Goal: Task Accomplishment & Management: Complete application form

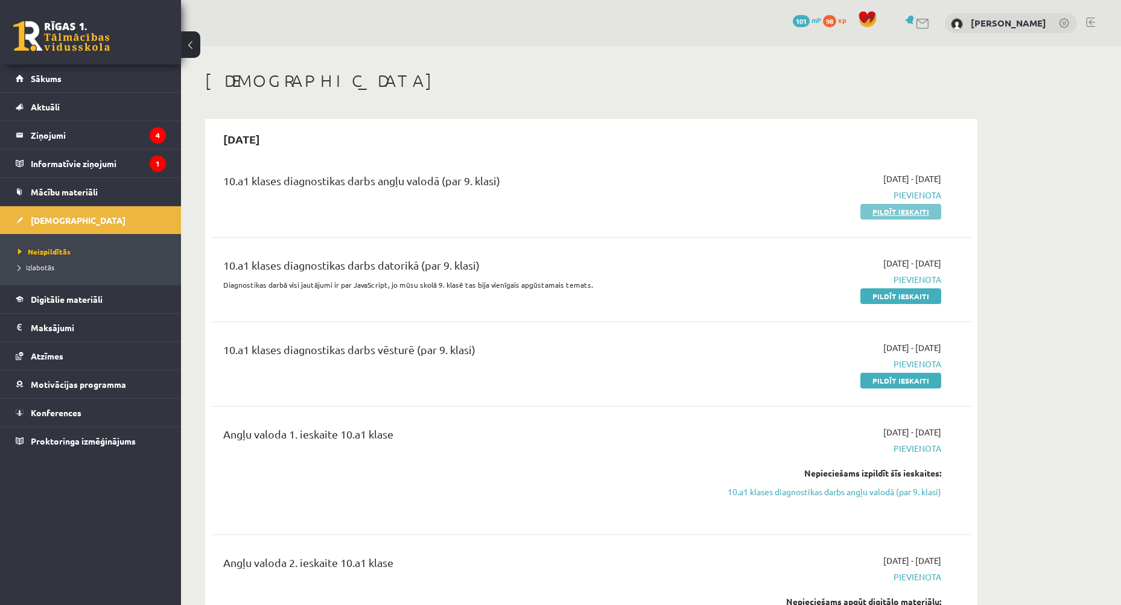
click at [882, 209] on link "Pildīt ieskaiti" at bounding box center [900, 212] width 81 height 16
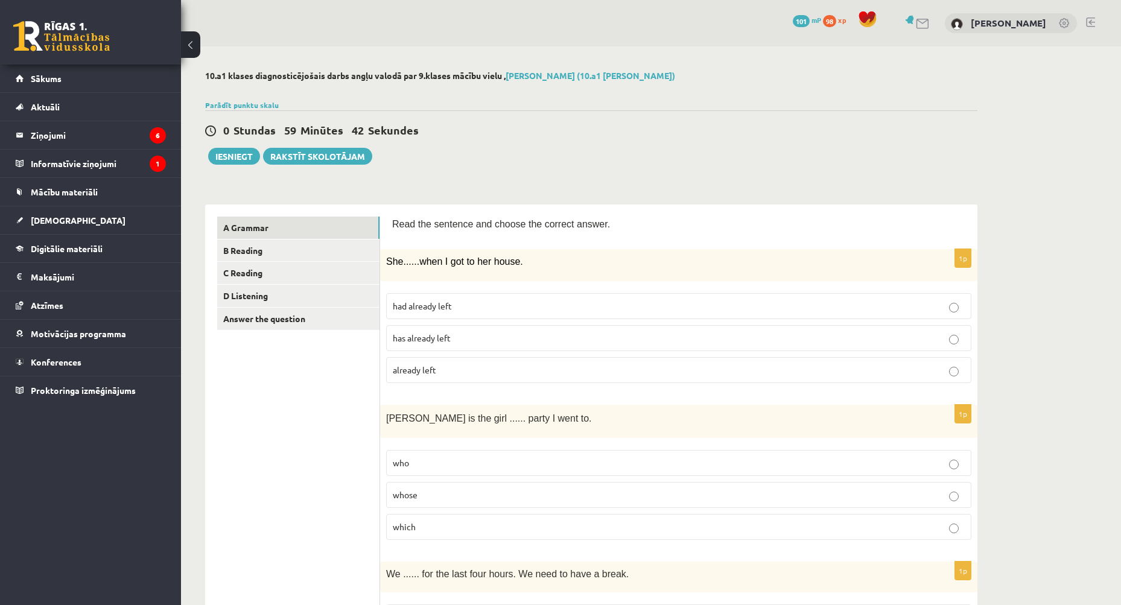
click at [484, 307] on p "had already left" at bounding box center [679, 306] width 572 height 13
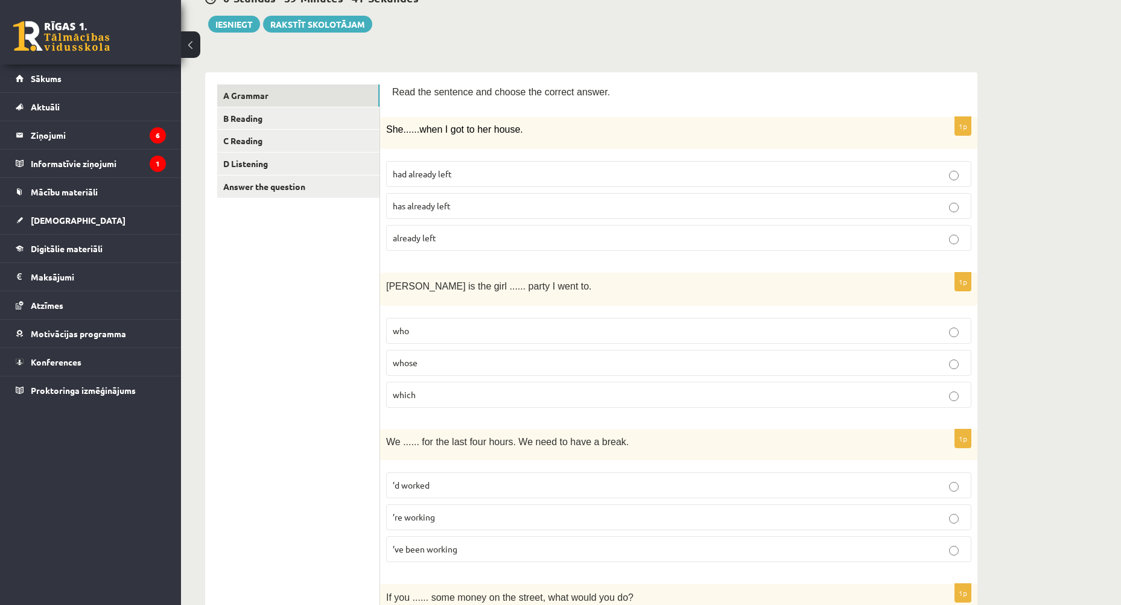
scroll to position [181, 0]
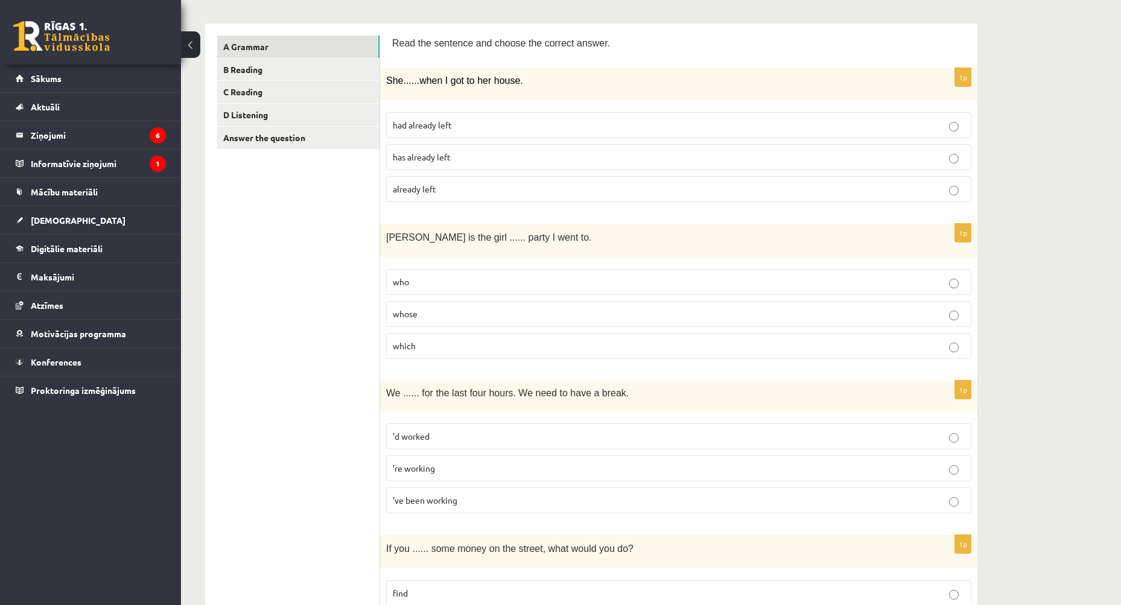
click at [429, 314] on p "whose" at bounding box center [679, 314] width 572 height 13
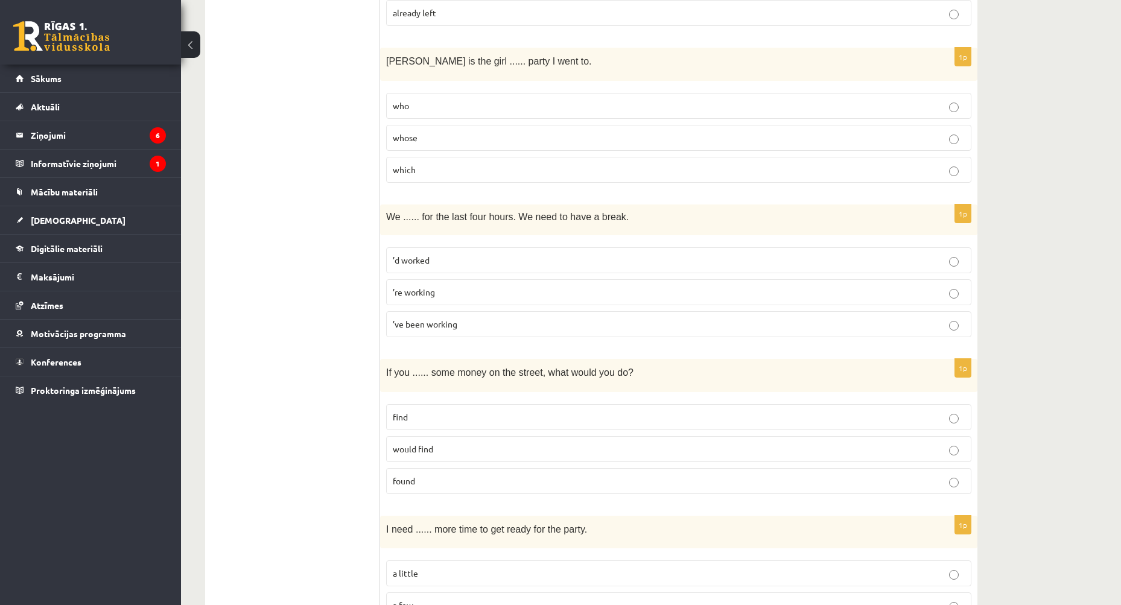
scroll to position [362, 0]
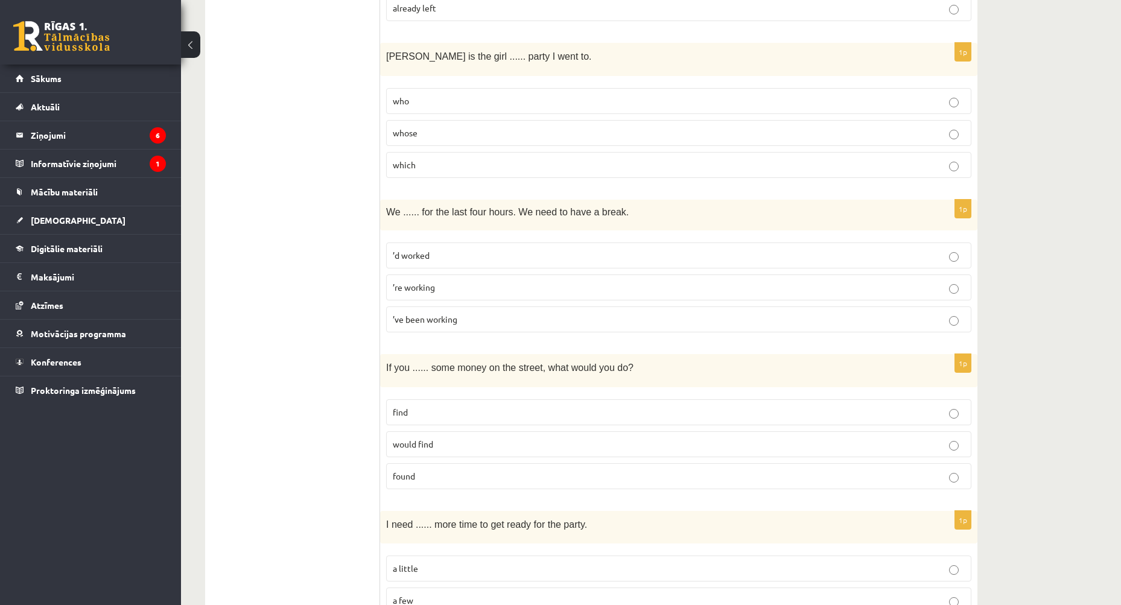
click at [459, 319] on p "’ve been working" at bounding box center [679, 319] width 572 height 13
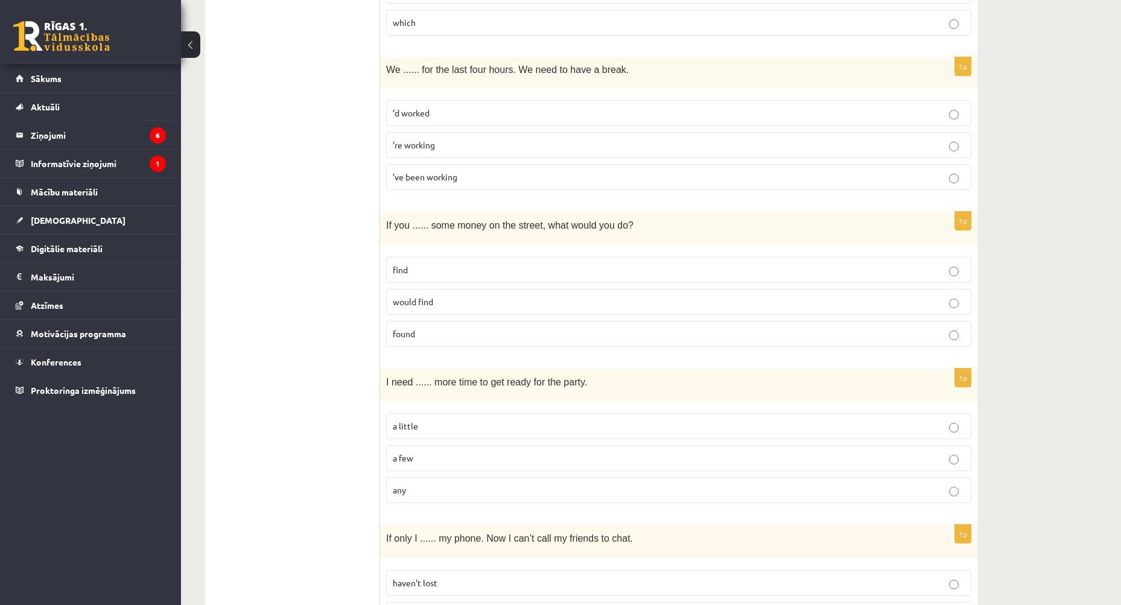
scroll to position [543, 0]
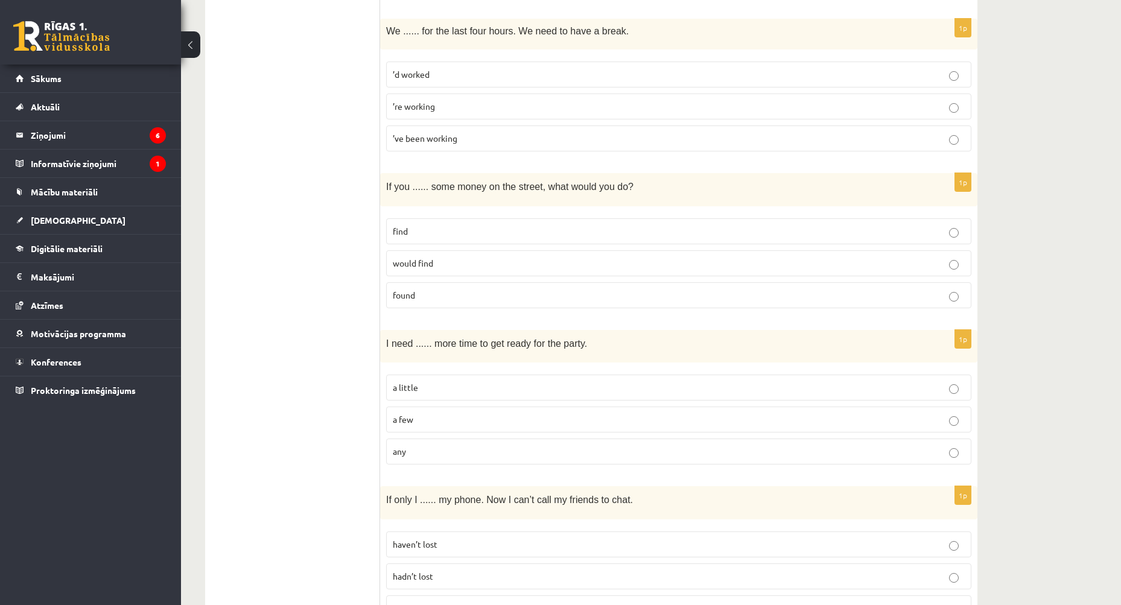
click at [435, 292] on p "found" at bounding box center [679, 295] width 572 height 13
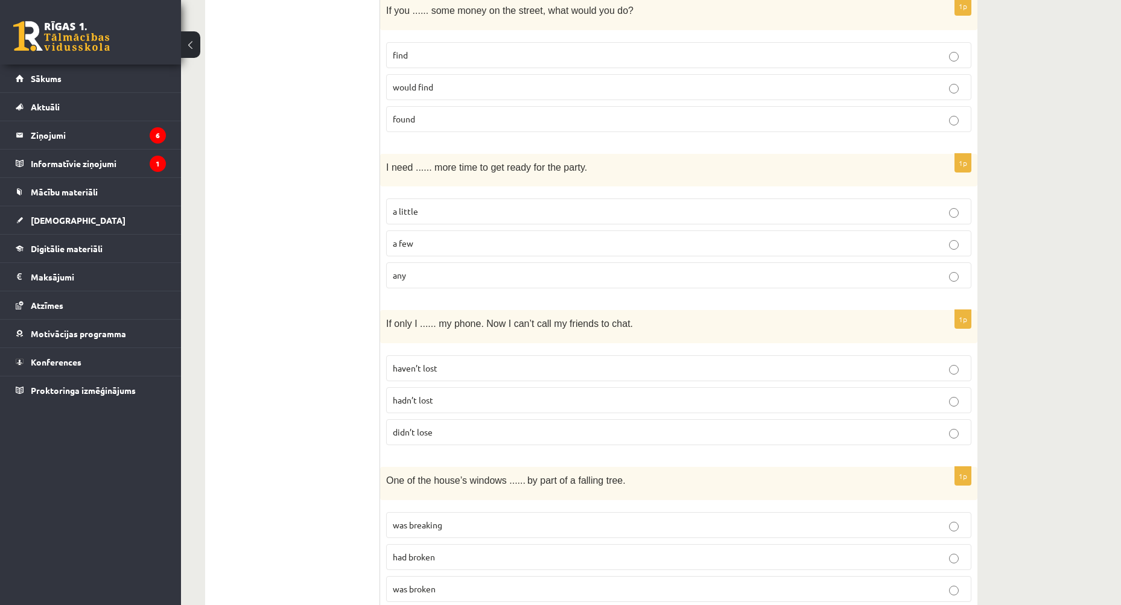
scroll to position [724, 0]
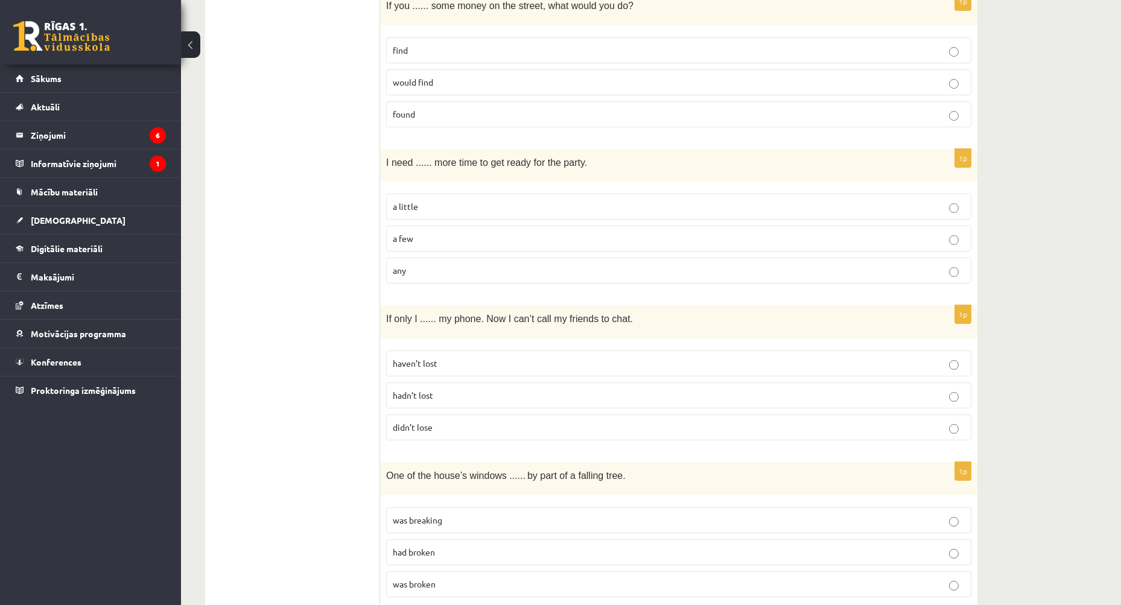
click at [438, 208] on p "a little" at bounding box center [679, 206] width 572 height 13
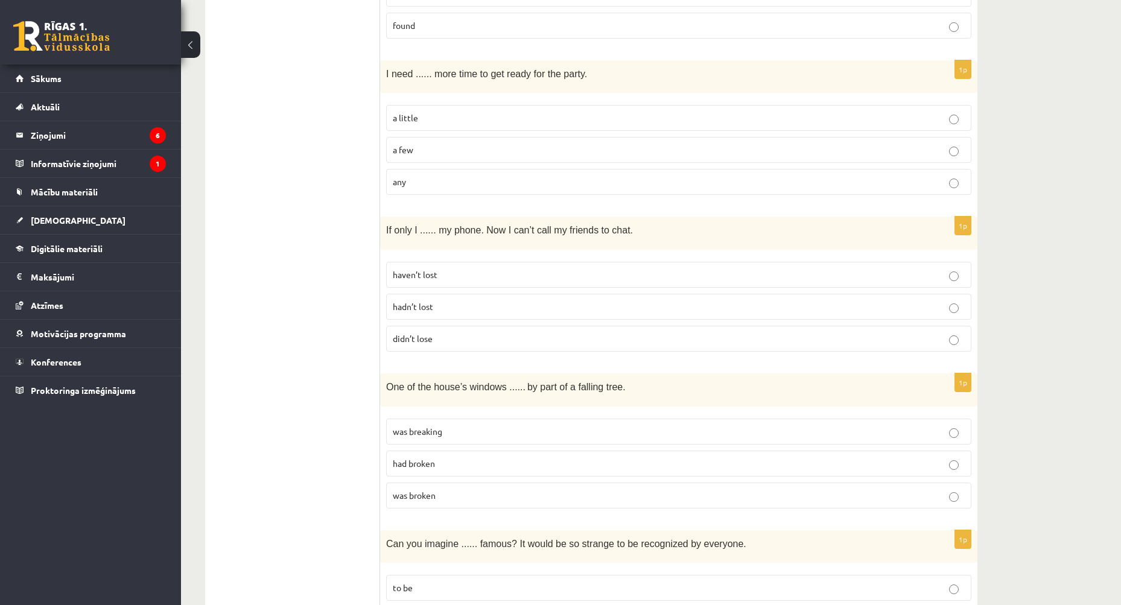
scroll to position [845, 0]
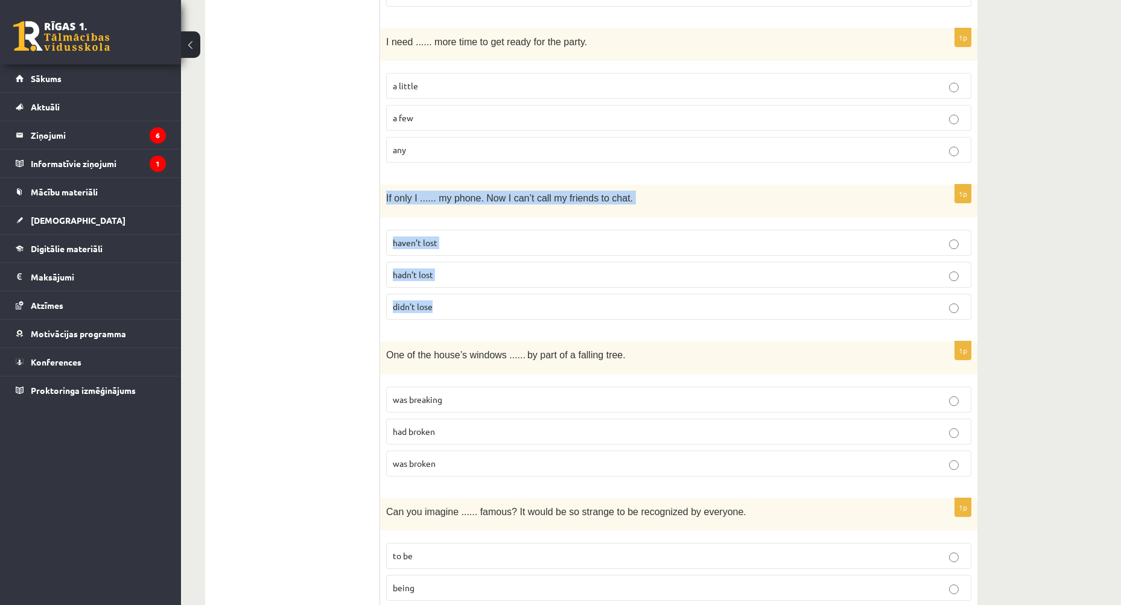
drag, startPoint x: 387, startPoint y: 195, endPoint x: 671, endPoint y: 291, distance: 300.2
click at [671, 291] on div "1p If only I ...... my phone. Now I can’t call my friends to chat. haven’t lost…" at bounding box center [678, 257] width 597 height 145
copy div "If only I ...... my phone. Now I can’t call my friends to chat. haven’t lost ha…"
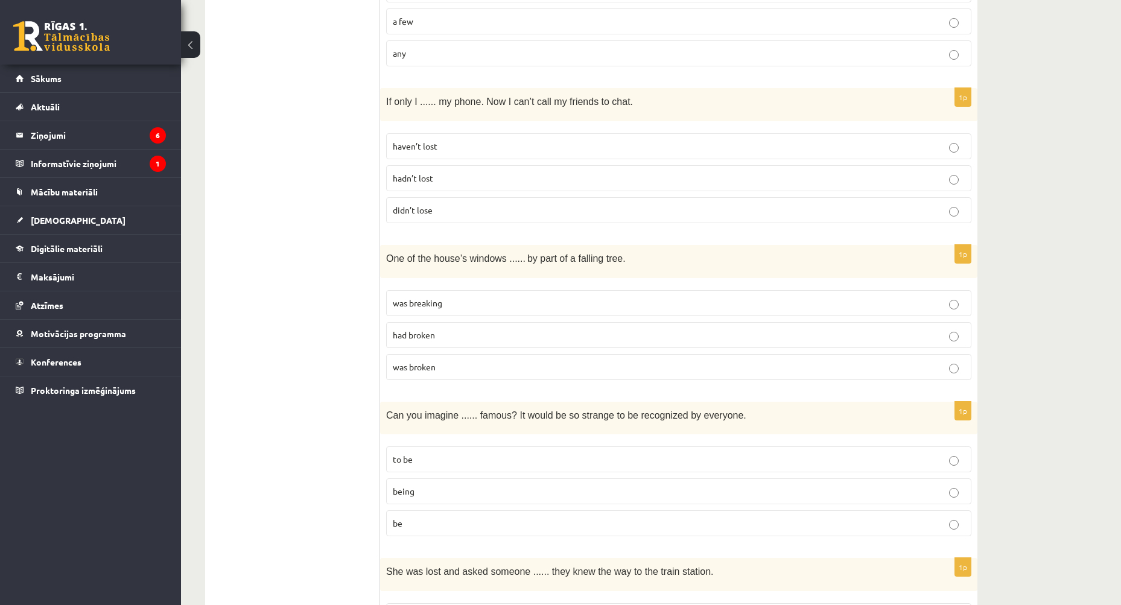
scroll to position [965, 0]
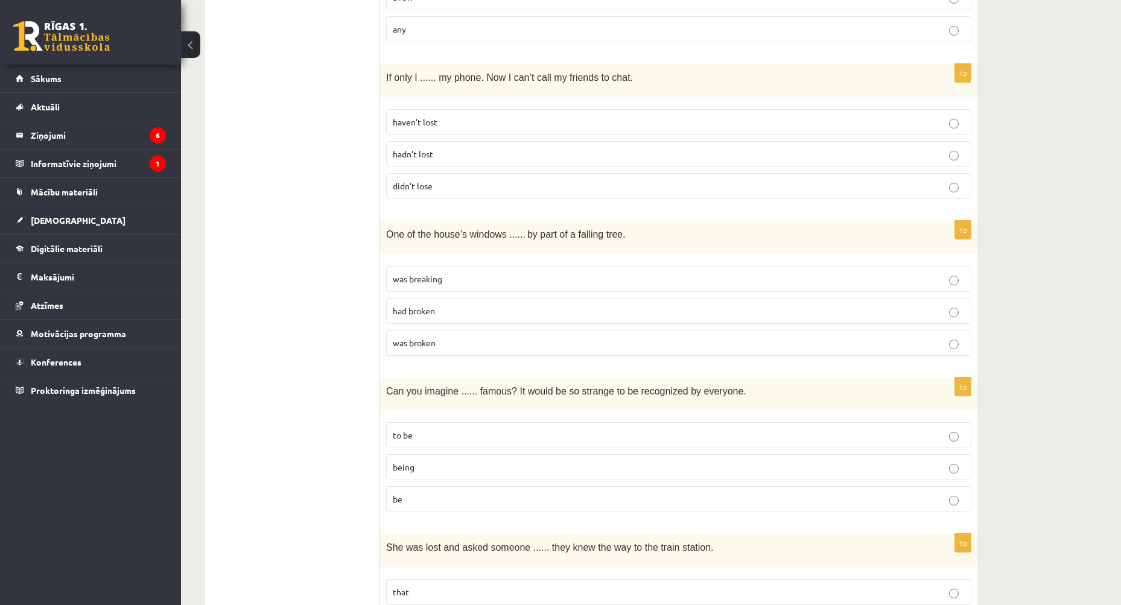
click at [443, 341] on p "was broken" at bounding box center [679, 343] width 572 height 13
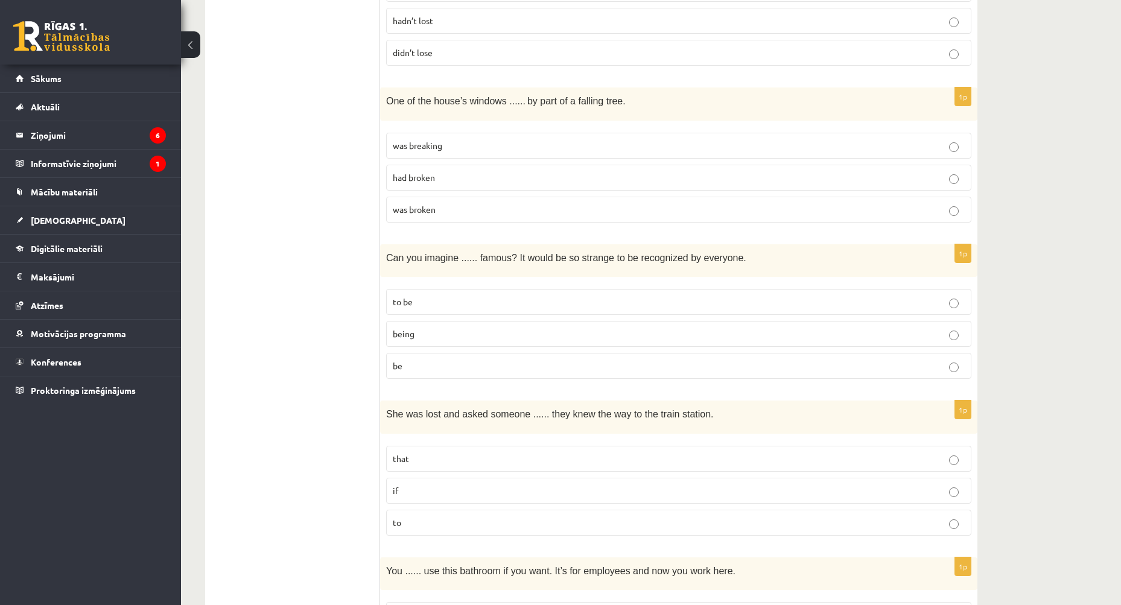
scroll to position [1206, 0]
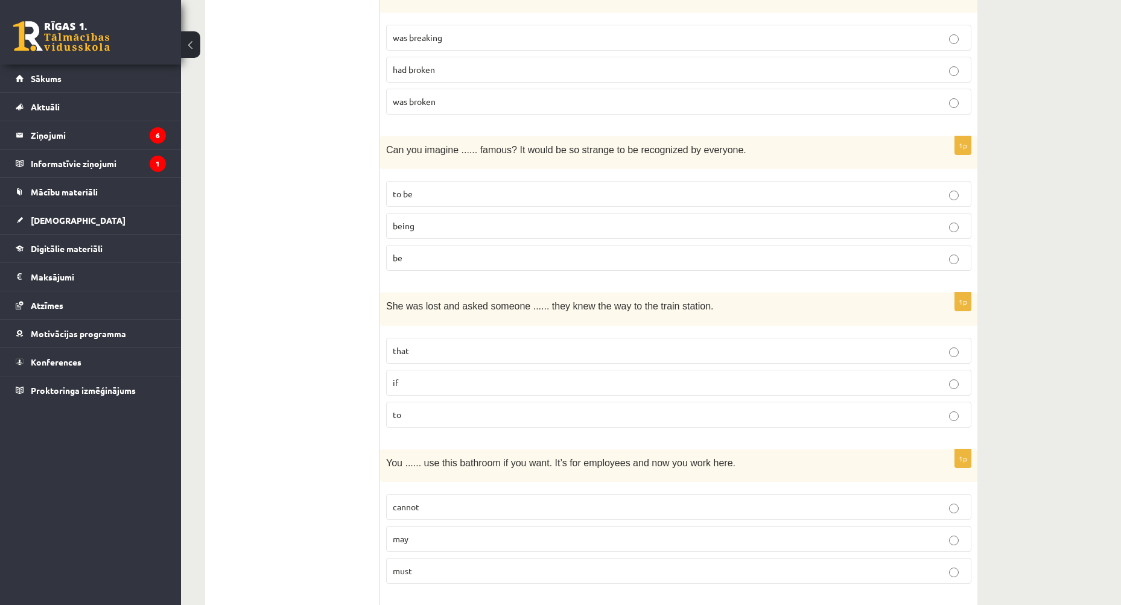
click at [438, 194] on p "to be" at bounding box center [679, 194] width 572 height 13
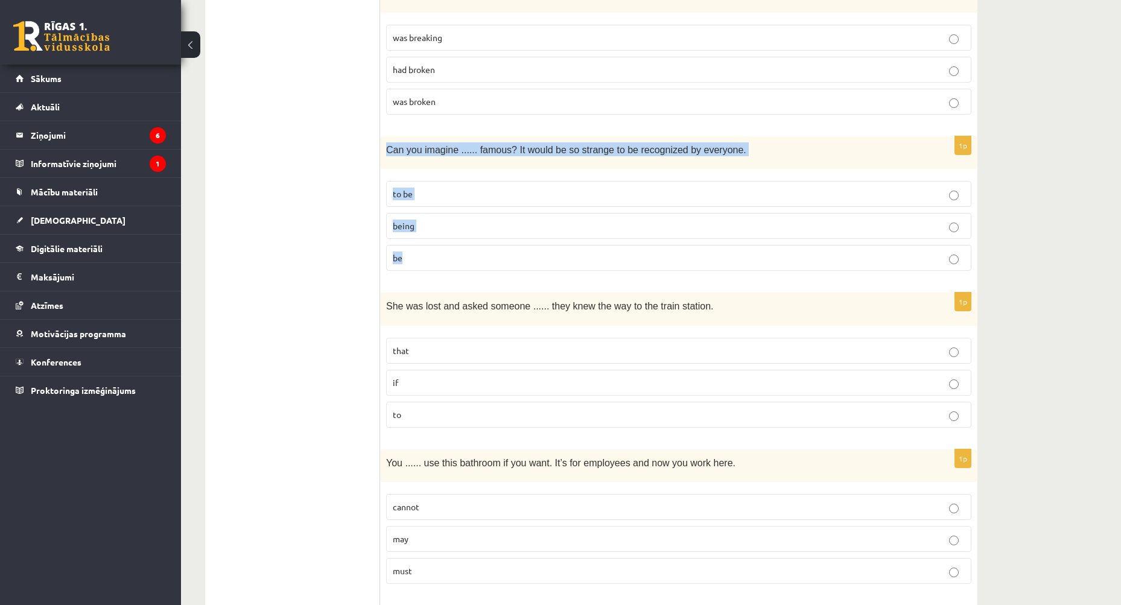
drag, startPoint x: 385, startPoint y: 147, endPoint x: 759, endPoint y: 252, distance: 388.6
click at [759, 252] on div "1p Can you imagine ...... famous? It would be so strange to be recognized by ev…" at bounding box center [678, 208] width 597 height 145
copy div "Can you imagine ...... famous? It would be so strange to be recognized by every…"
click at [439, 224] on p "being" at bounding box center [679, 226] width 572 height 13
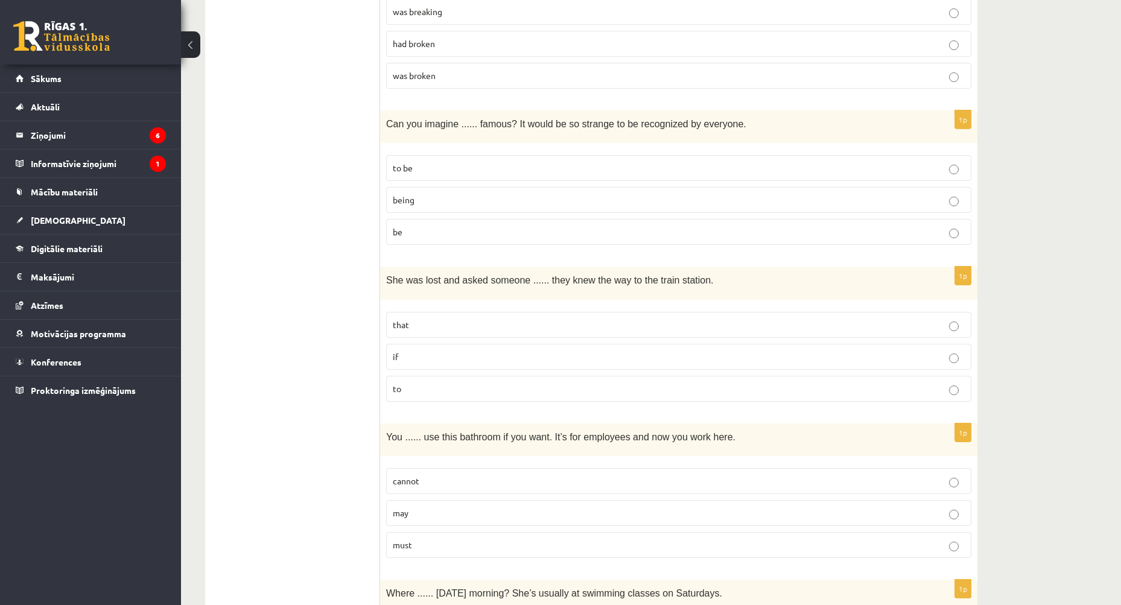
scroll to position [1327, 0]
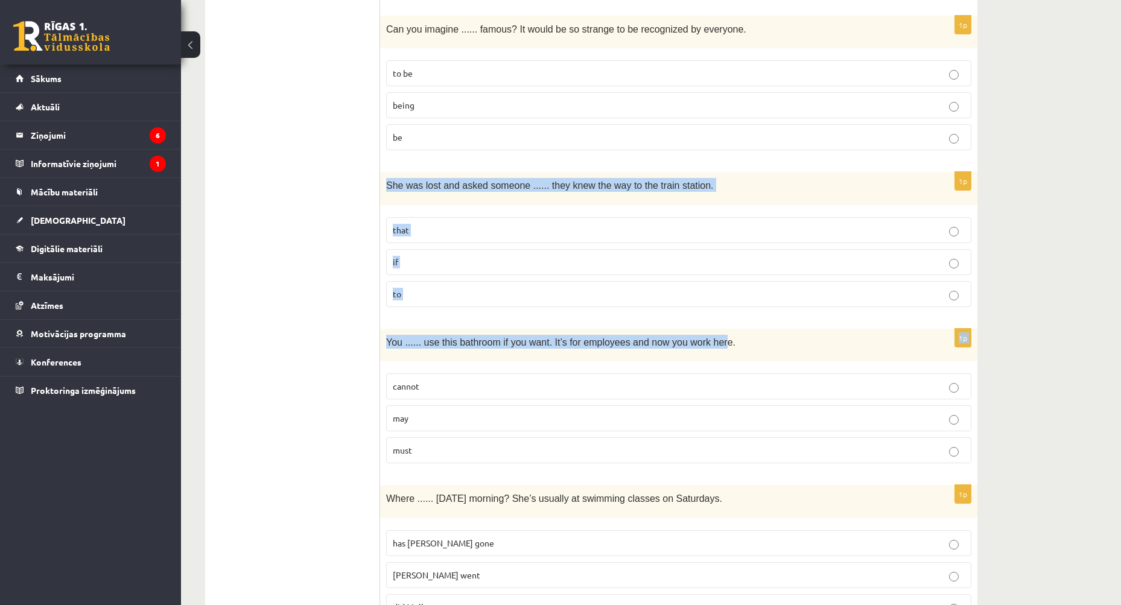
drag, startPoint x: 385, startPoint y: 182, endPoint x: 699, endPoint y: 329, distance: 347.0
click at [699, 329] on form "Read the sentence and choose the correct answer. 1p She ...... when I got to he…" at bounding box center [678, 463] width 573 height 3148
click at [718, 186] on p "She was lost and asked someone ...... they knew the way to the train station." at bounding box center [648, 185] width 525 height 14
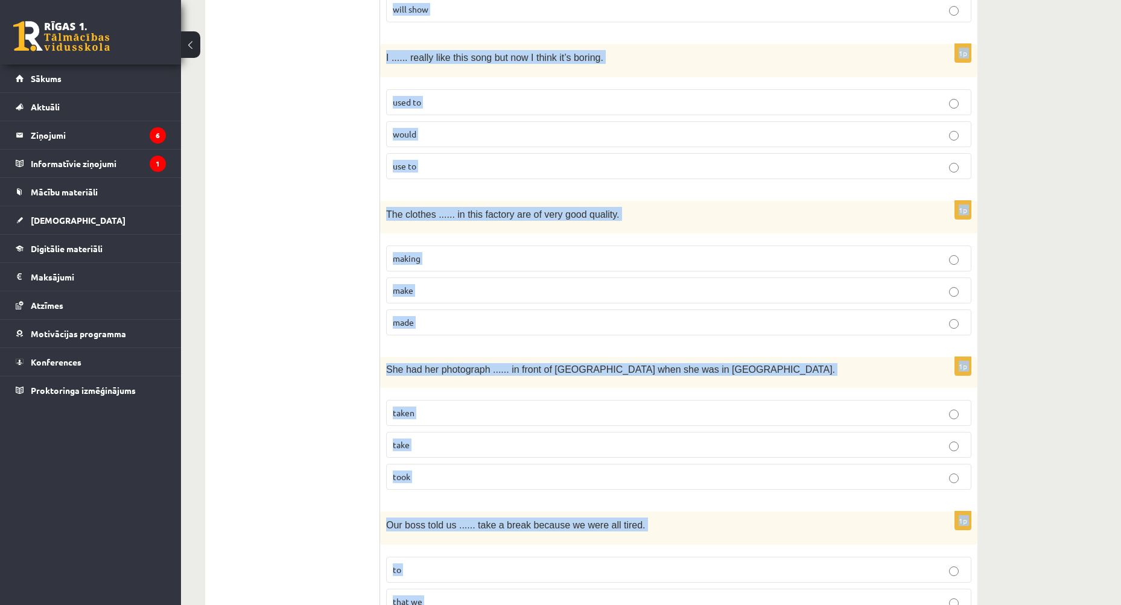
scroll to position [2796, 0]
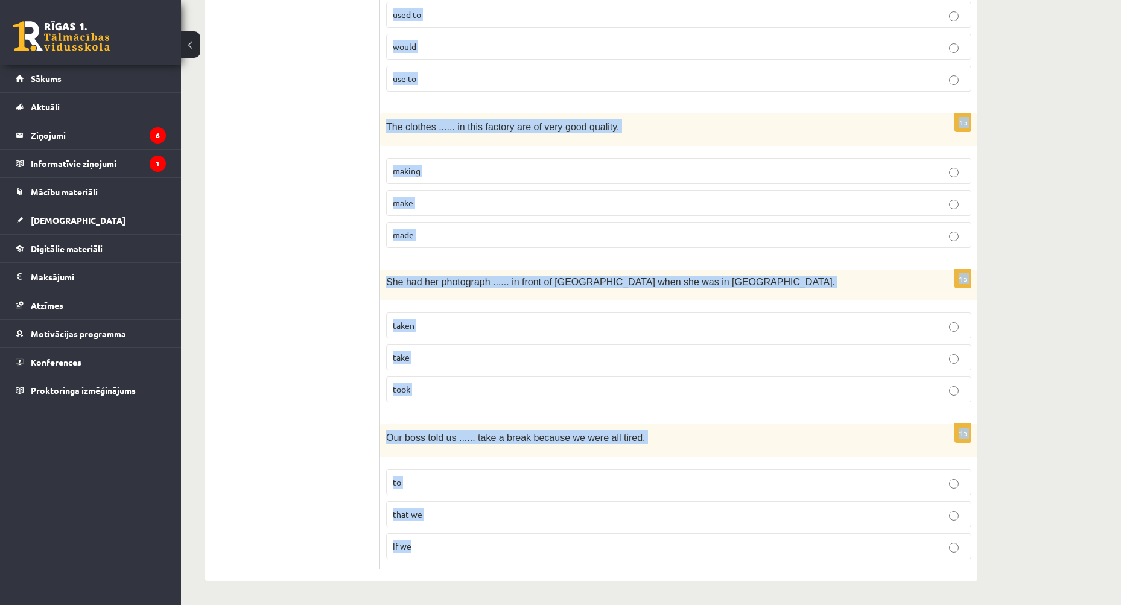
drag, startPoint x: 384, startPoint y: 183, endPoint x: 816, endPoint y: 547, distance: 564.2
copy form "She was lost and asked someone ...... they knew the way to the train station. t…"
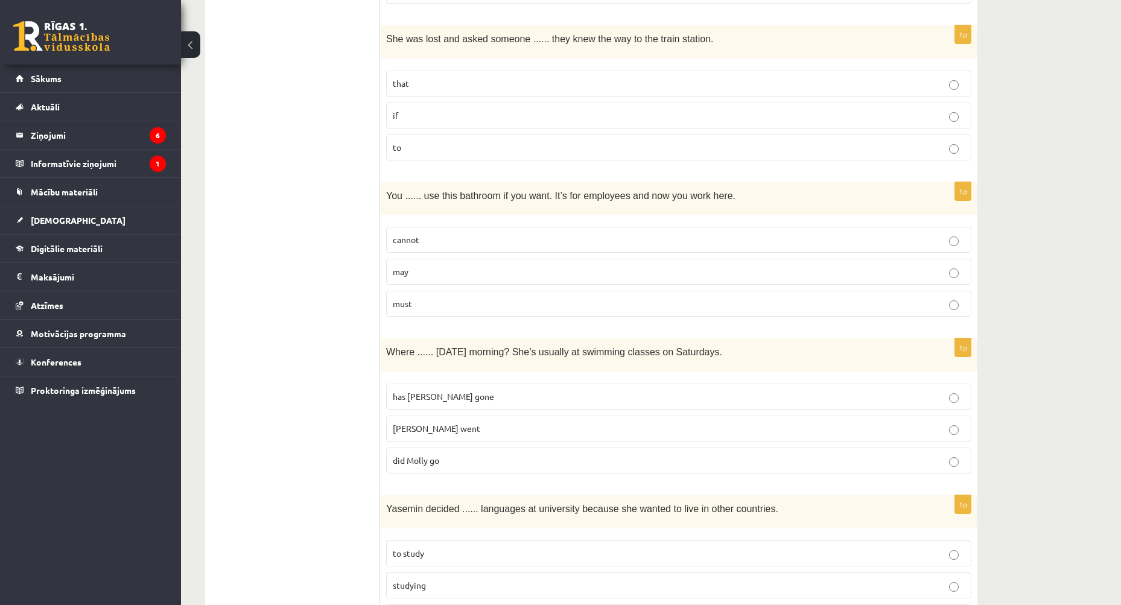
scroll to position [1469, 0]
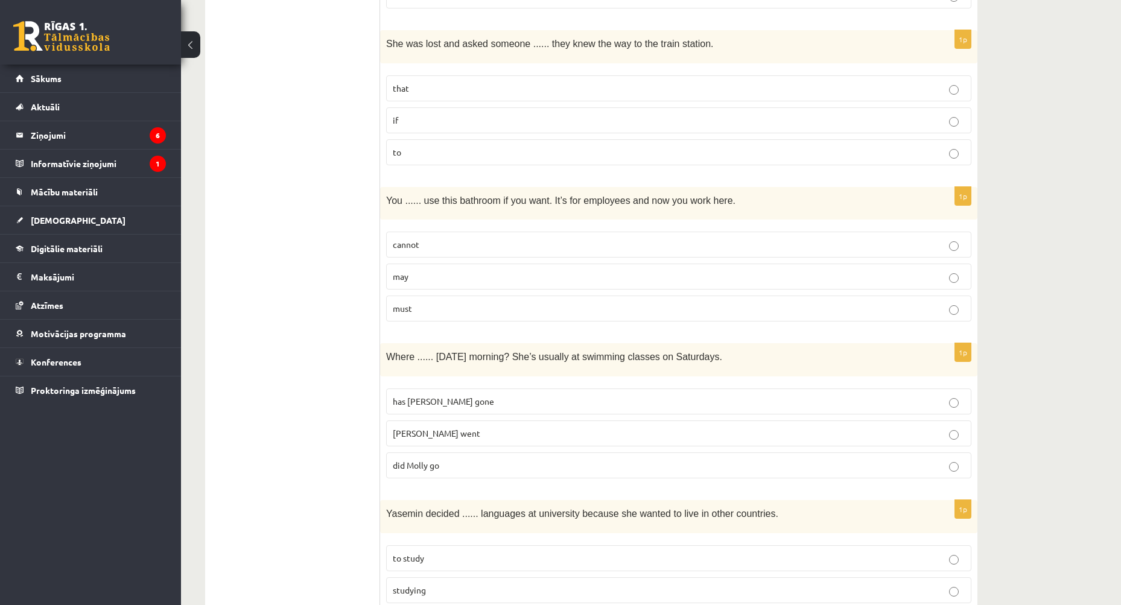
click at [432, 112] on label "if" at bounding box center [678, 120] width 585 height 26
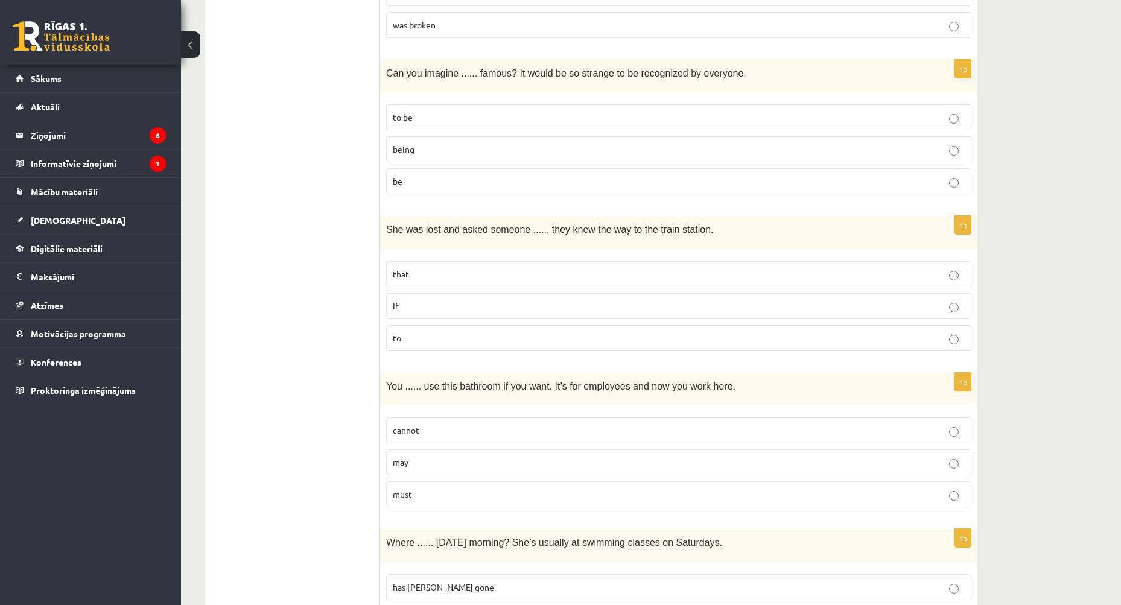
scroll to position [1288, 0]
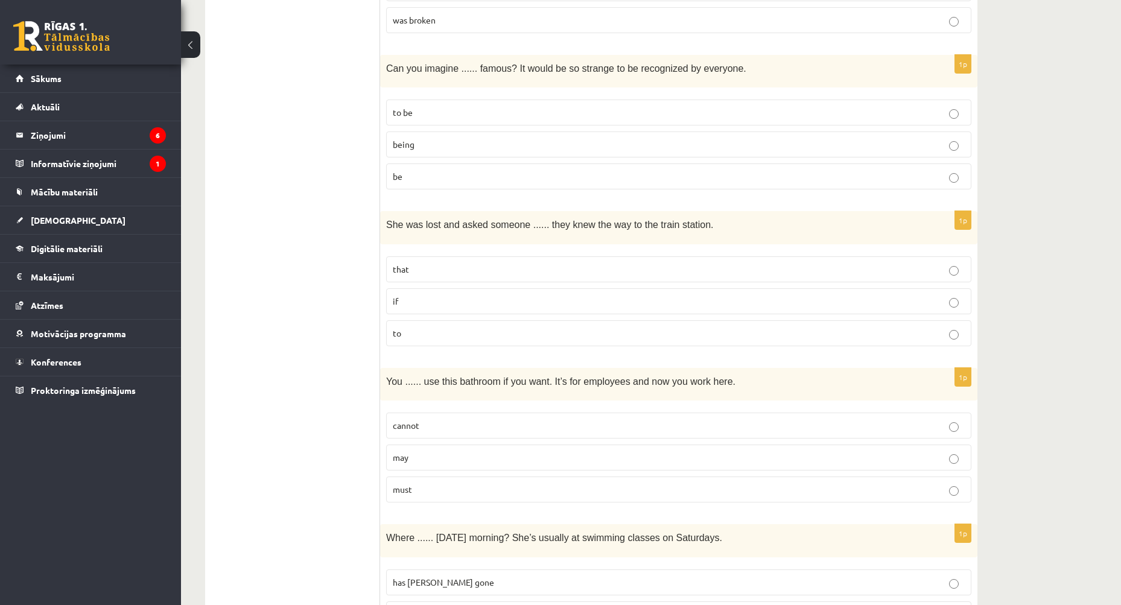
click at [439, 456] on p "may" at bounding box center [679, 457] width 572 height 13
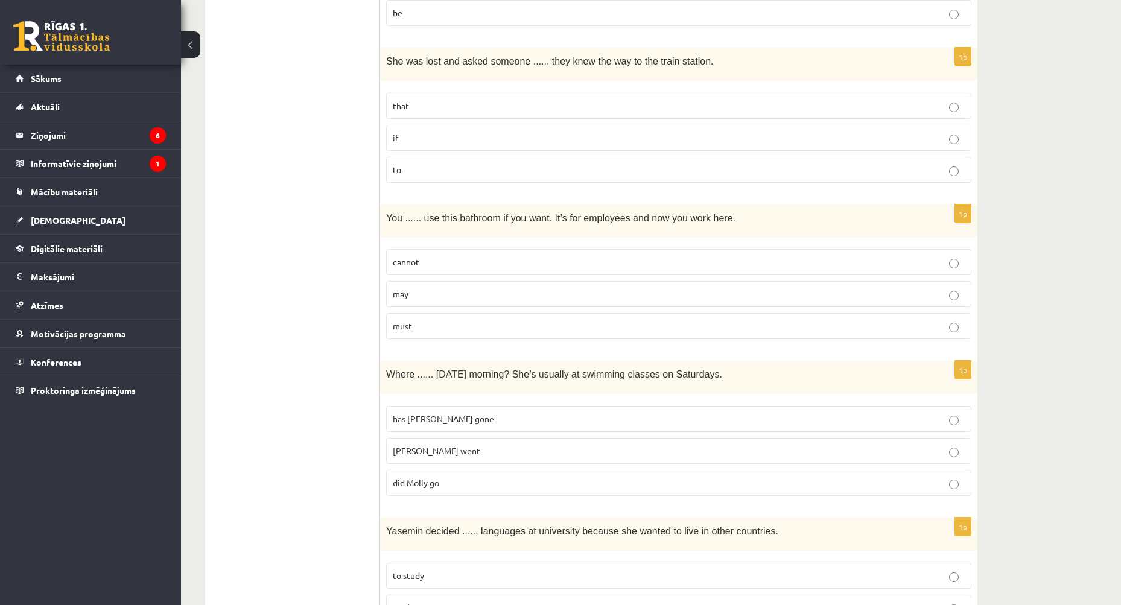
scroll to position [1469, 0]
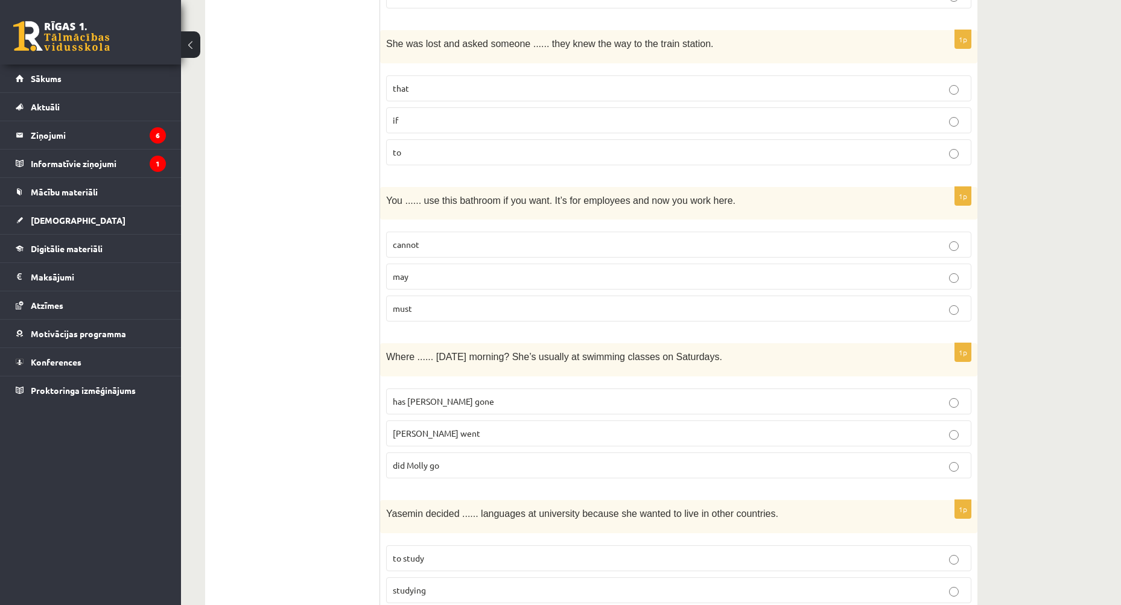
click at [452, 471] on p "did Molly go" at bounding box center [679, 465] width 572 height 13
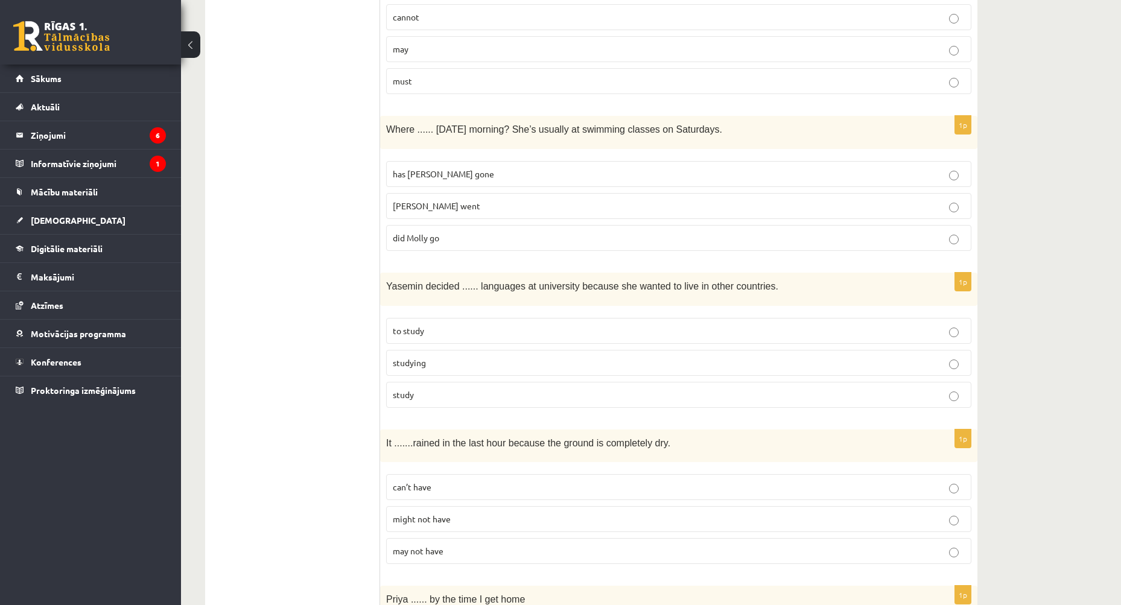
scroll to position [1650, 0]
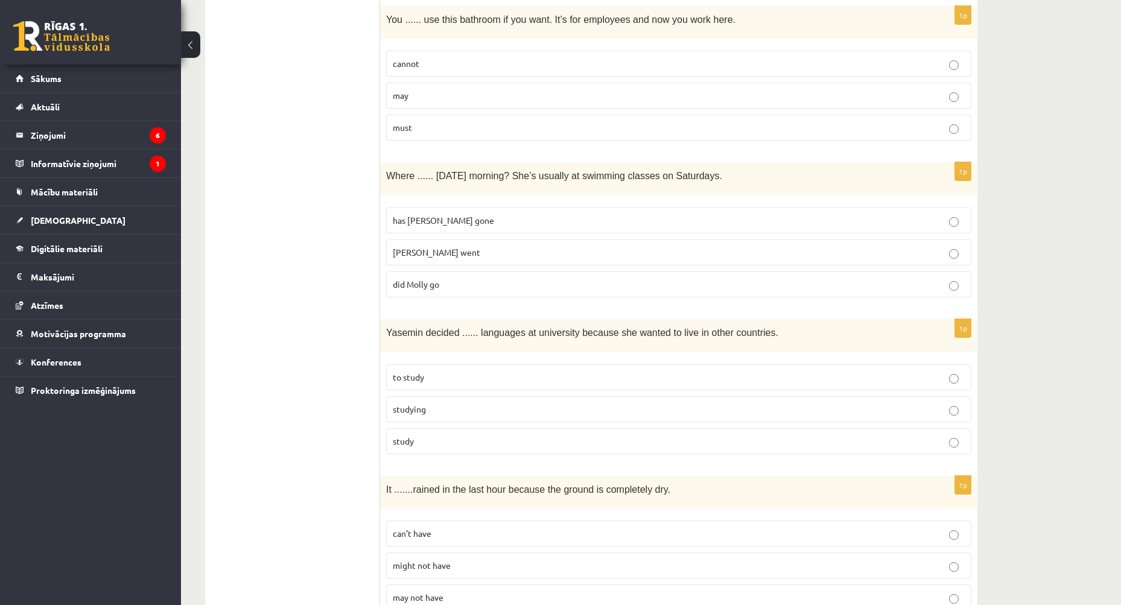
click at [415, 390] on label "to study" at bounding box center [678, 377] width 585 height 26
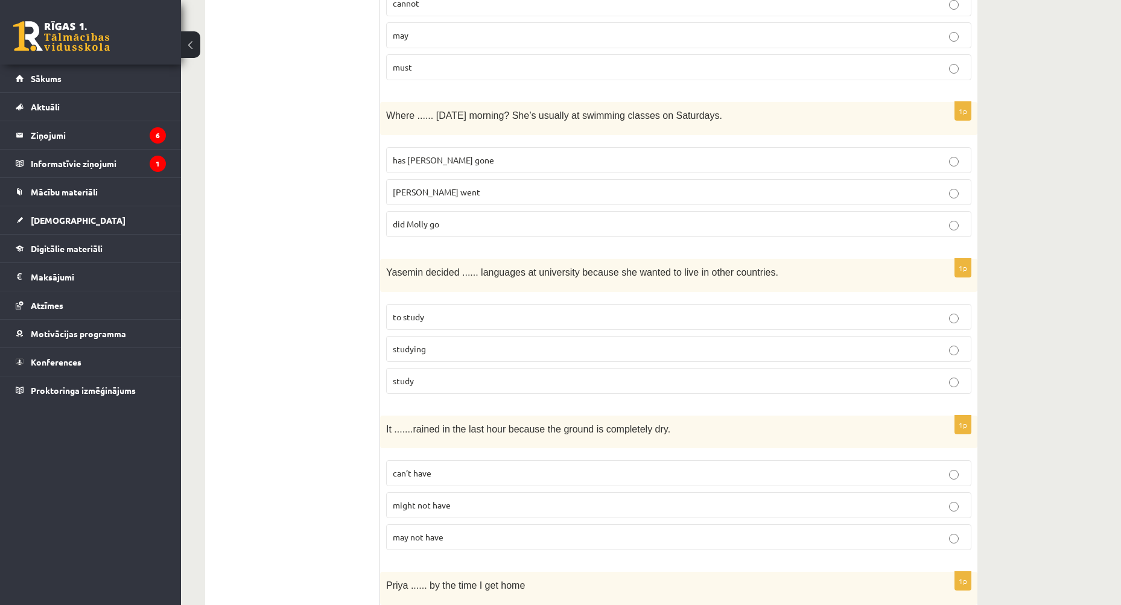
drag, startPoint x: 426, startPoint y: 465, endPoint x: 396, endPoint y: 425, distance: 49.6
click at [426, 466] on label "can’t have" at bounding box center [678, 473] width 585 height 26
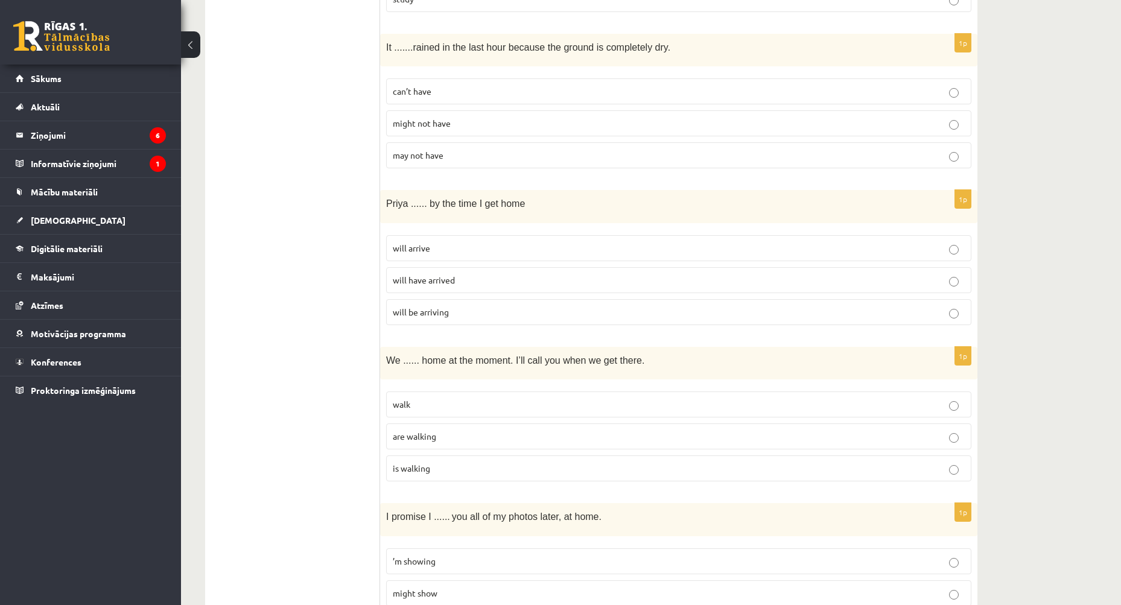
scroll to position [2193, 0]
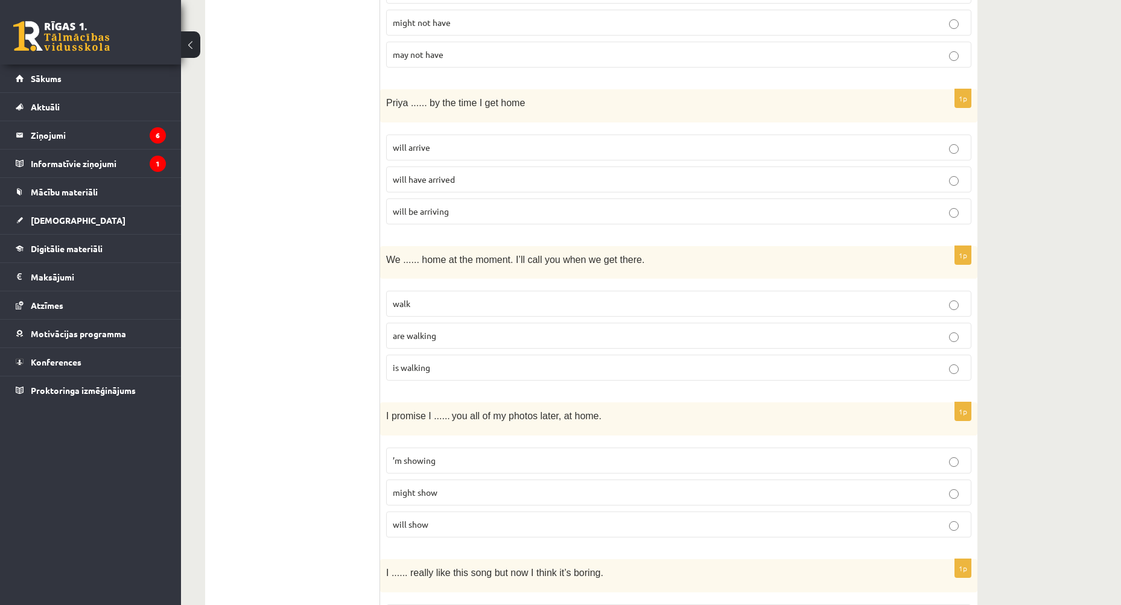
click at [464, 183] on p "will have arrived" at bounding box center [679, 179] width 572 height 13
click at [438, 334] on p "are walking" at bounding box center [679, 335] width 572 height 13
click at [449, 518] on p "will show" at bounding box center [679, 524] width 572 height 13
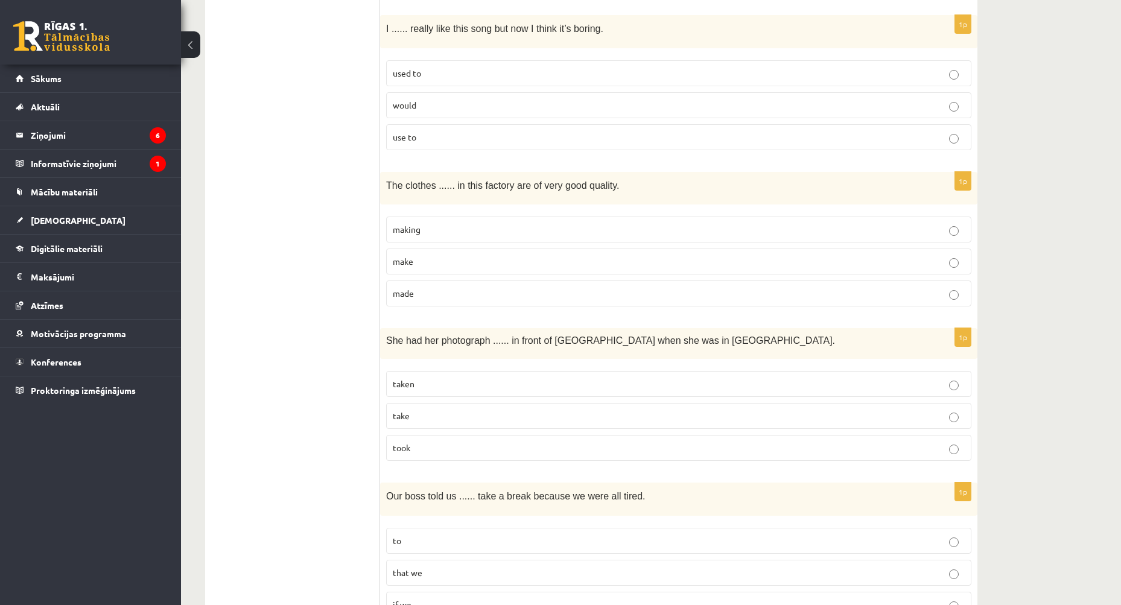
scroll to position [2675, 0]
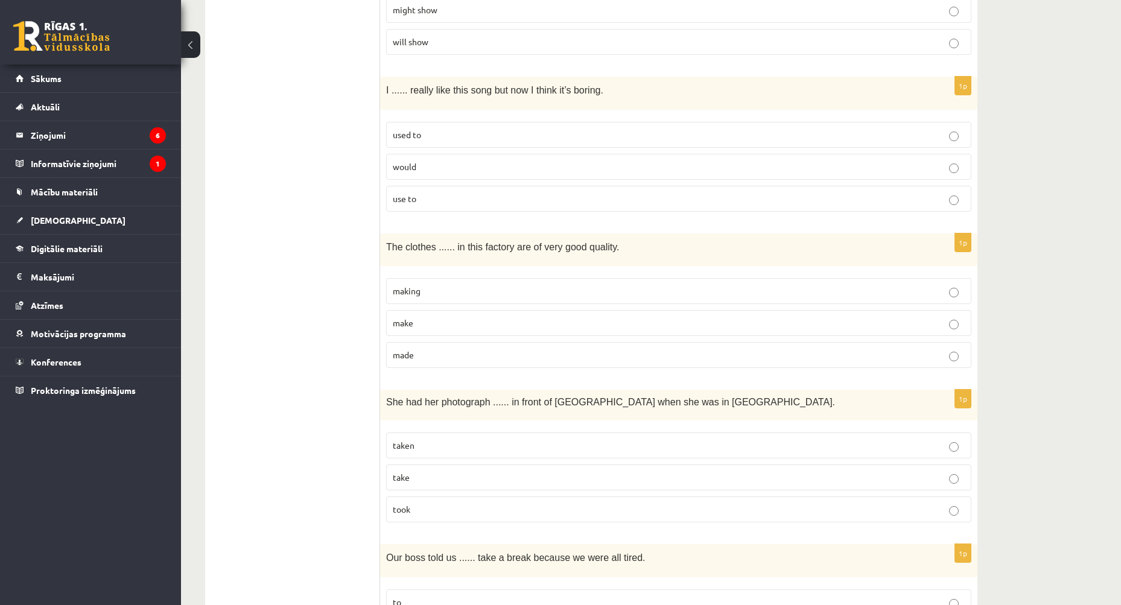
click at [463, 136] on p "used to" at bounding box center [679, 134] width 572 height 13
click at [437, 361] on p "made" at bounding box center [679, 355] width 572 height 13
click at [438, 452] on label "taken" at bounding box center [678, 446] width 585 height 26
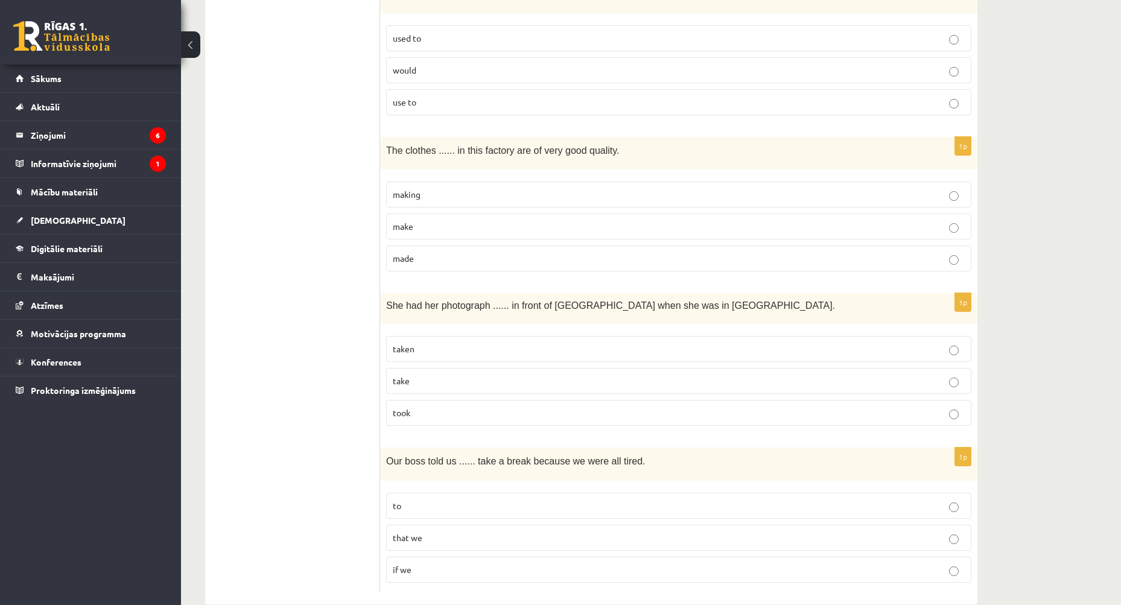
scroll to position [2796, 0]
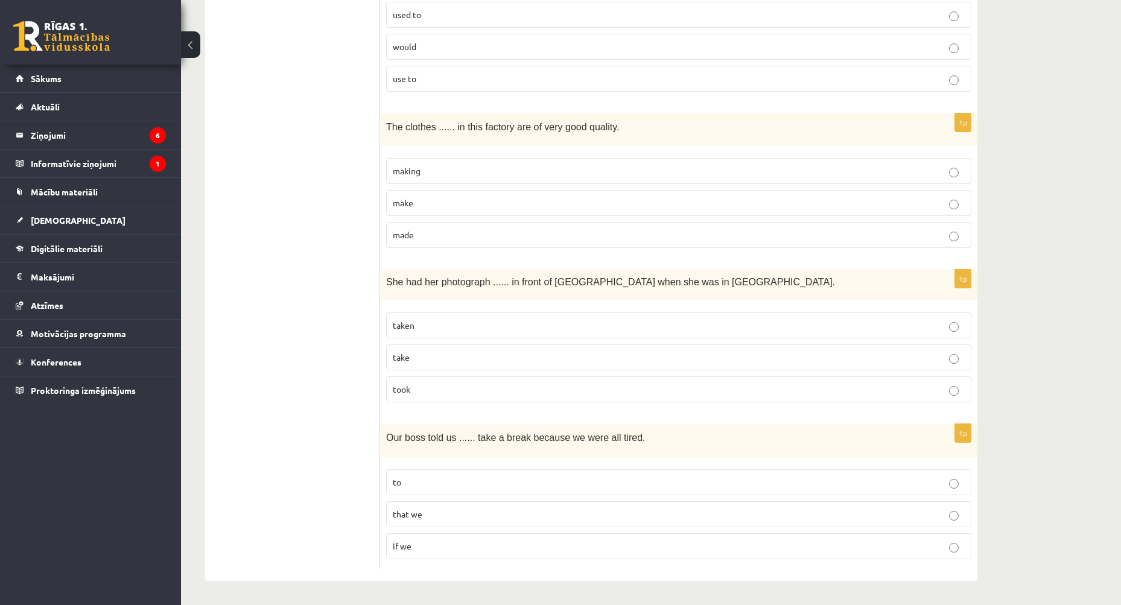
click at [464, 486] on p "to" at bounding box center [679, 482] width 572 height 13
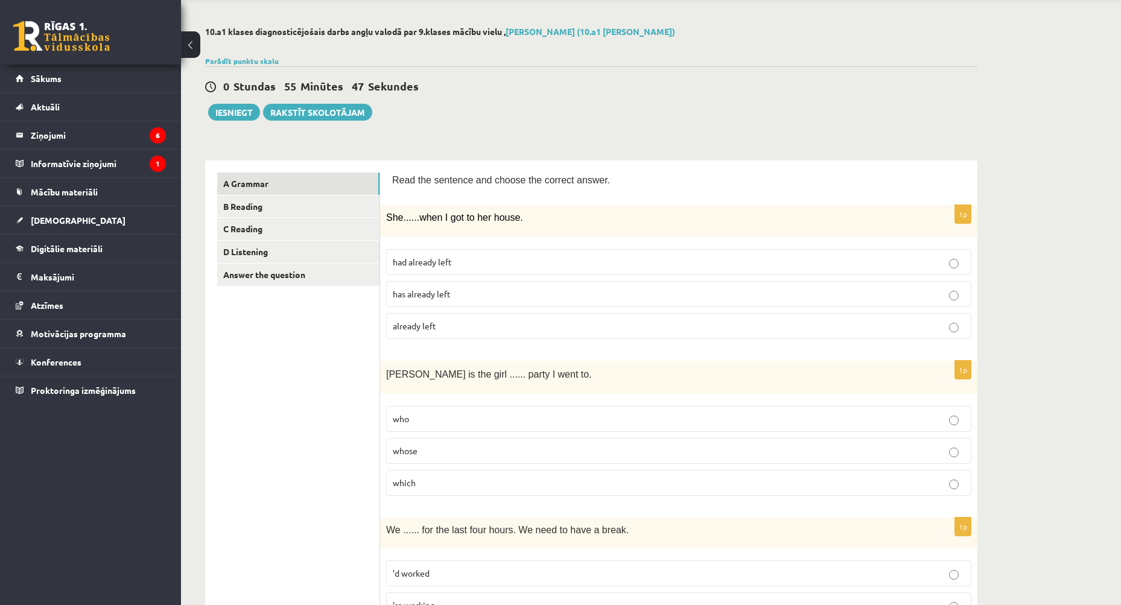
scroll to position [0, 0]
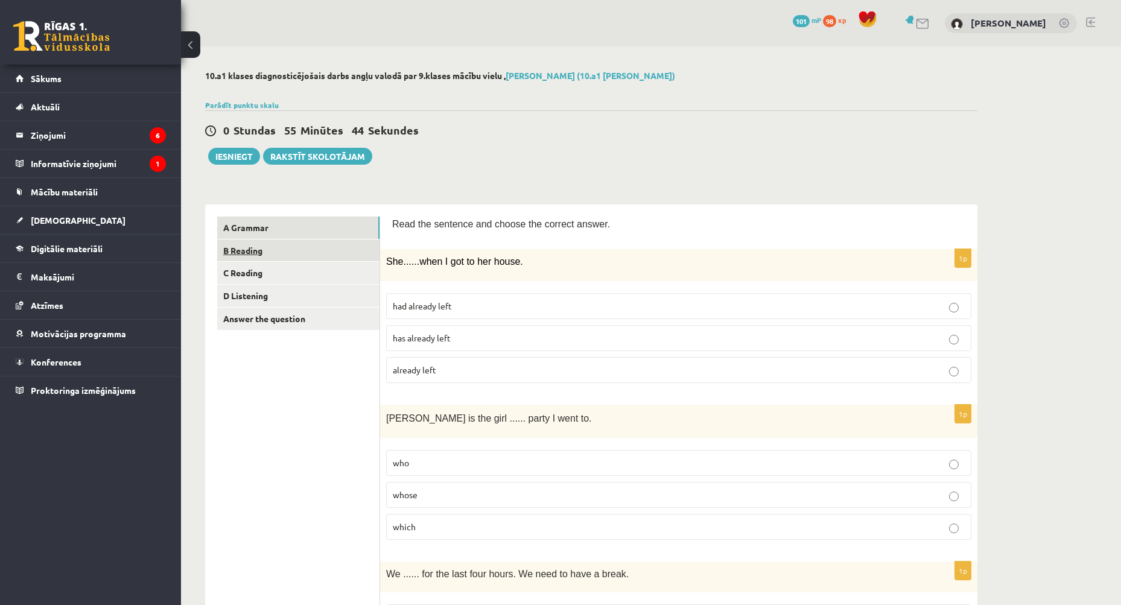
click at [261, 245] on link "B Reading" at bounding box center [298, 250] width 162 height 22
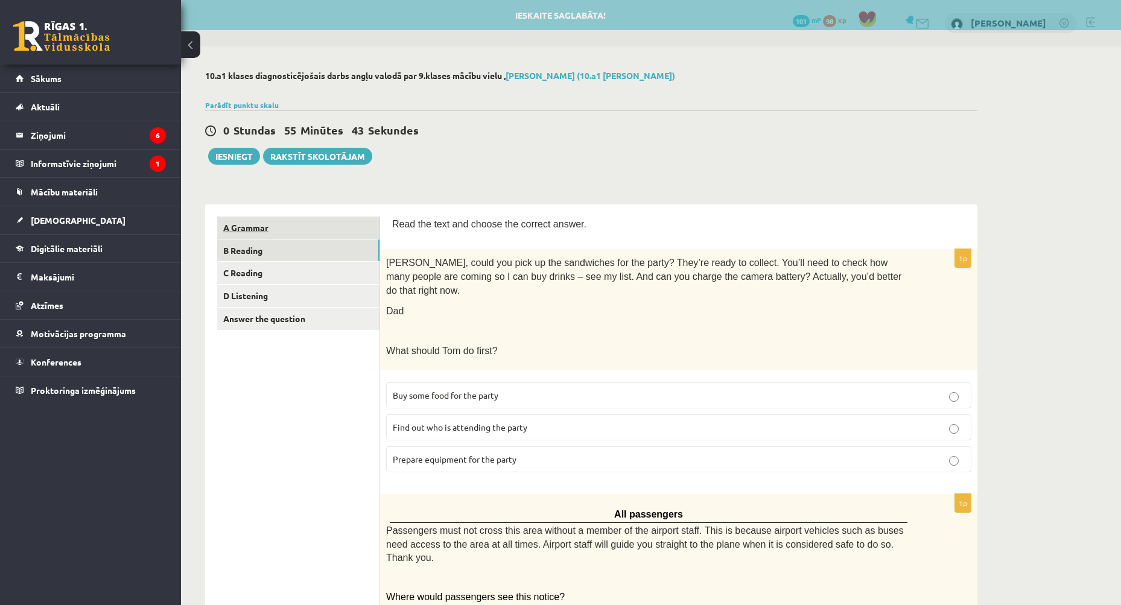
click at [256, 226] on link "A Grammar" at bounding box center [298, 228] width 162 height 22
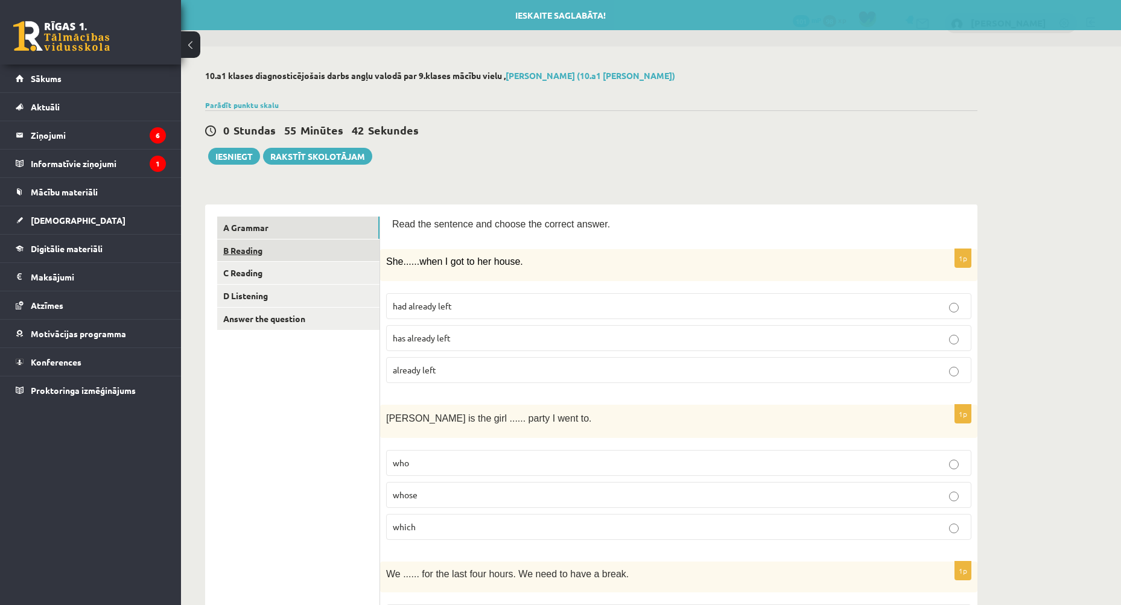
click at [252, 246] on link "B Reading" at bounding box center [298, 250] width 162 height 22
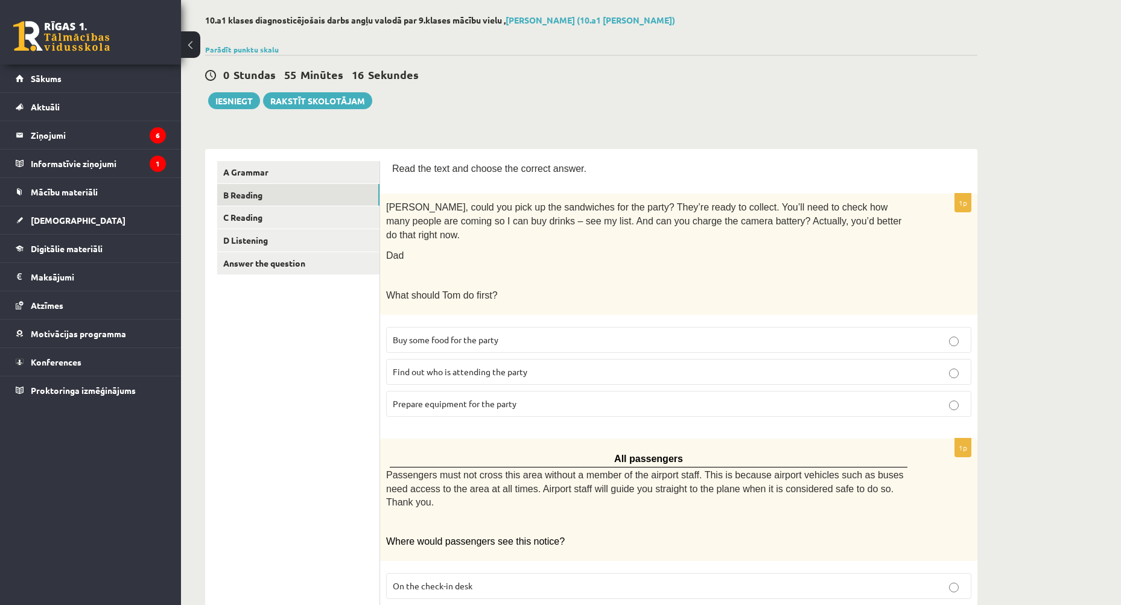
scroll to position [60, 0]
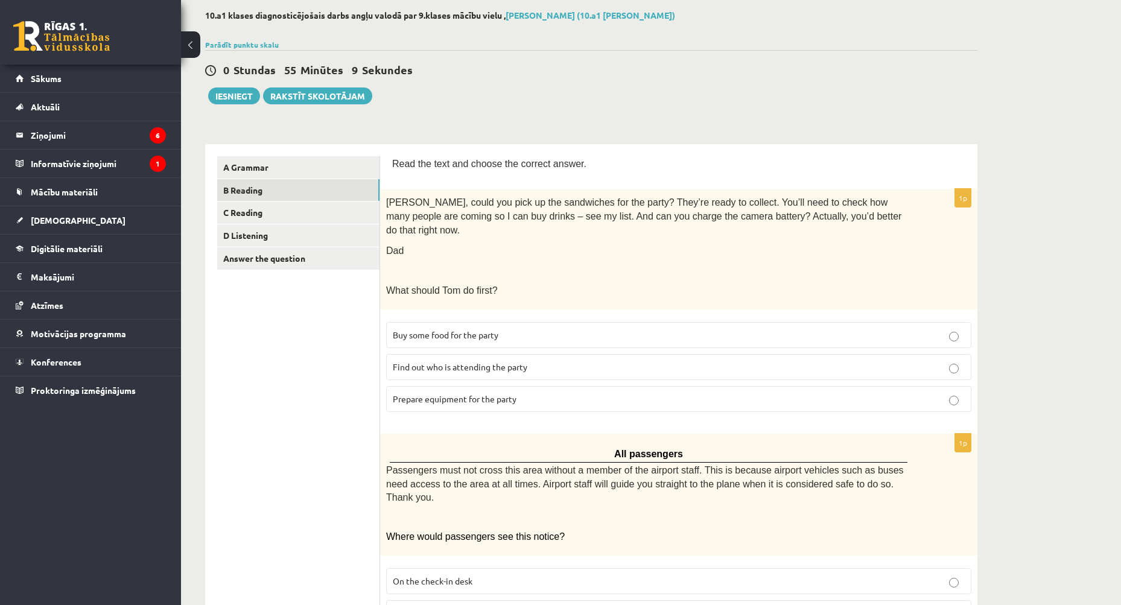
click at [535, 361] on p "Find out who is attending the party" at bounding box center [679, 367] width 572 height 13
click at [531, 393] on p "Prepare equipment for the party" at bounding box center [679, 399] width 572 height 13
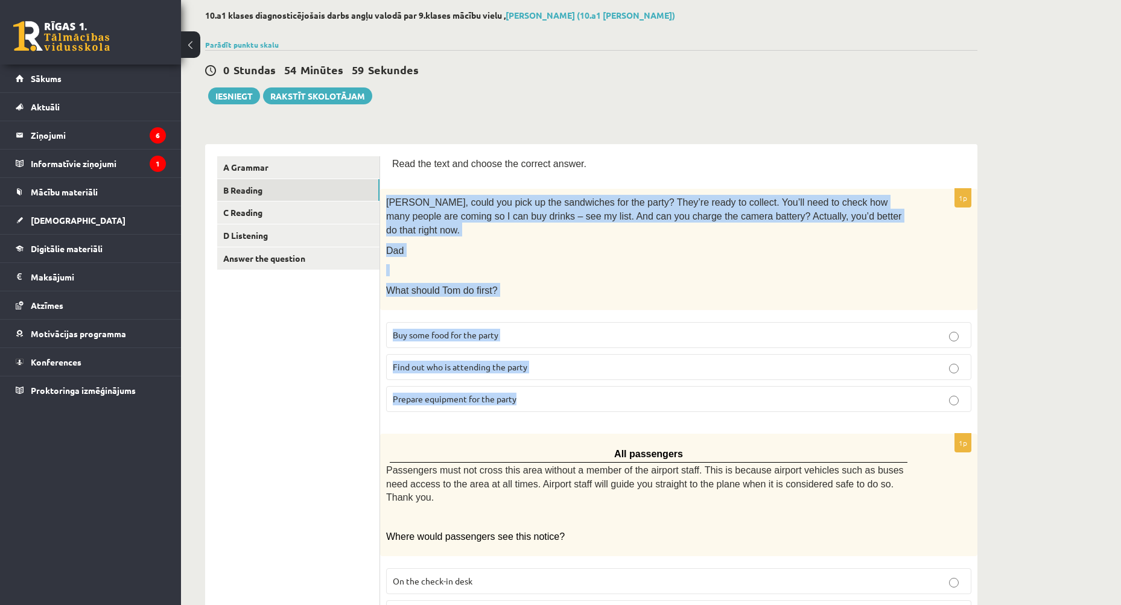
drag, startPoint x: 385, startPoint y: 200, endPoint x: 675, endPoint y: 405, distance: 354.5
click at [675, 405] on div "1p Tom, could you pick up the sandwiches for the party? They’re ready to collec…" at bounding box center [678, 305] width 597 height 233
copy div "Tom, could you pick up the sandwiches for the party? They’re ready to collect. …"
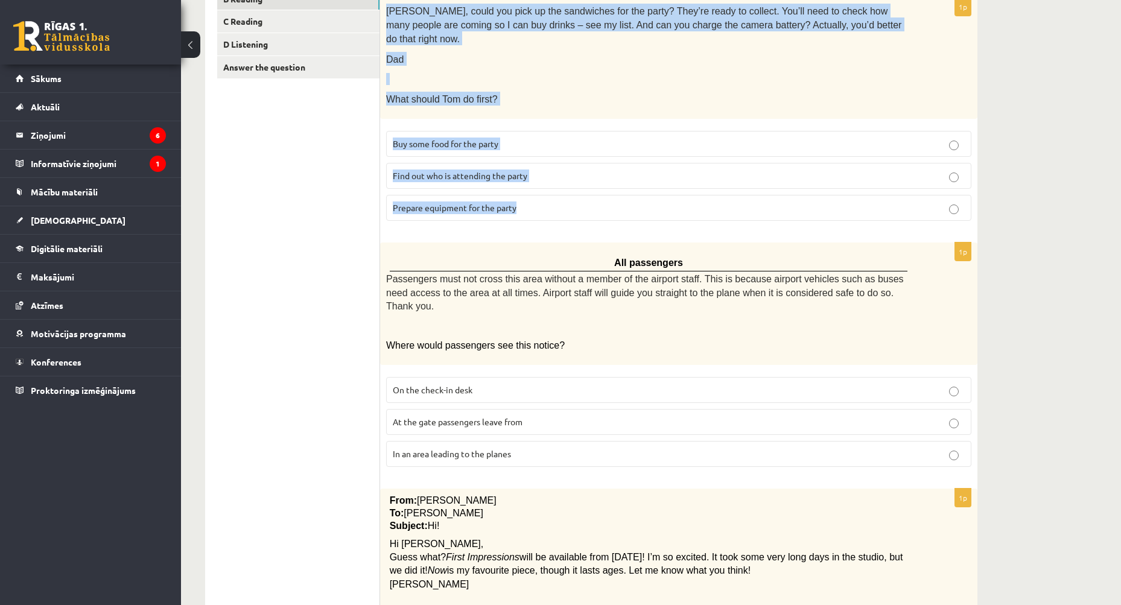
scroll to position [302, 0]
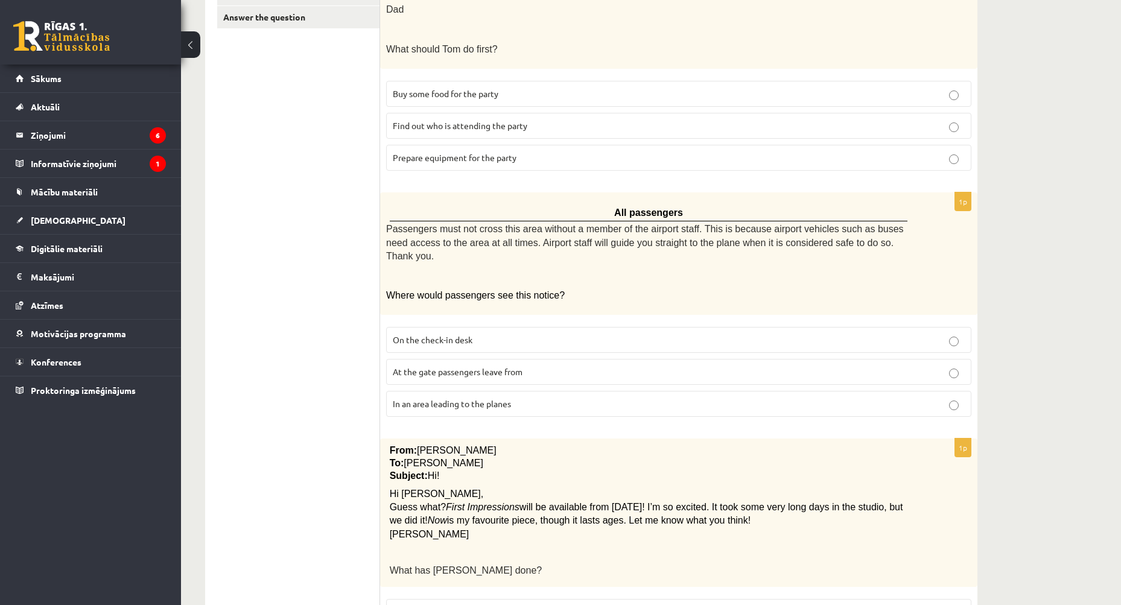
click at [519, 398] on p "In an area leading to the planes" at bounding box center [679, 404] width 572 height 13
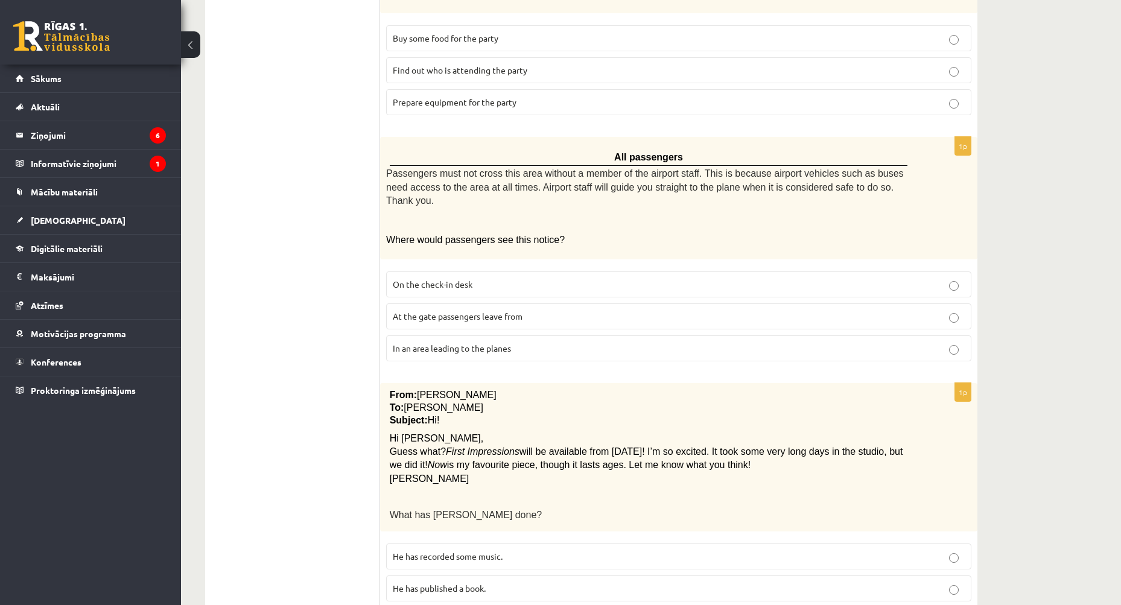
scroll to position [362, 0]
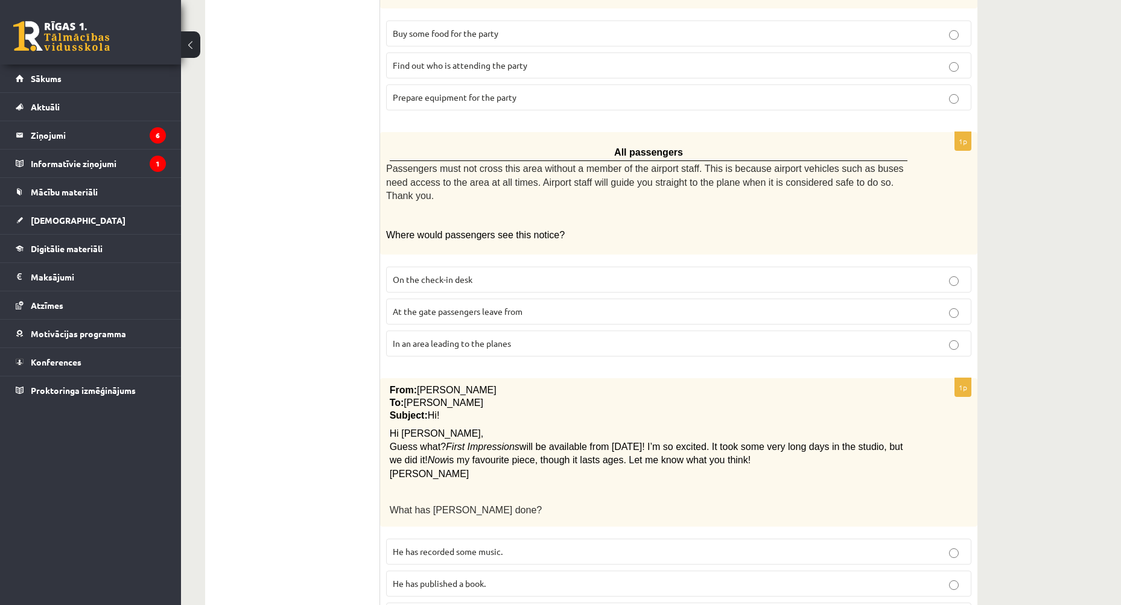
click at [520, 306] on span "At the gate passengers leave from" at bounding box center [458, 311] width 130 height 11
click at [522, 331] on label "In an area leading to the planes" at bounding box center [678, 344] width 585 height 26
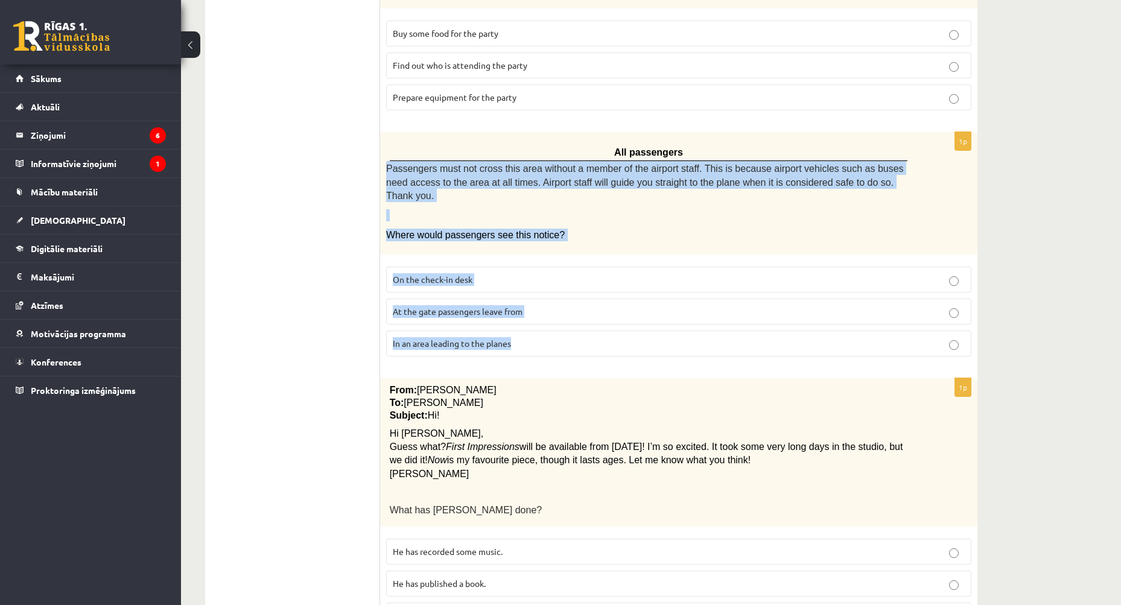
drag, startPoint x: 387, startPoint y: 156, endPoint x: 695, endPoint y: 330, distance: 354.1
click at [695, 330] on div "1p All passengers Passengers must not cross this area without a member of the a…" at bounding box center [678, 249] width 597 height 234
copy div "Passengers must not cross this area without a member of the airport staff. This…"
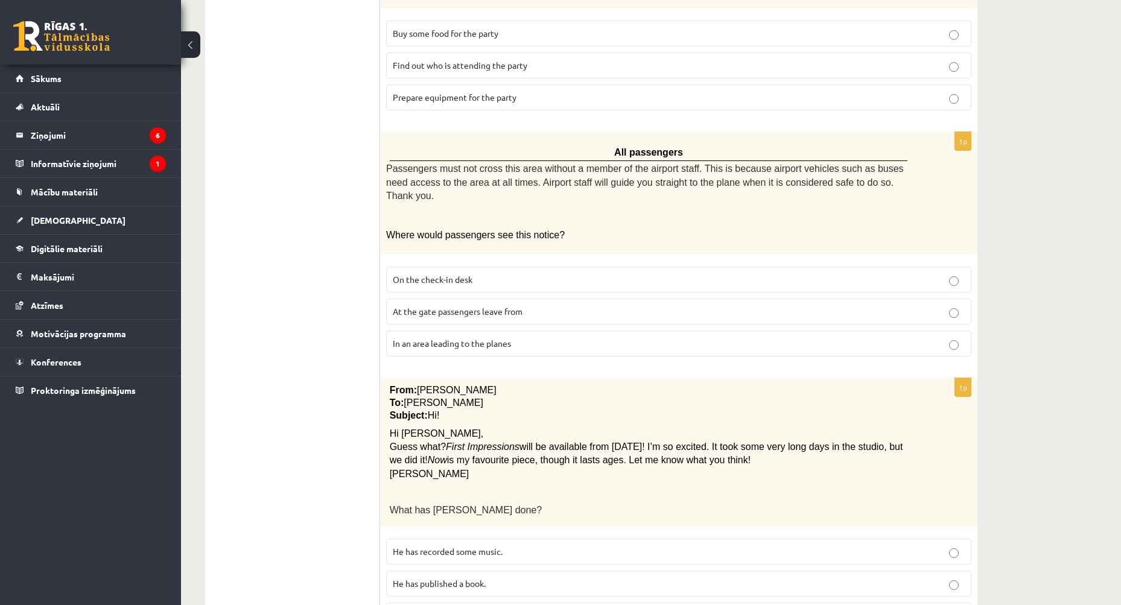
click at [317, 322] on ul "A Grammar B Reading C Reading D Listening Answer the question" at bounding box center [298, 611] width 163 height 1512
click at [606, 305] on p "At the gate passengers leave from" at bounding box center [679, 311] width 572 height 13
click at [602, 337] on p "In an area leading to the planes" at bounding box center [679, 343] width 572 height 13
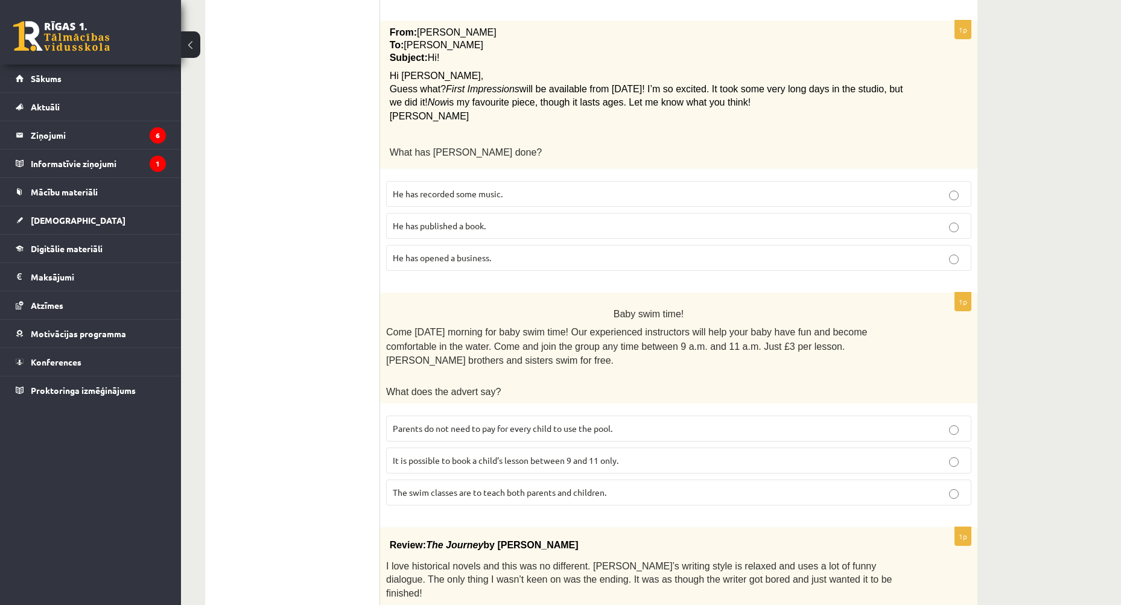
scroll to position [724, 0]
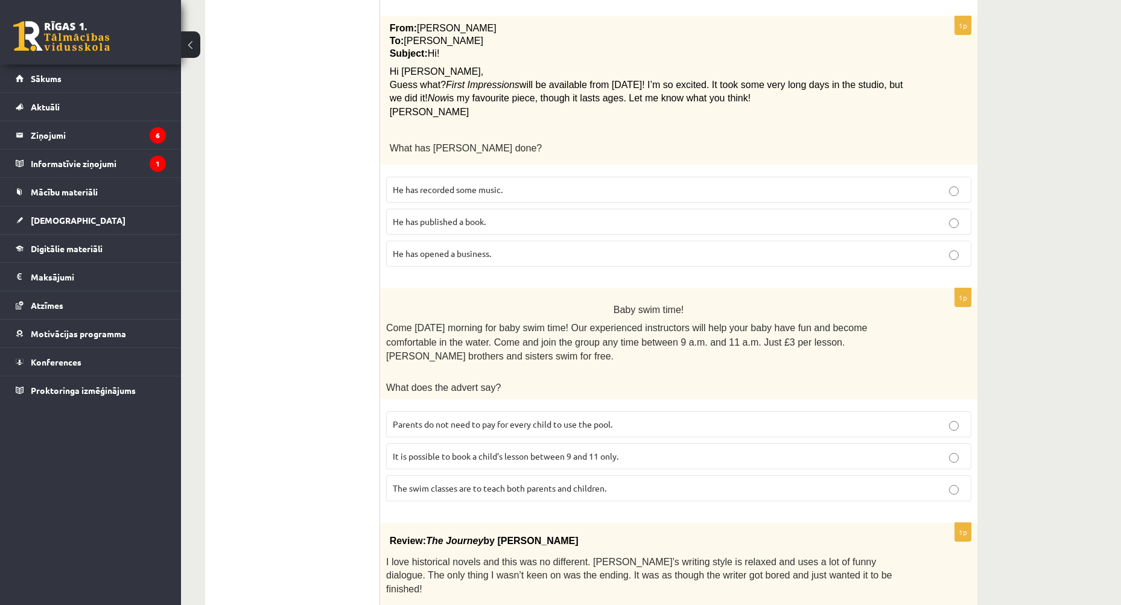
click at [468, 184] on span "He has recorded some music." at bounding box center [448, 189] width 110 height 11
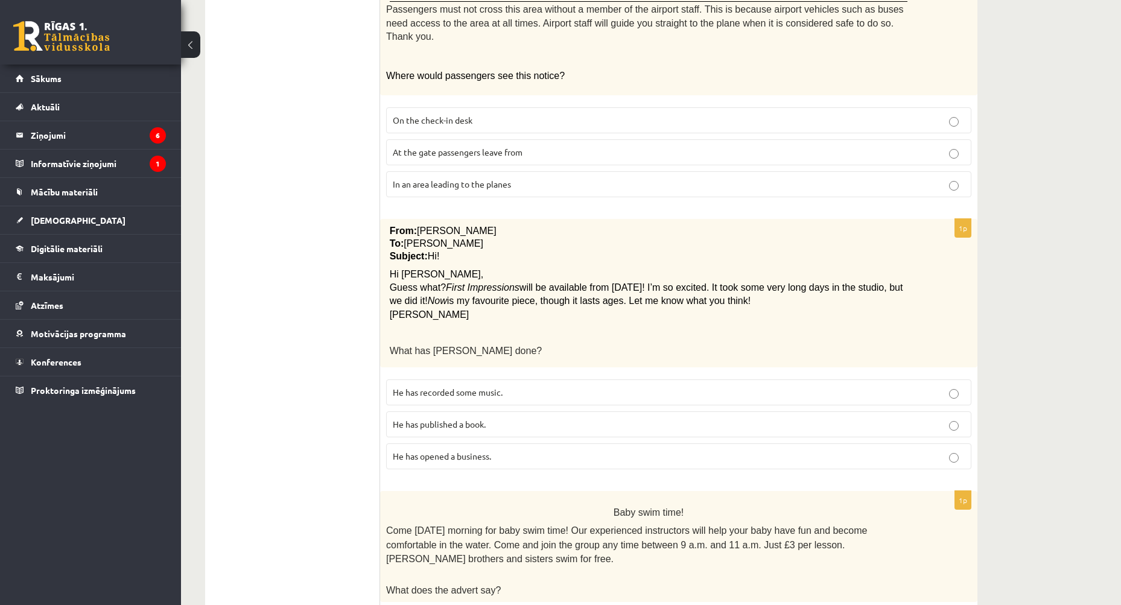
scroll to position [483, 0]
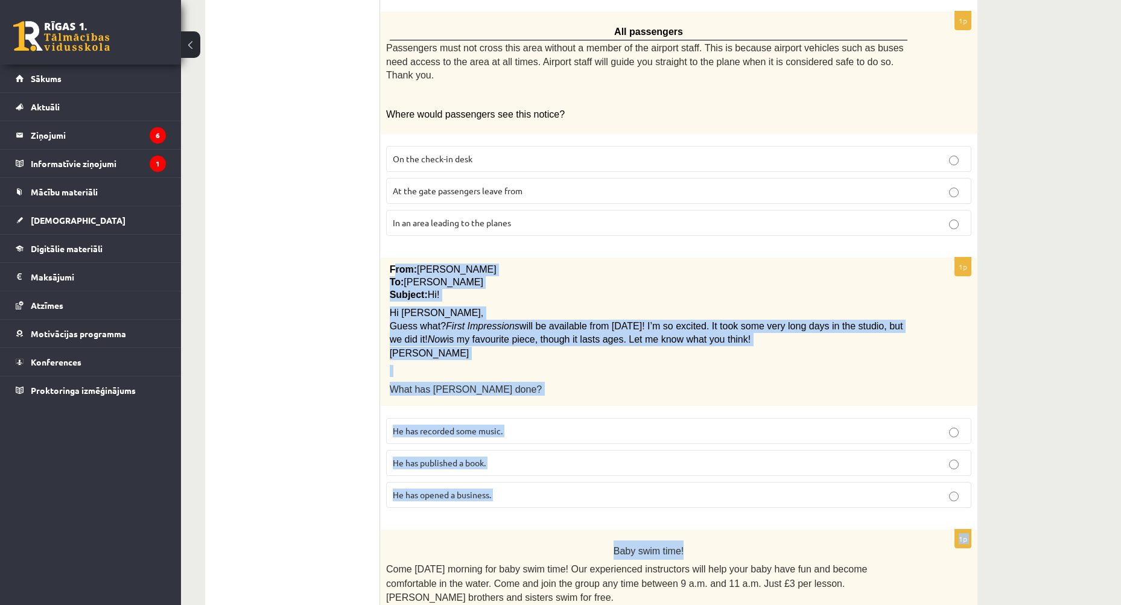
drag, startPoint x: 393, startPoint y: 241, endPoint x: 685, endPoint y: 506, distance: 394.2
click at [685, 506] on form "Read the text and choose the correct answer. 1p Tom, could you pick up the sand…" at bounding box center [678, 490] width 573 height 1512
copy form "rom: Pete To: Cathy Subject: Hi! Hi Cathy, Guess what? First Impressions will b…"
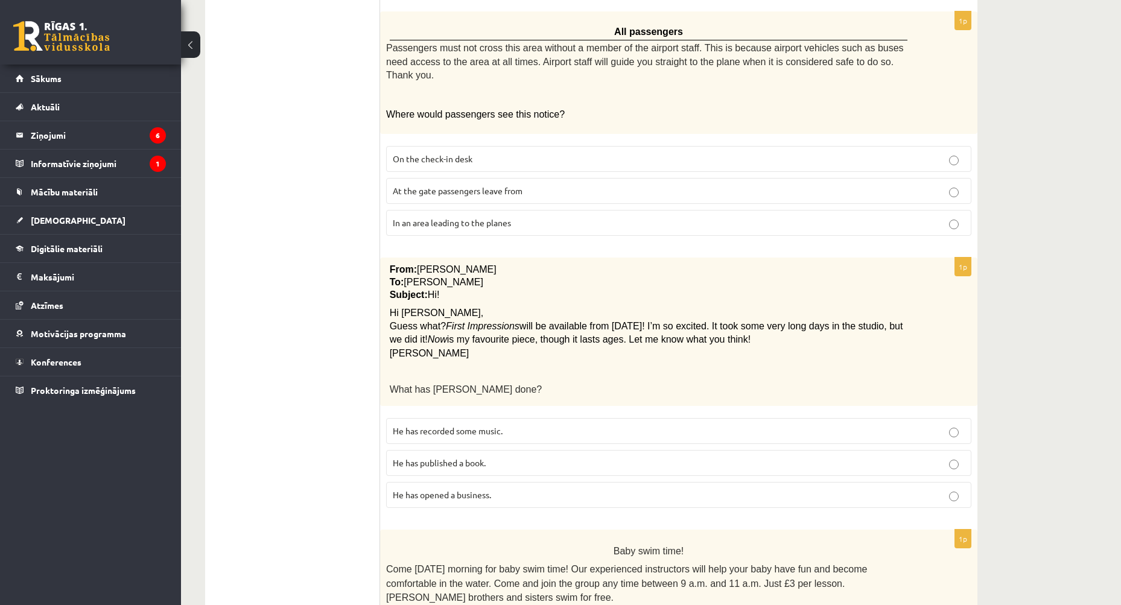
click at [310, 332] on ul "A Grammar B Reading C Reading D Listening Answer the question" at bounding box center [298, 490] width 163 height 1512
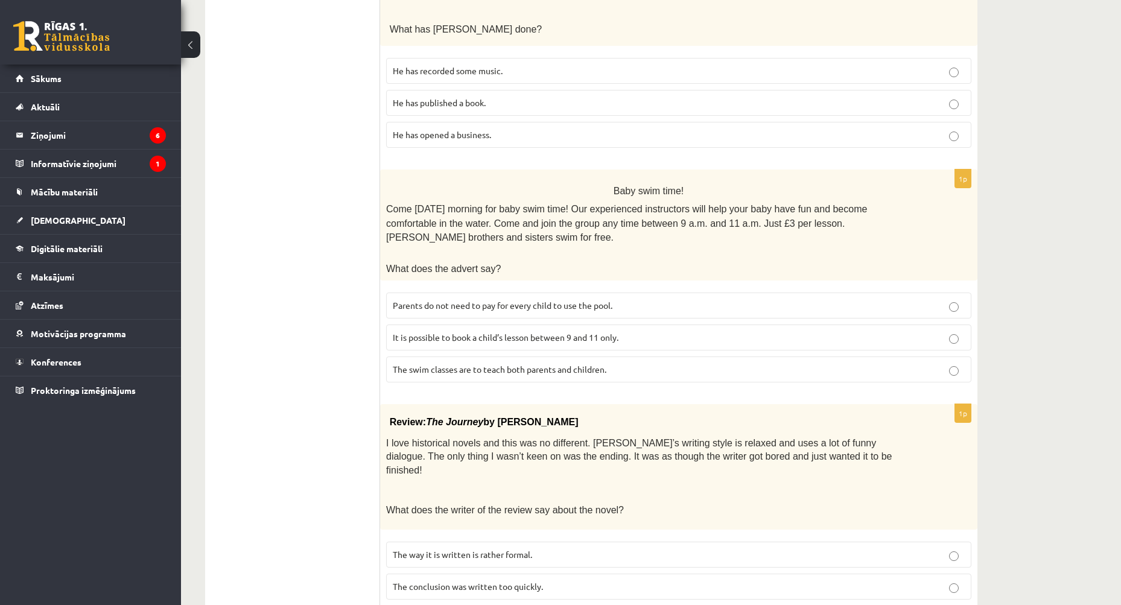
scroll to position [846, 0]
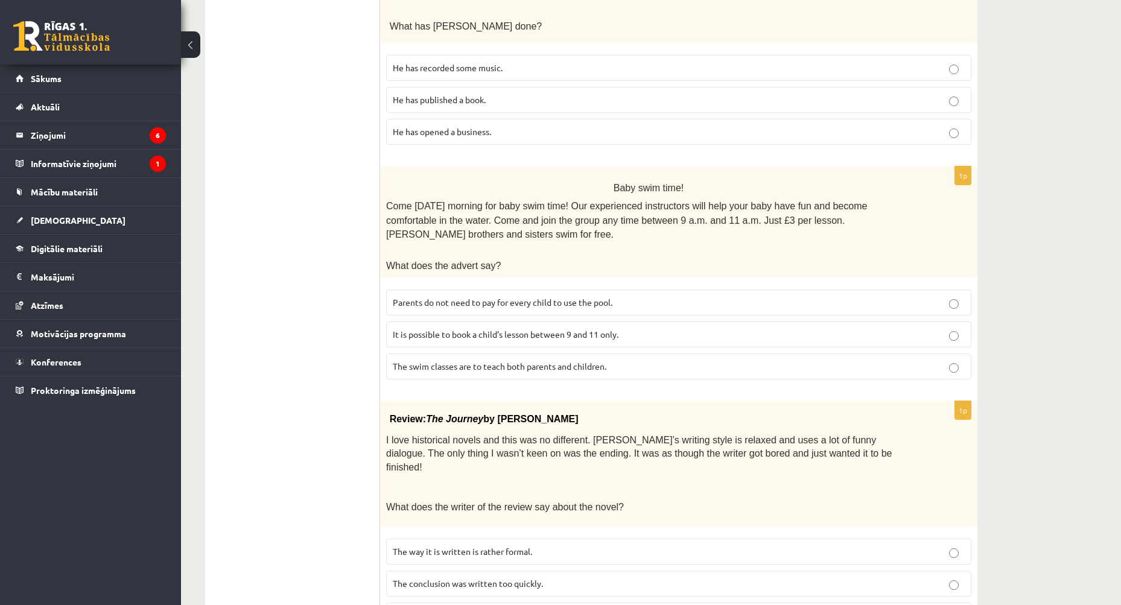
click at [560, 297] on span "Parents do not need to pay for every child to use the pool." at bounding box center [503, 302] width 220 height 11
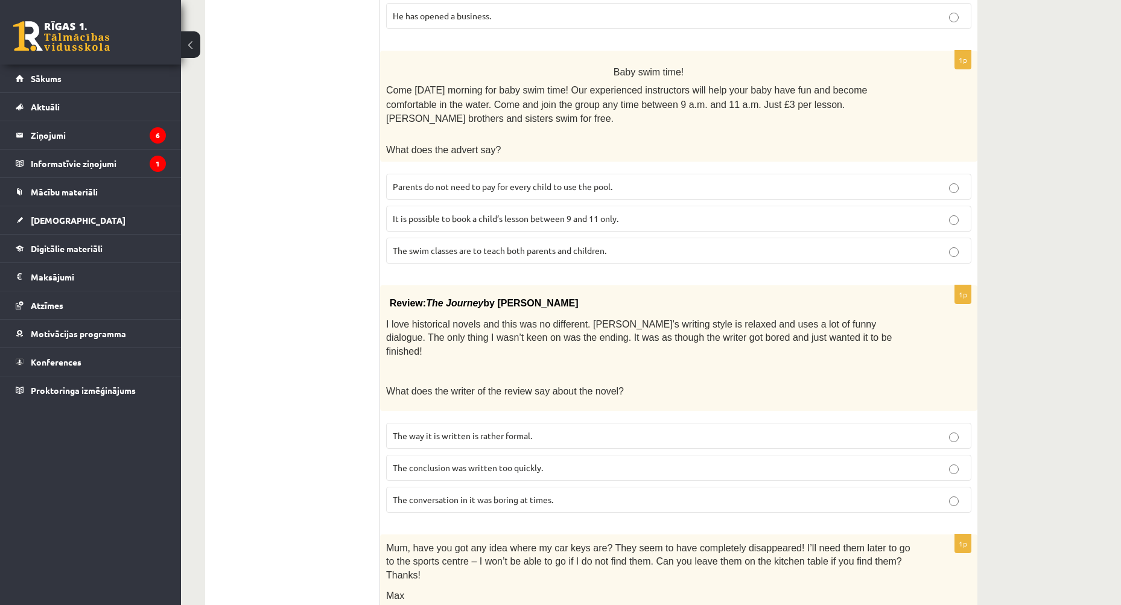
scroll to position [966, 0]
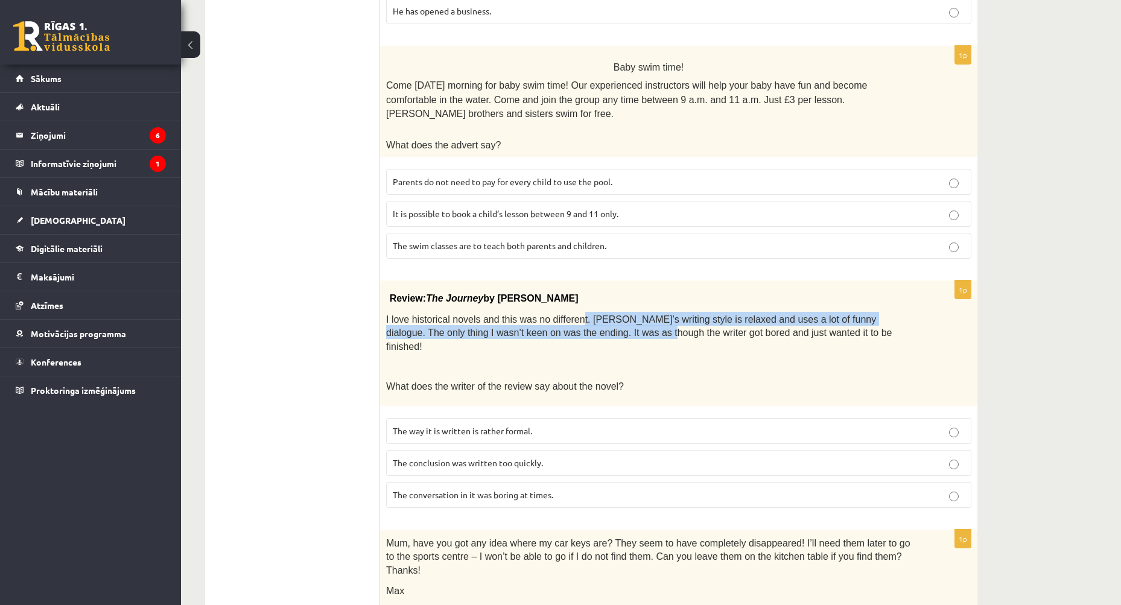
click at [568, 314] on span "I love historical novels and this was no different. Elizabeth’s writing style i…" at bounding box center [638, 332] width 505 height 37
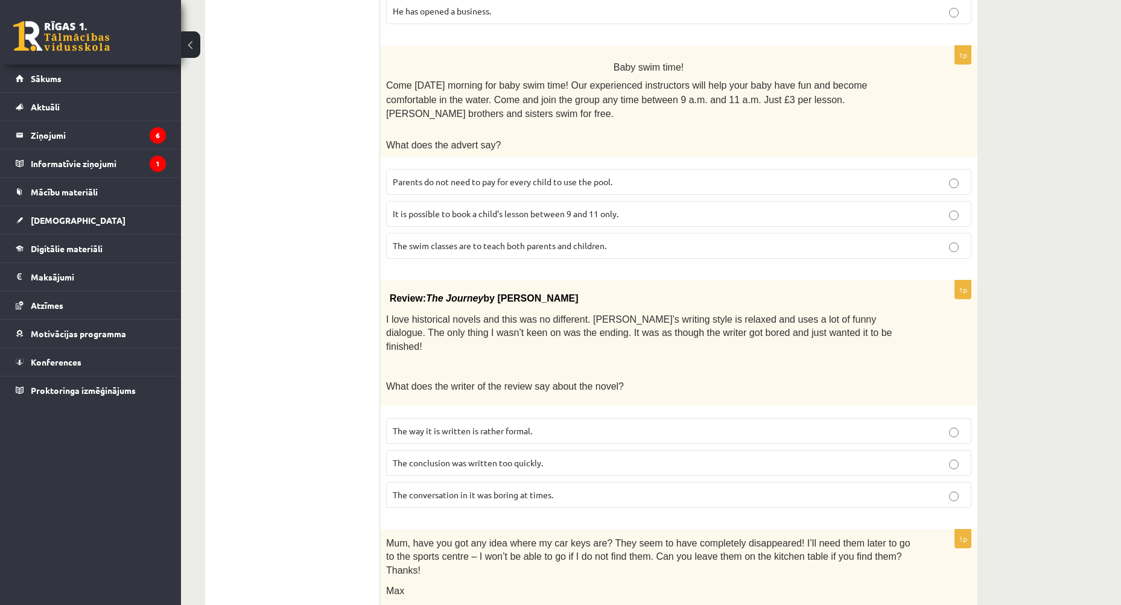
click at [672, 337] on div "Review: The Journey by Elizabeth Brown I love historical novels and this was no…" at bounding box center [678, 342] width 597 height 125
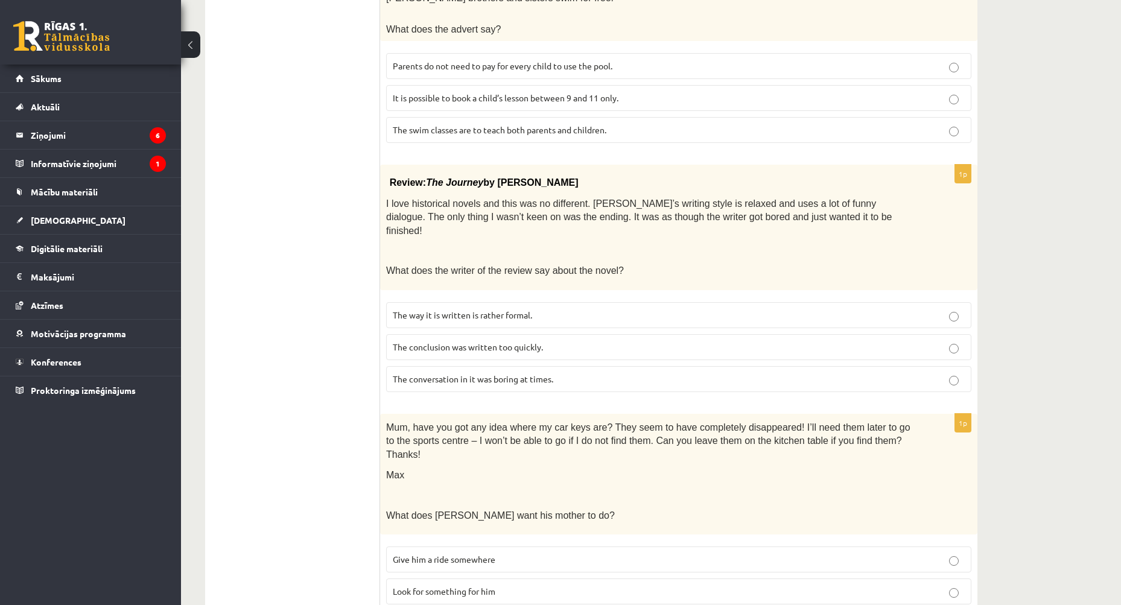
scroll to position [1087, 0]
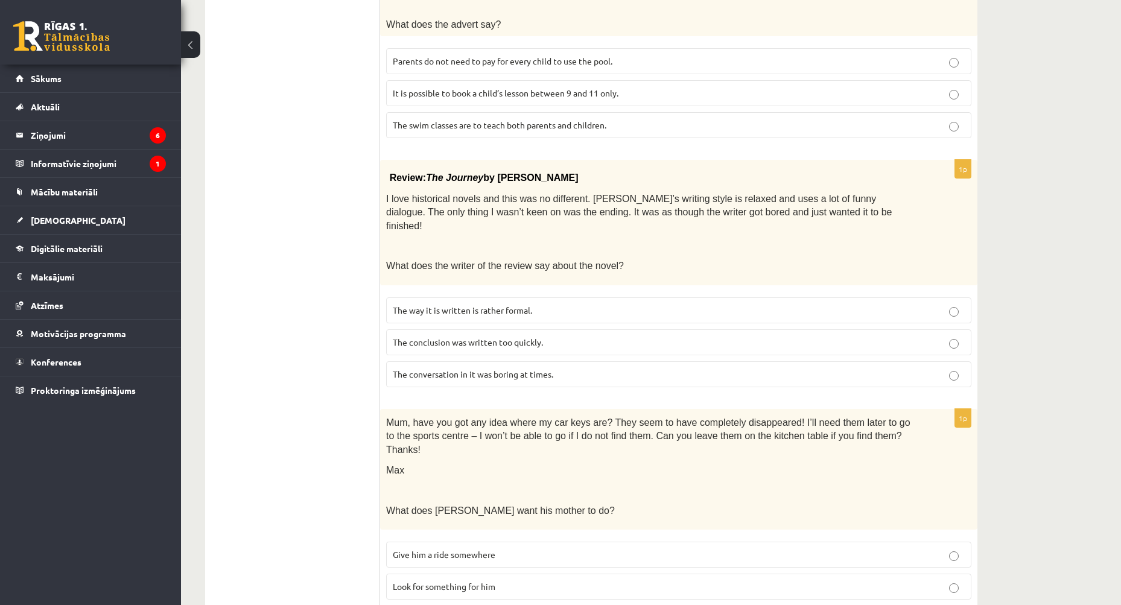
click at [562, 336] on p "The conclusion was written too quickly." at bounding box center [679, 342] width 572 height 13
click at [507, 580] on p "Look for something for him" at bounding box center [679, 586] width 572 height 13
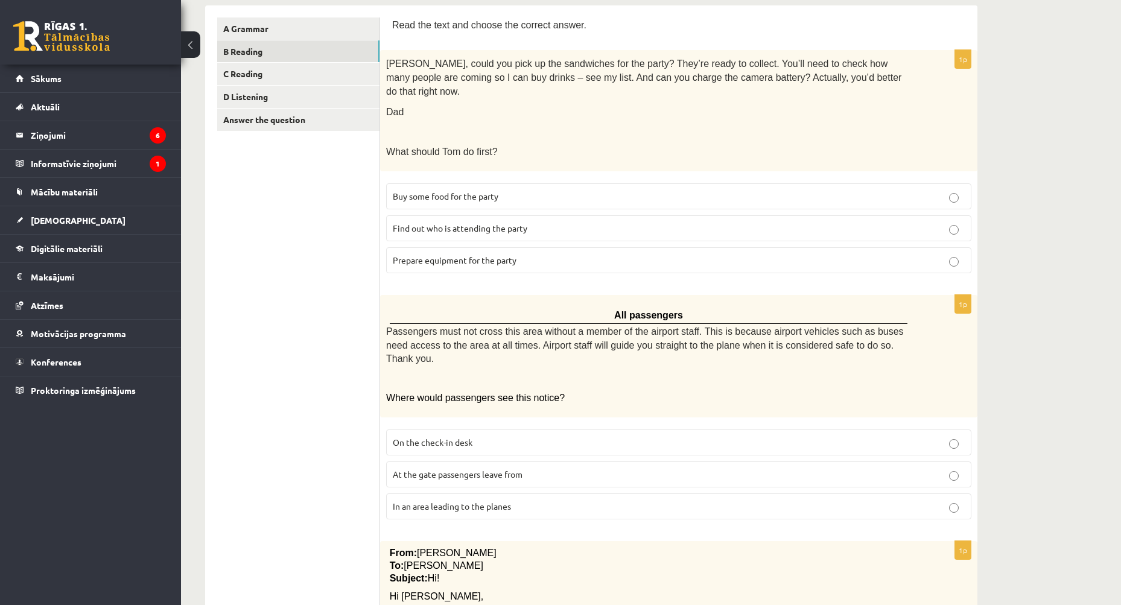
scroll to position [0, 0]
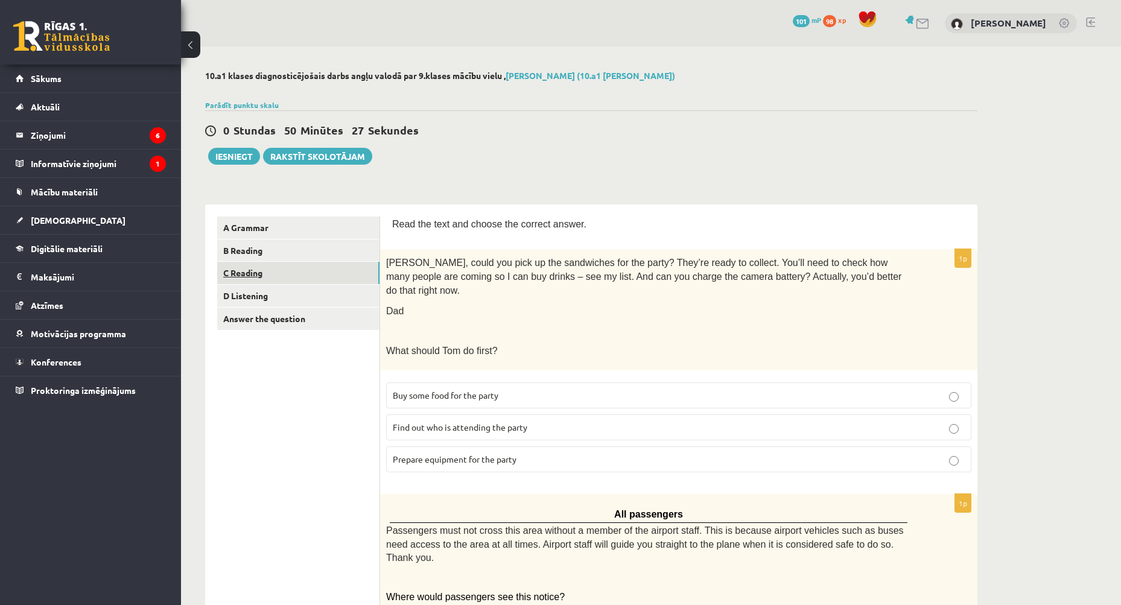
click at [258, 267] on link "C Reading" at bounding box center [298, 273] width 162 height 22
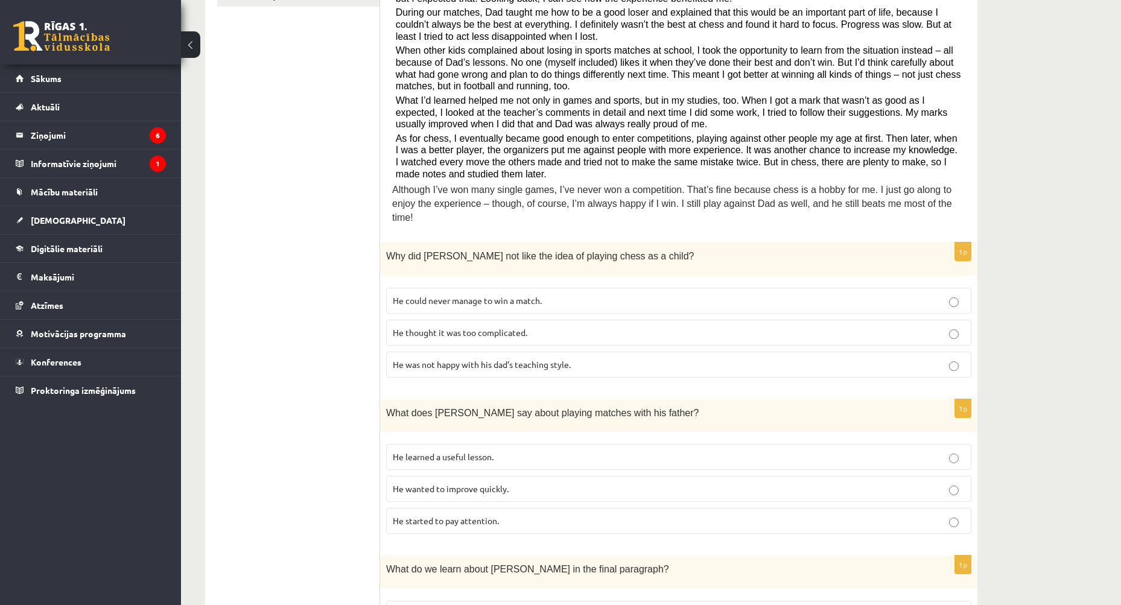
scroll to position [362, 0]
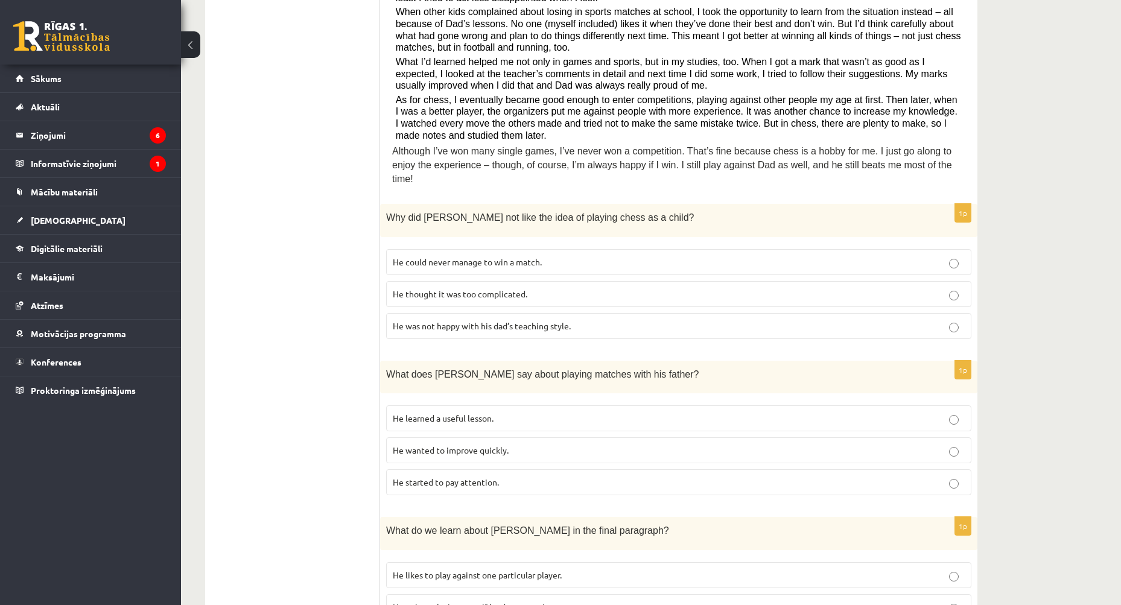
click at [540, 256] on span "He could never manage to win a match." at bounding box center [467, 261] width 149 height 11
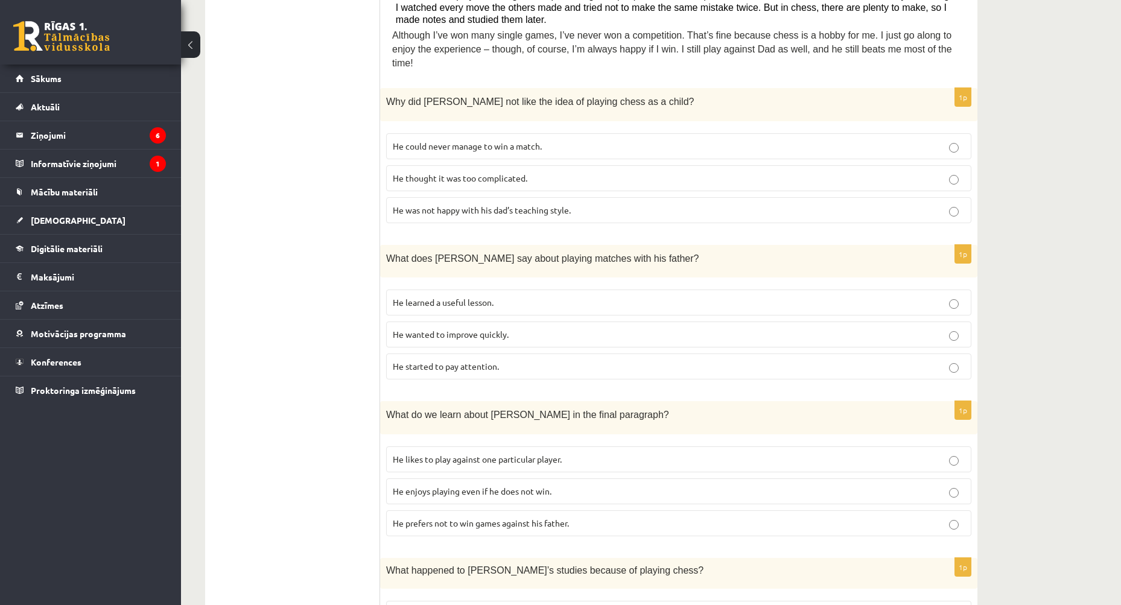
scroll to position [483, 0]
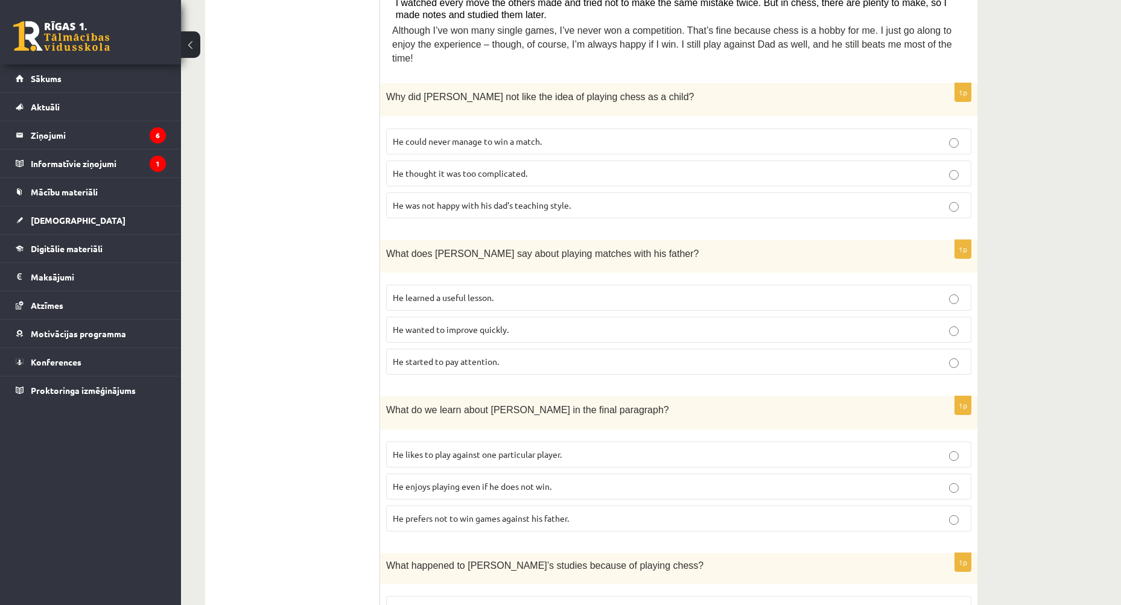
click at [501, 291] on p "He learned a useful lesson." at bounding box center [679, 297] width 572 height 13
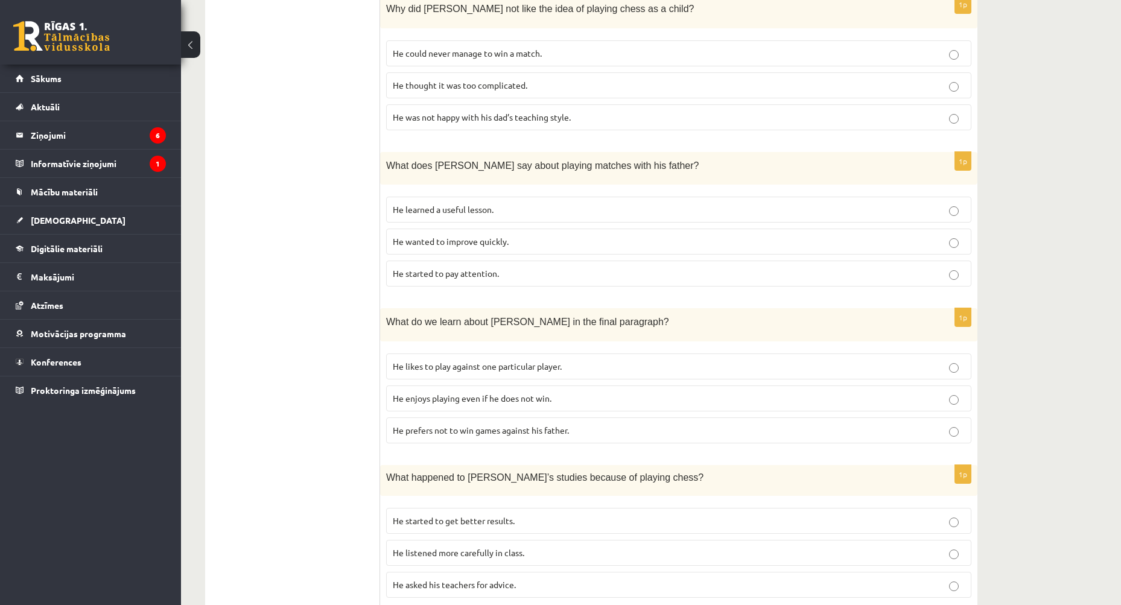
scroll to position [603, 0]
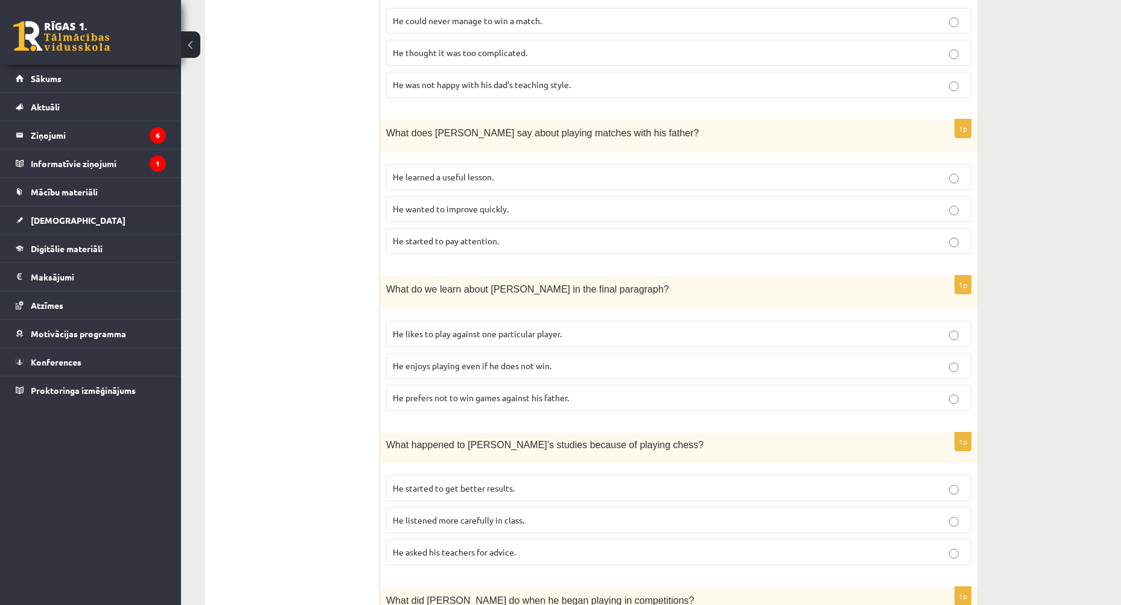
click at [498, 360] on span "He enjoys playing even if he does not win." at bounding box center [472, 365] width 159 height 11
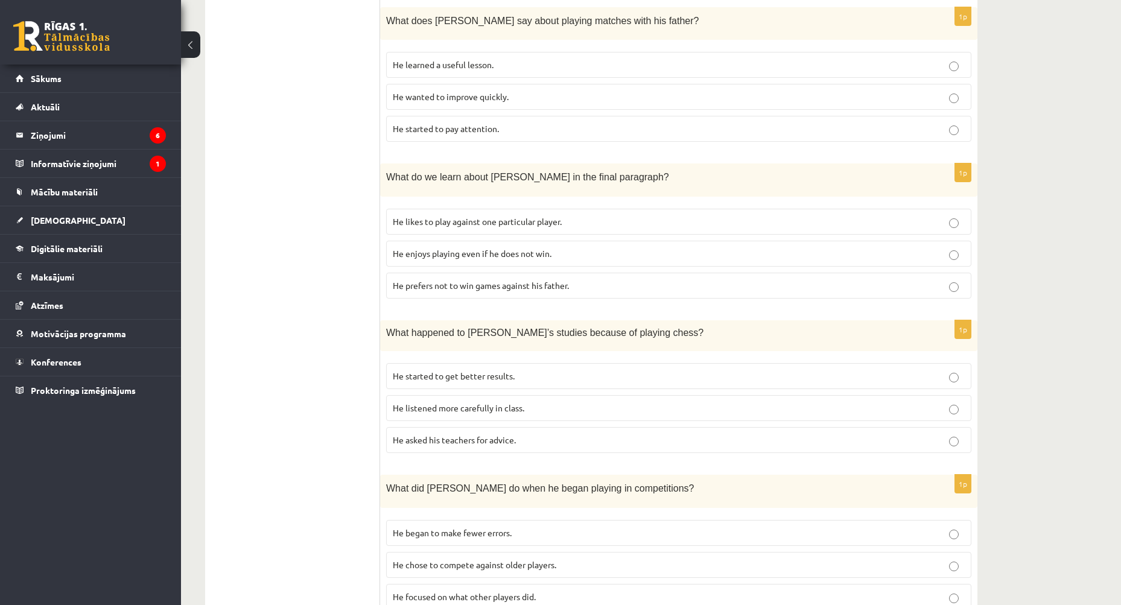
scroll to position [724, 0]
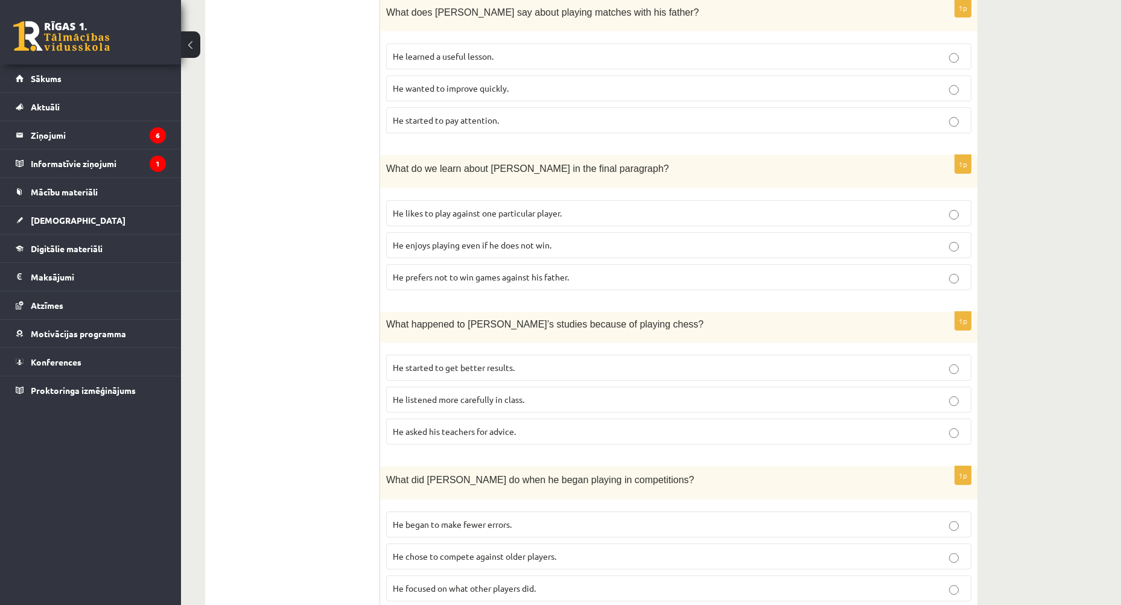
click at [524, 361] on p "He started to get better results." at bounding box center [679, 367] width 572 height 13
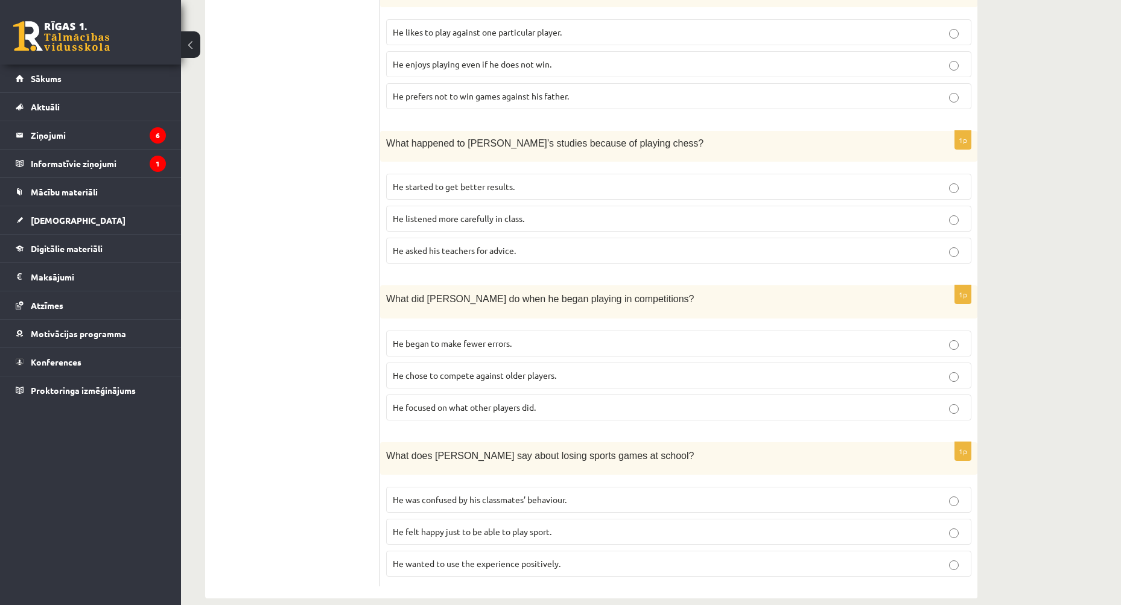
scroll to position [909, 0]
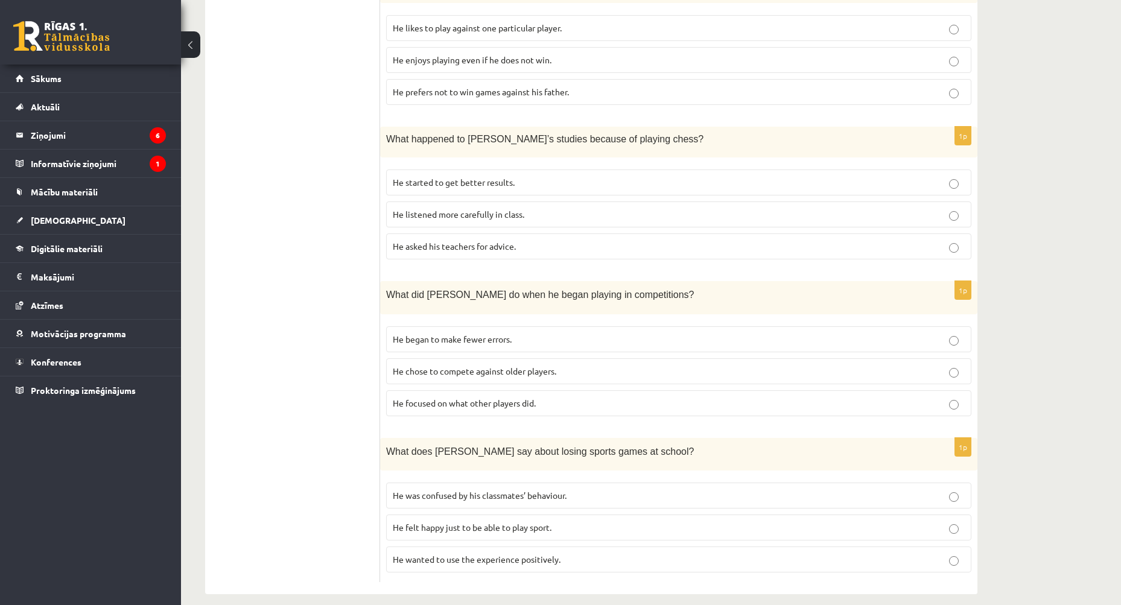
click at [533, 333] on p "He began to make fewer errors." at bounding box center [679, 339] width 572 height 13
click at [485, 553] on p "He wanted to use the experience positively." at bounding box center [679, 559] width 572 height 13
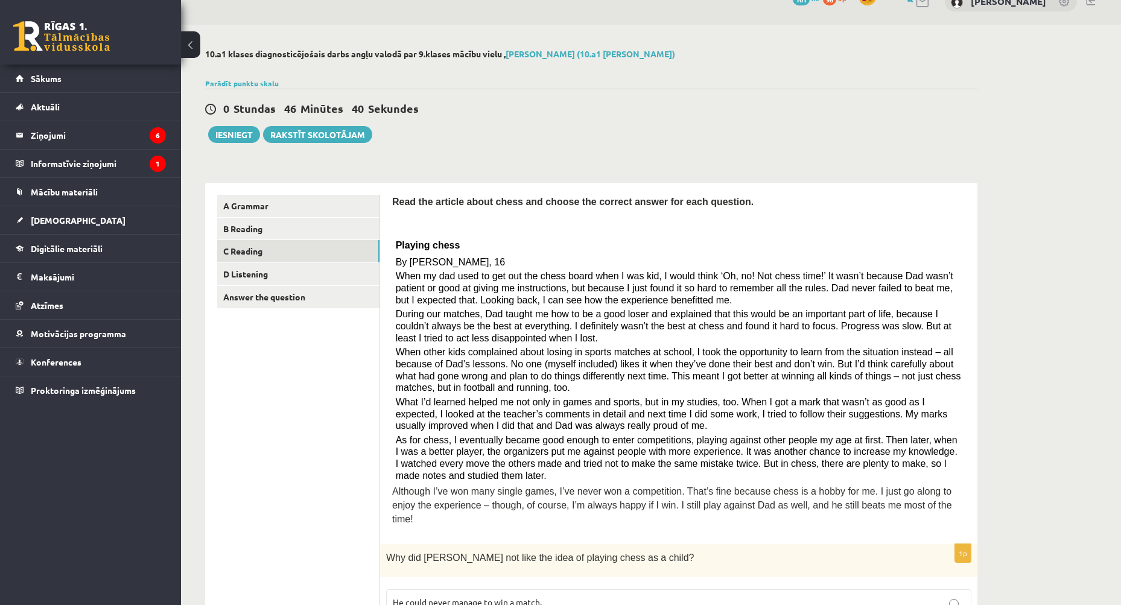
scroll to position [0, 0]
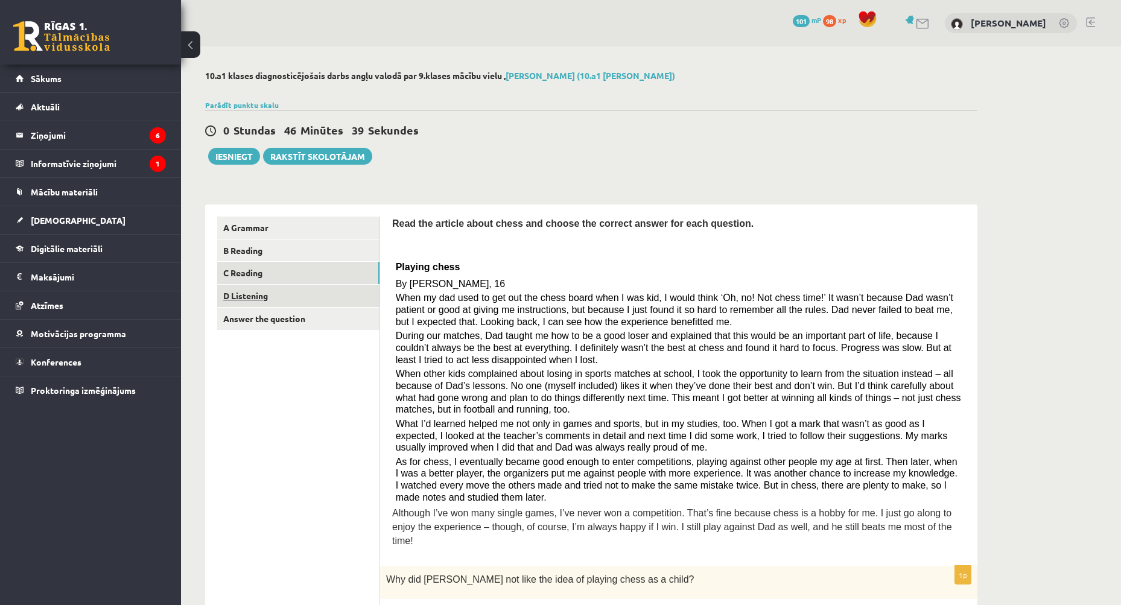
click at [241, 291] on link "D Listening" at bounding box center [298, 296] width 162 height 22
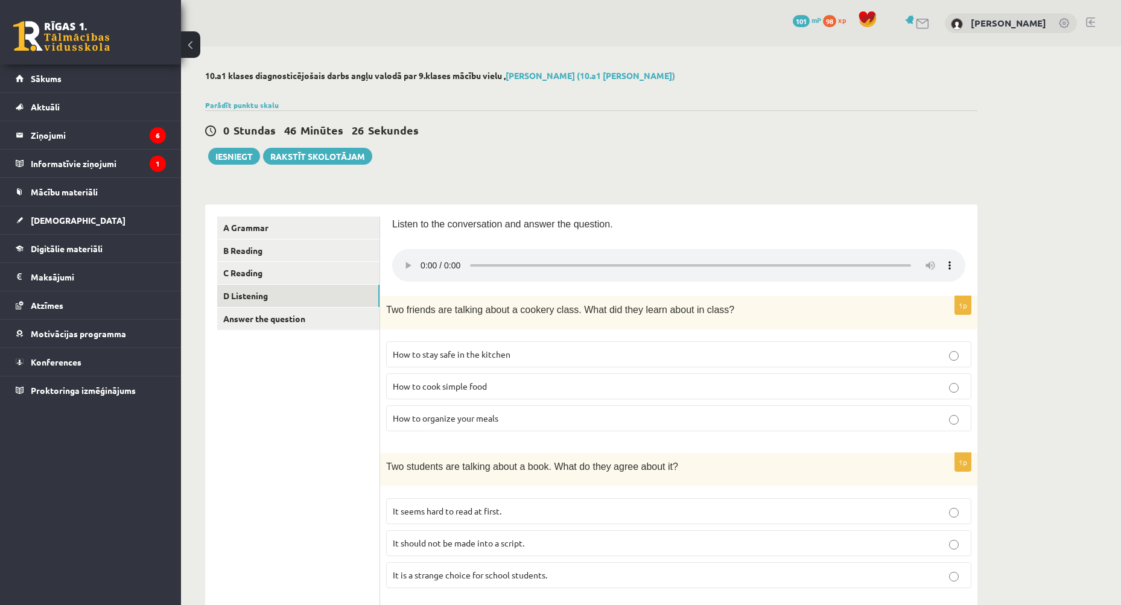
click at [422, 282] on audio at bounding box center [678, 265] width 573 height 33
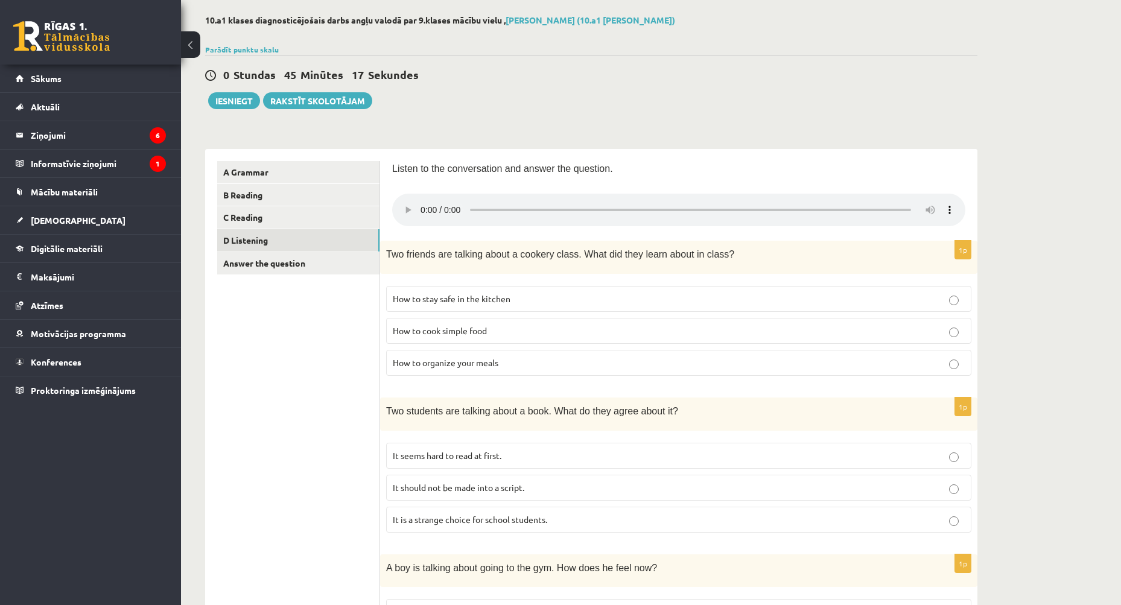
scroll to position [60, 0]
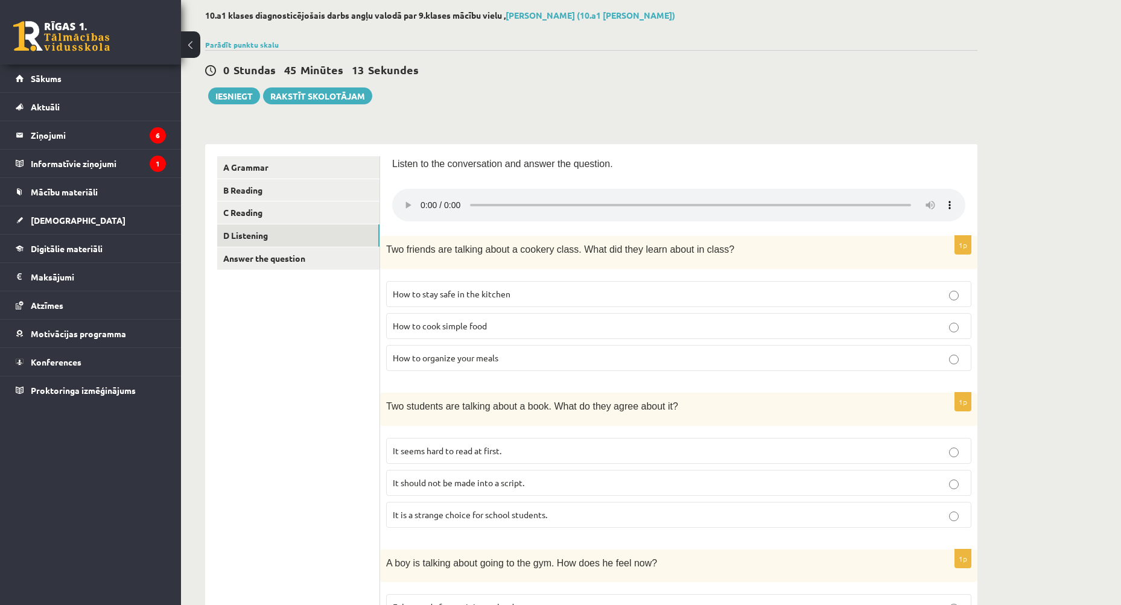
click at [472, 330] on span "How to cook simple food" at bounding box center [440, 325] width 94 height 11
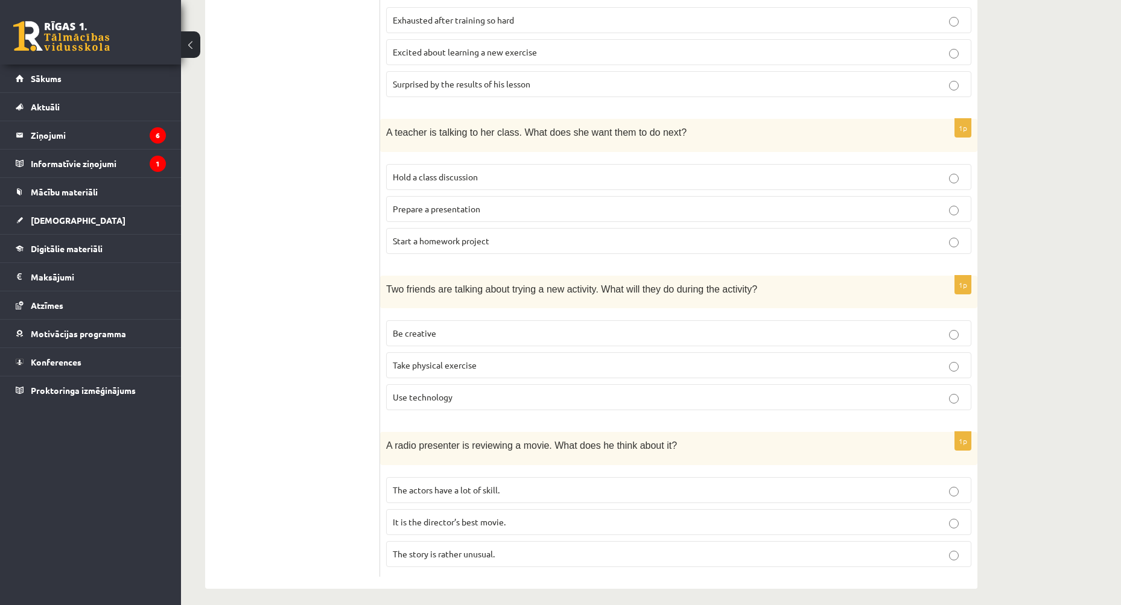
scroll to position [656, 0]
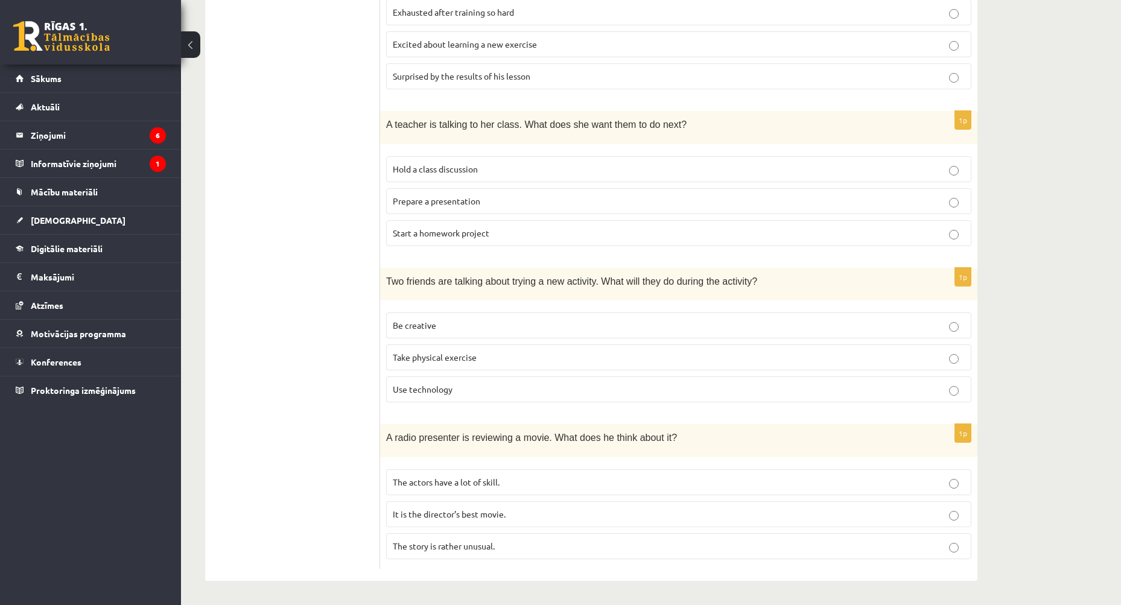
click at [534, 478] on p "The actors have a lot of skill." at bounding box center [679, 482] width 572 height 13
click at [542, 550] on p "The story is rather unusual." at bounding box center [679, 546] width 572 height 13
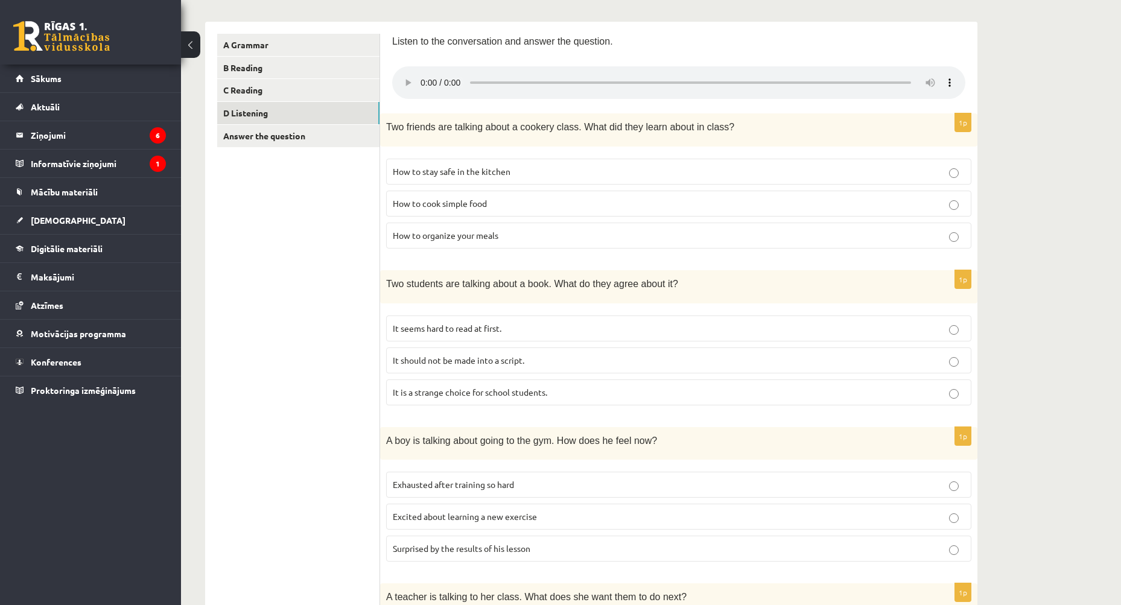
scroll to position [174, 0]
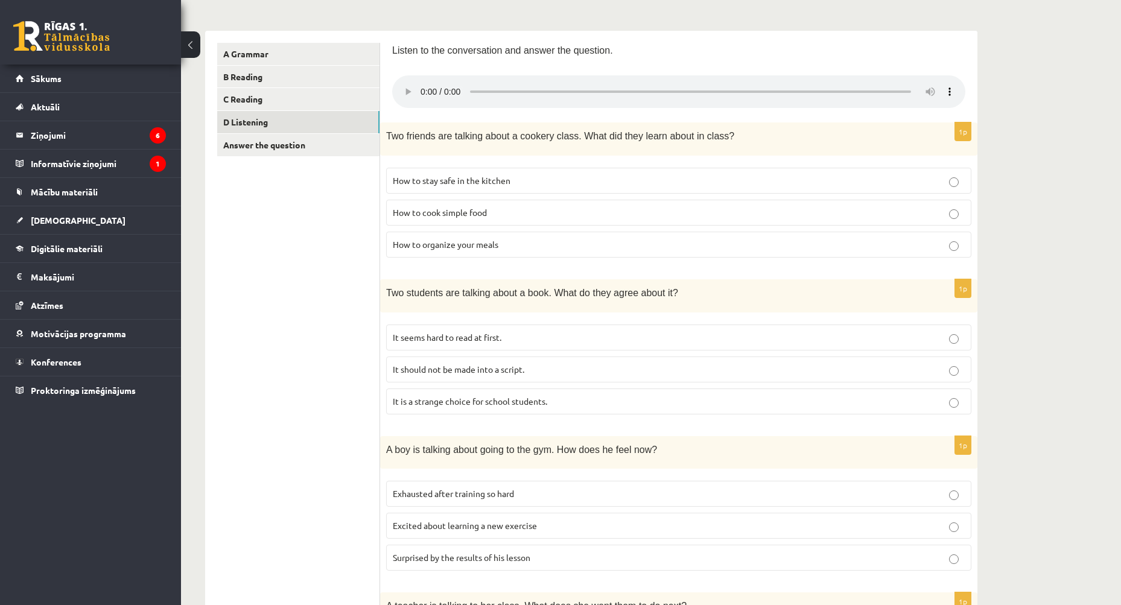
click at [938, 112] on form "Listen to the conversation and answer the question. 1p Two friends are talking …" at bounding box center [678, 546] width 573 height 1007
click at [507, 335] on p "It seems hard to read at first." at bounding box center [679, 337] width 572 height 13
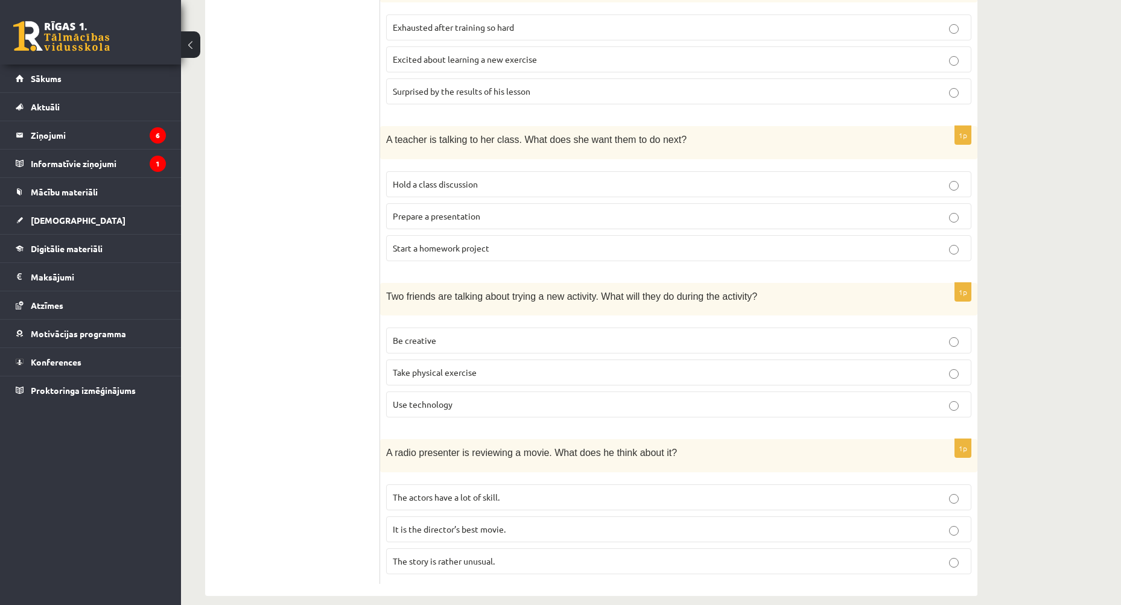
scroll to position [656, 0]
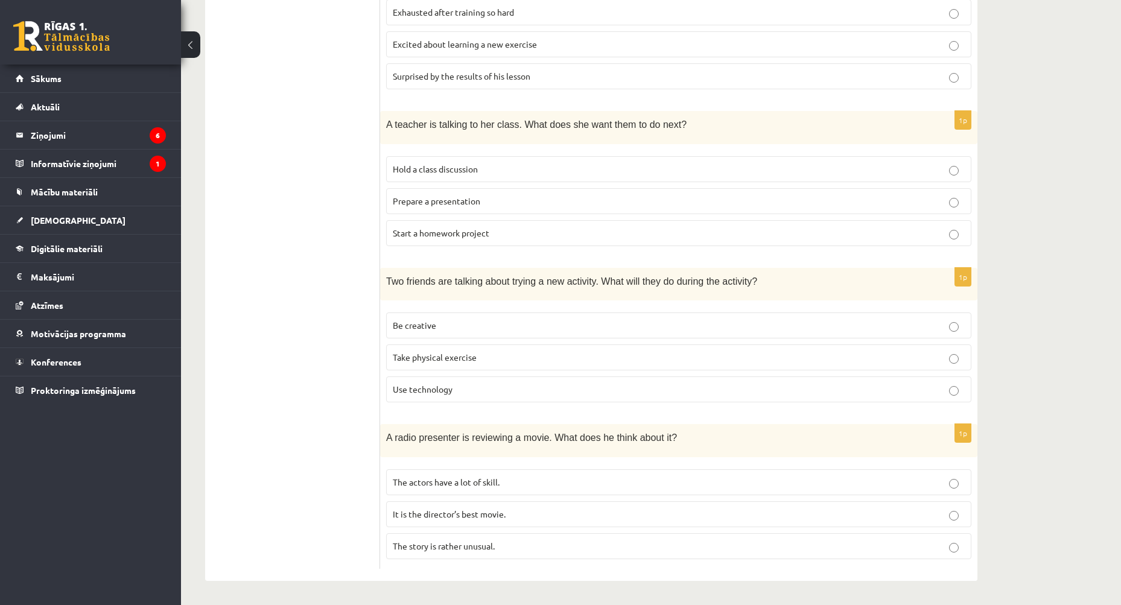
click at [504, 199] on p "Prepare a presentation" at bounding box center [679, 201] width 572 height 13
click at [473, 331] on p "Be creative" at bounding box center [679, 325] width 572 height 13
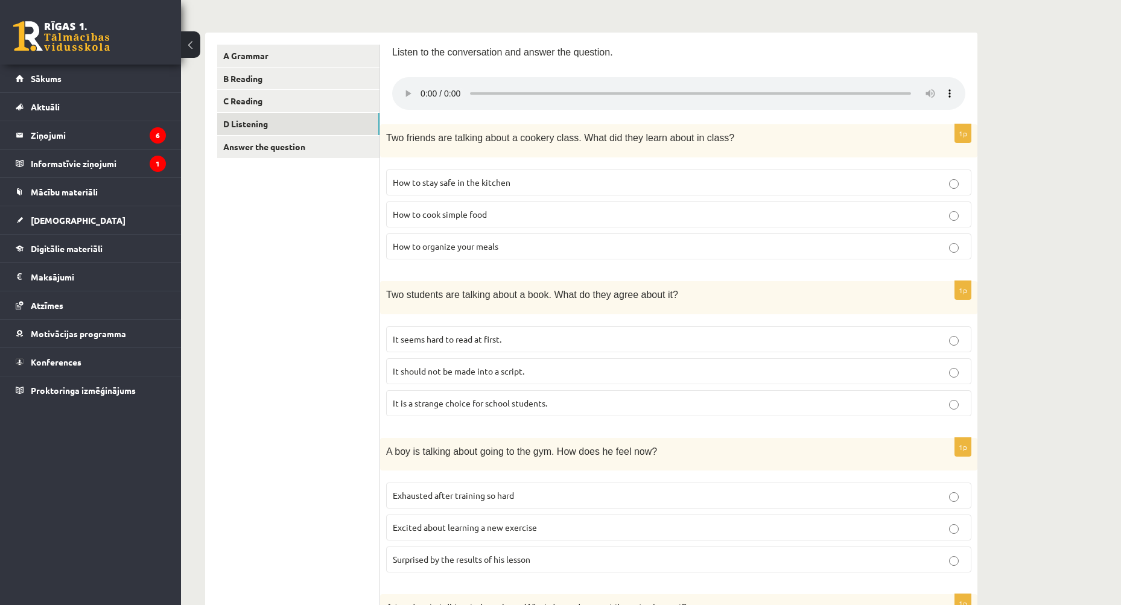
scroll to position [113, 0]
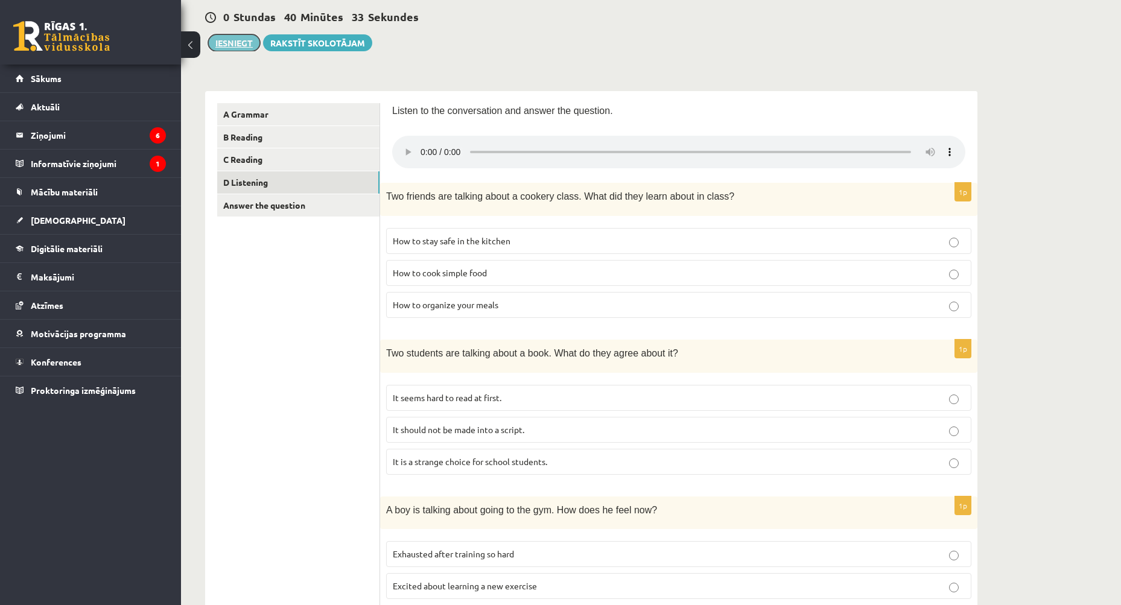
click at [239, 42] on button "Iesniegt" at bounding box center [234, 42] width 52 height 17
click at [266, 208] on link "Answer the question" at bounding box center [298, 205] width 162 height 22
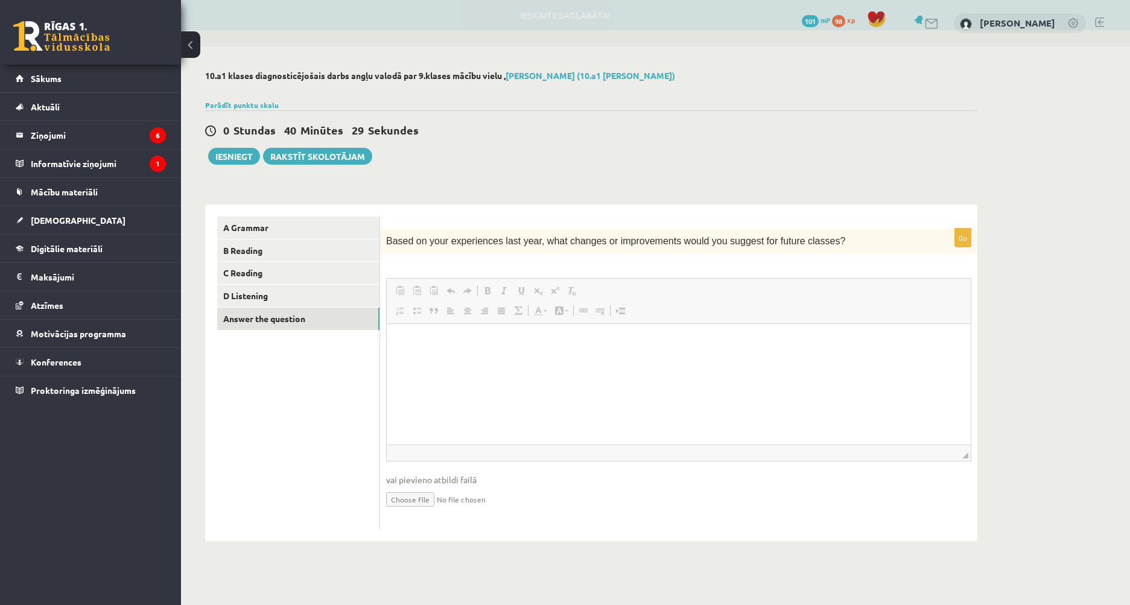
scroll to position [0, 0]
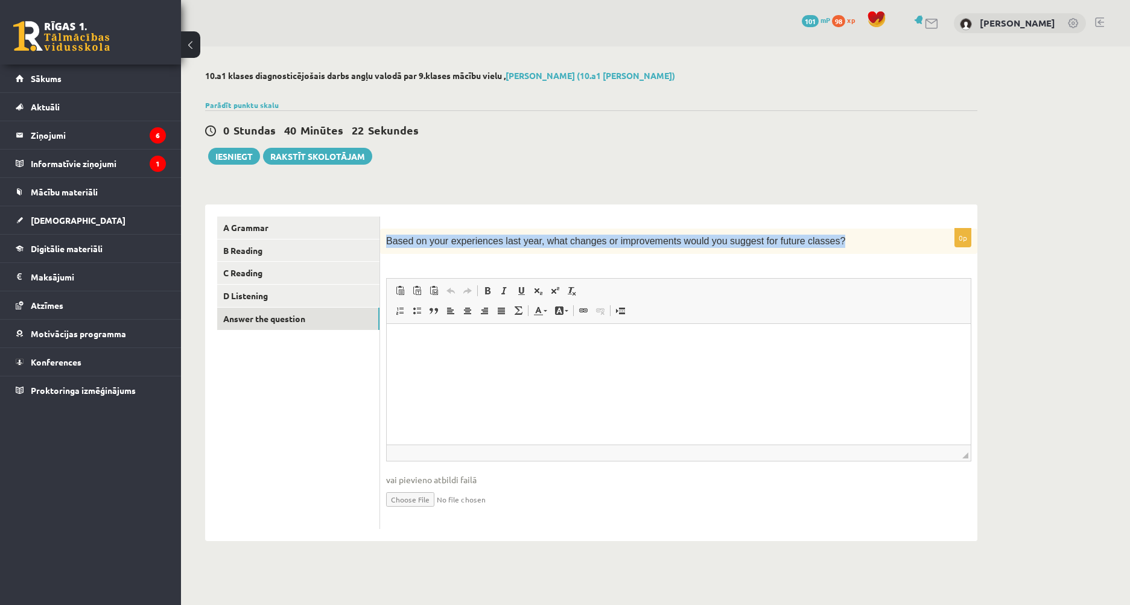
drag, startPoint x: 388, startPoint y: 246, endPoint x: 815, endPoint y: 241, distance: 427.1
click at [815, 241] on p "Based on your experiences last year, what changes or improvements would you sug…" at bounding box center [648, 241] width 525 height 13
copy span "Based on your experiences last year, what changes or improvements would you sug…"
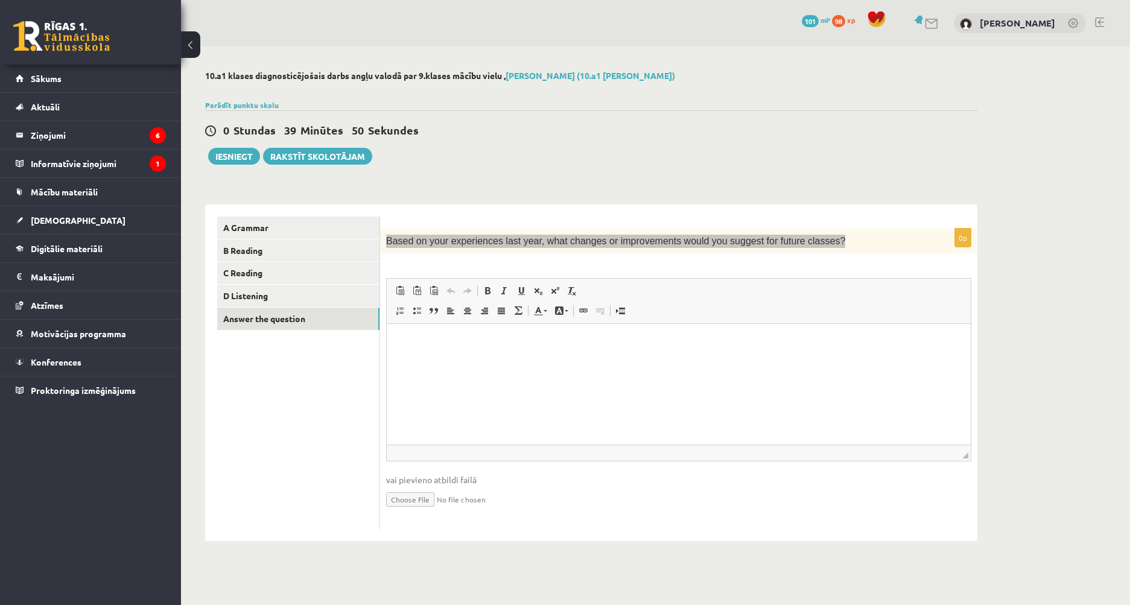
click at [595, 340] on p "Editor, wiswyg-editor-user-answer-47024978905120" at bounding box center [679, 342] width 560 height 13
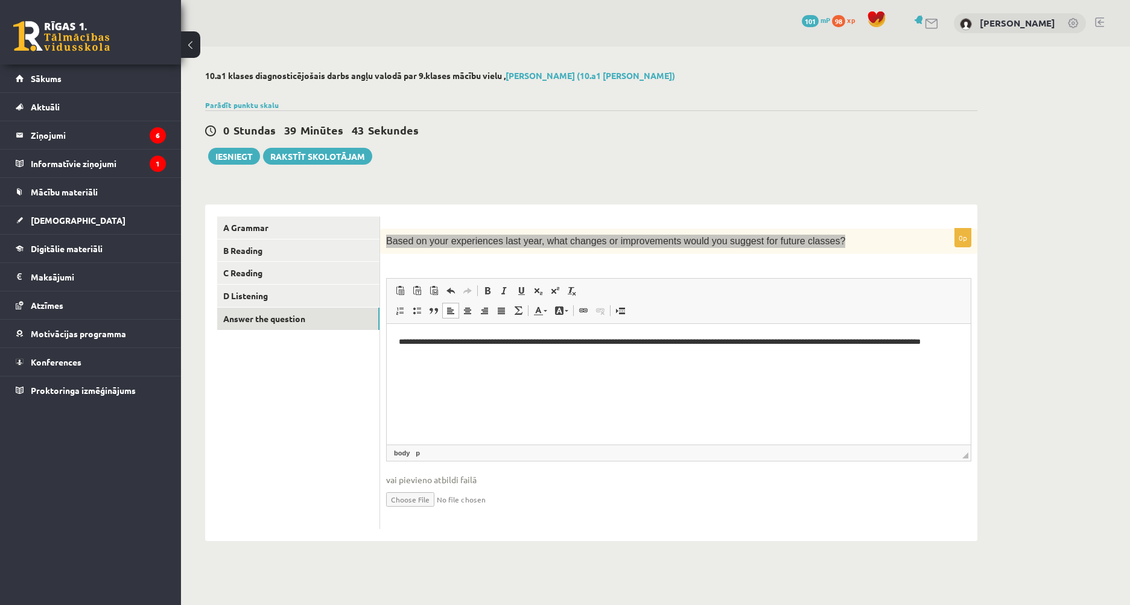
click at [510, 344] on p "**********" at bounding box center [679, 348] width 560 height 25
click at [513, 347] on p "**********" at bounding box center [679, 348] width 560 height 25
click at [533, 367] on html "**********" at bounding box center [679, 348] width 584 height 49
click at [769, 344] on p "**********" at bounding box center [679, 348] width 560 height 25
click at [778, 362] on html "**********" at bounding box center [679, 348] width 584 height 49
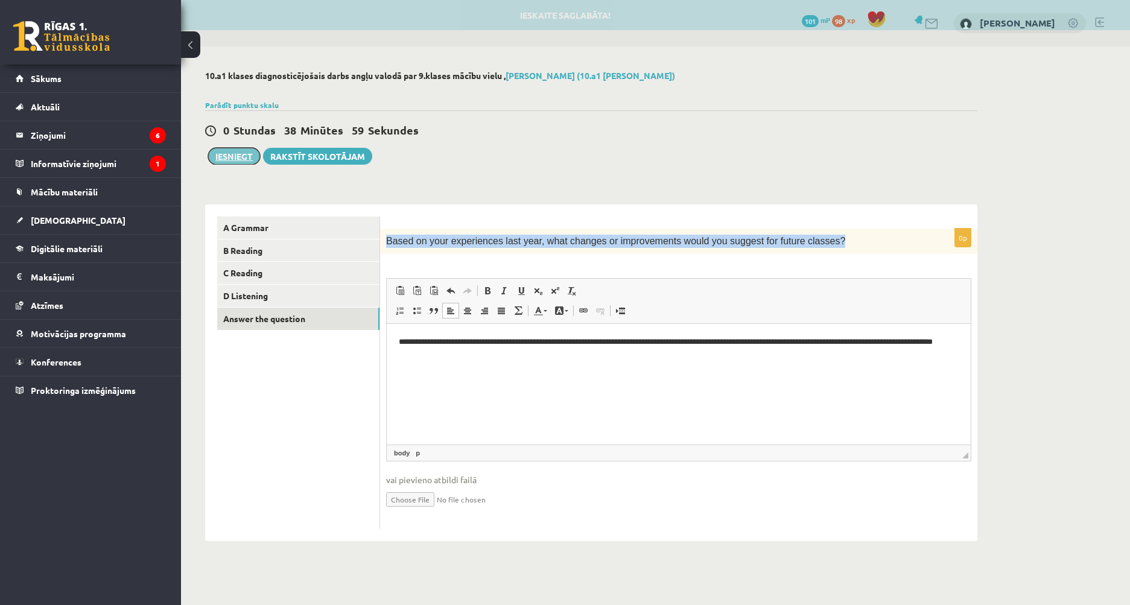
click at [224, 158] on button "Iesniegt" at bounding box center [234, 156] width 52 height 17
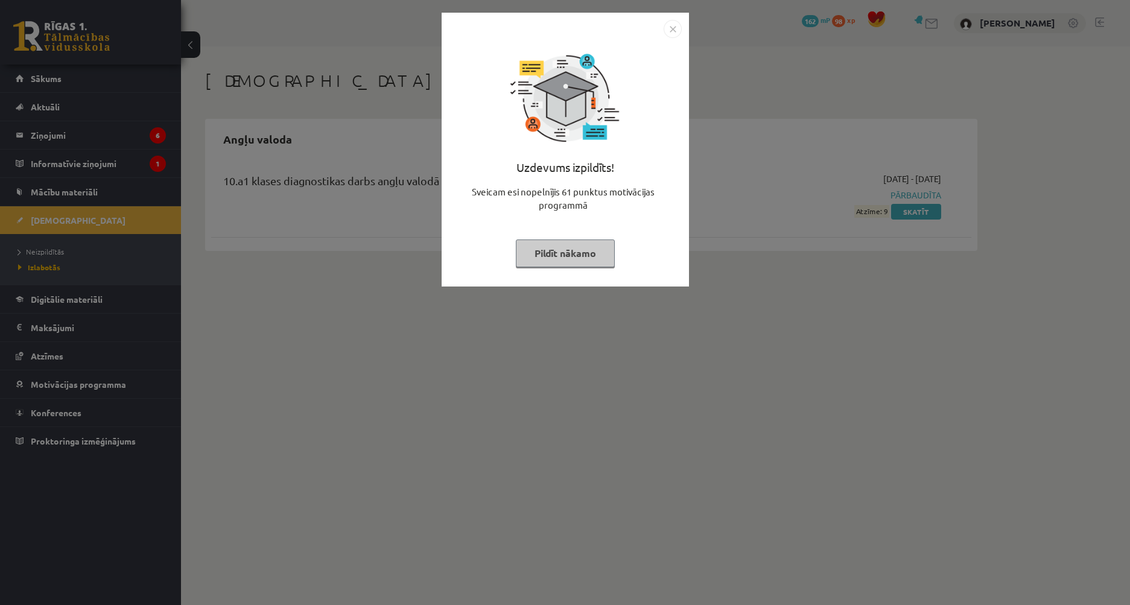
click at [675, 28] on img "Close" at bounding box center [673, 29] width 18 height 18
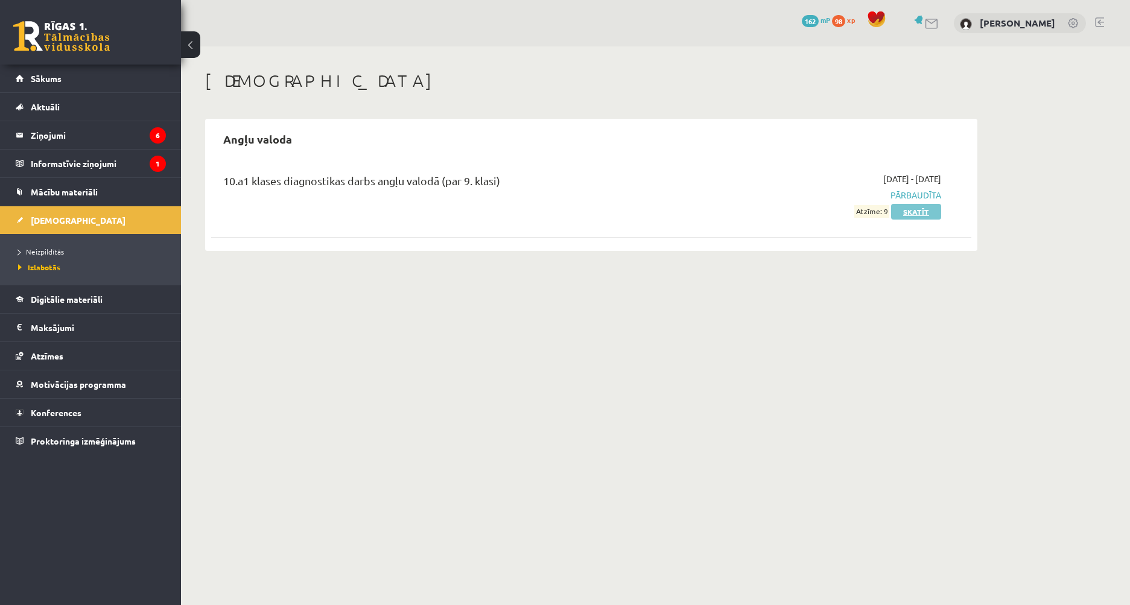
click at [905, 211] on link "Skatīt" at bounding box center [916, 212] width 50 height 16
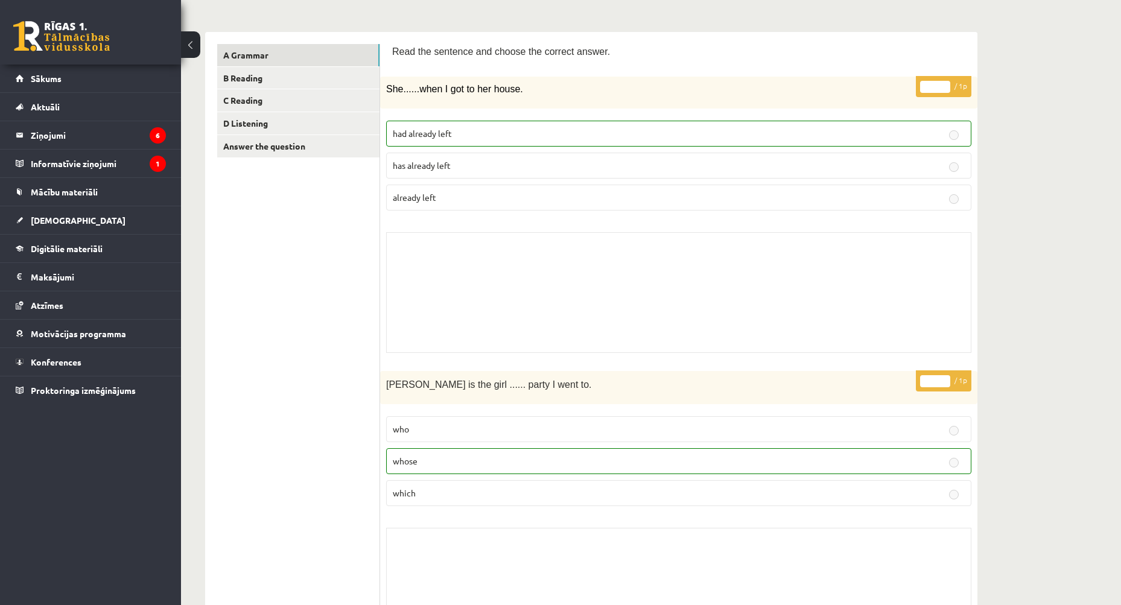
scroll to position [60, 0]
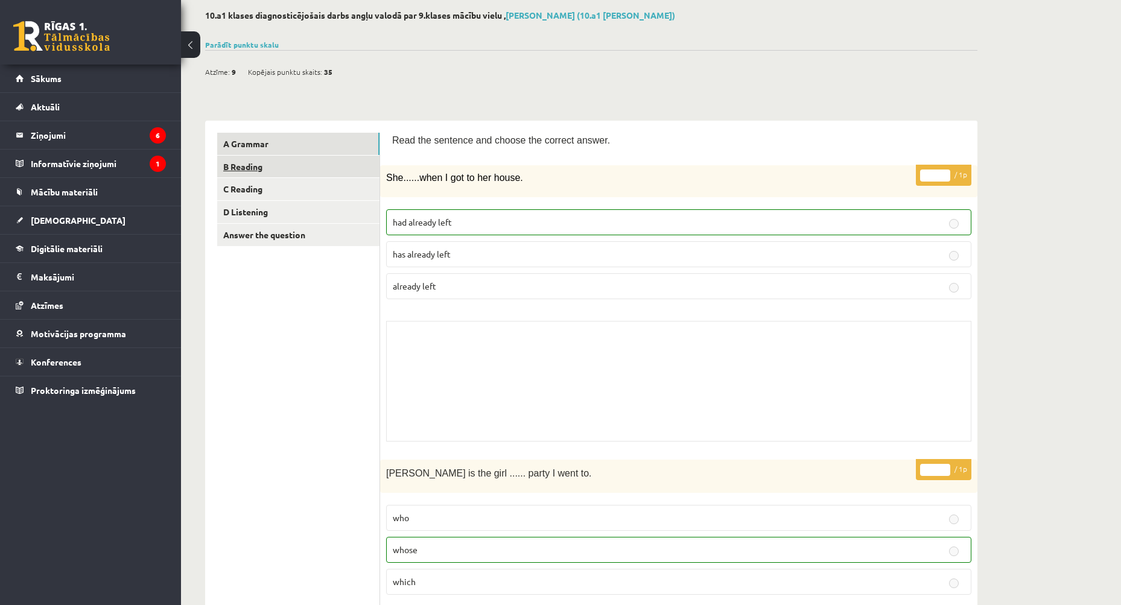
click at [257, 168] on link "B Reading" at bounding box center [298, 167] width 162 height 22
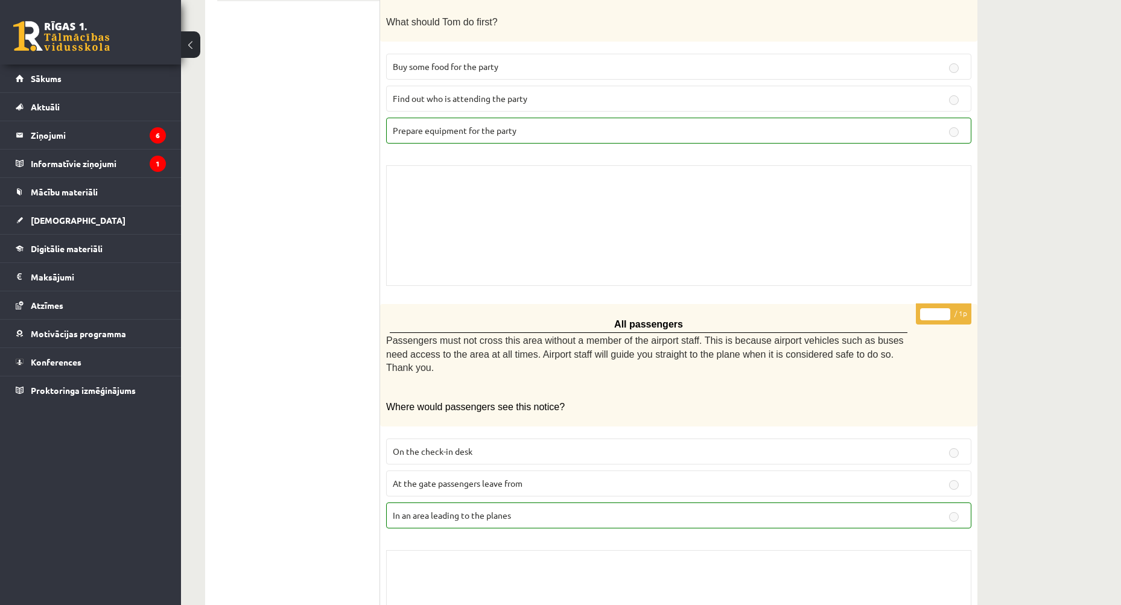
scroll to position [0, 0]
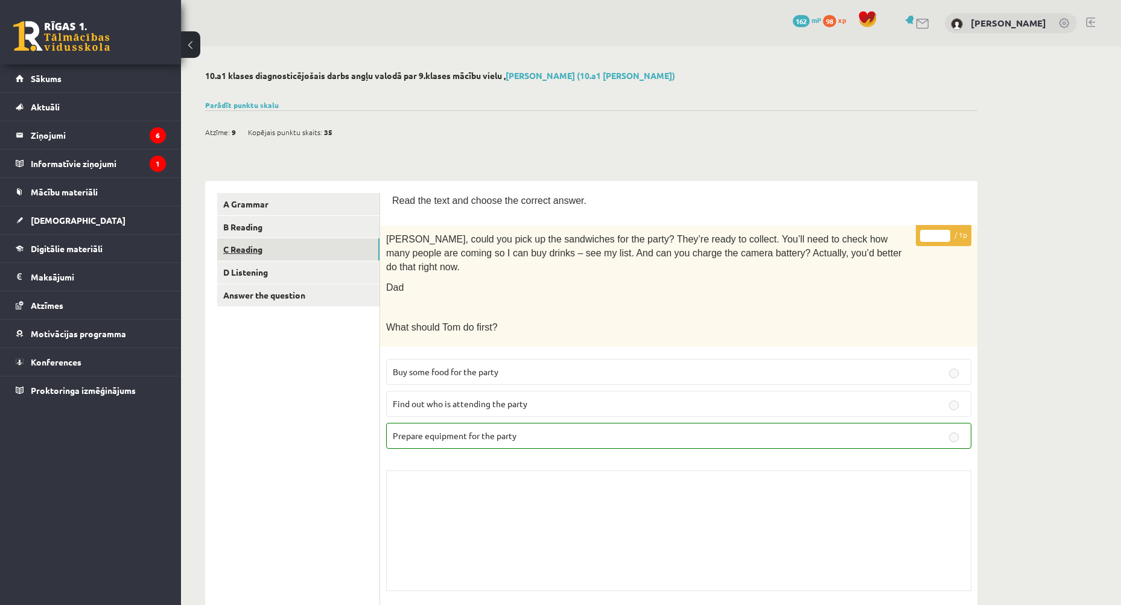
click at [260, 252] on link "C Reading" at bounding box center [298, 249] width 162 height 22
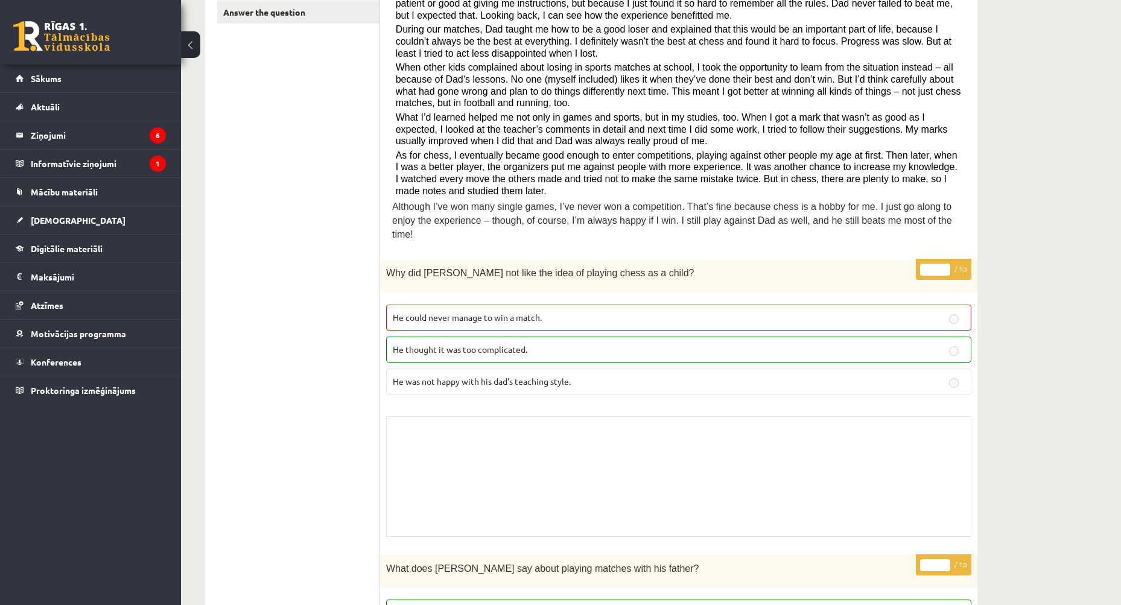
scroll to position [362, 0]
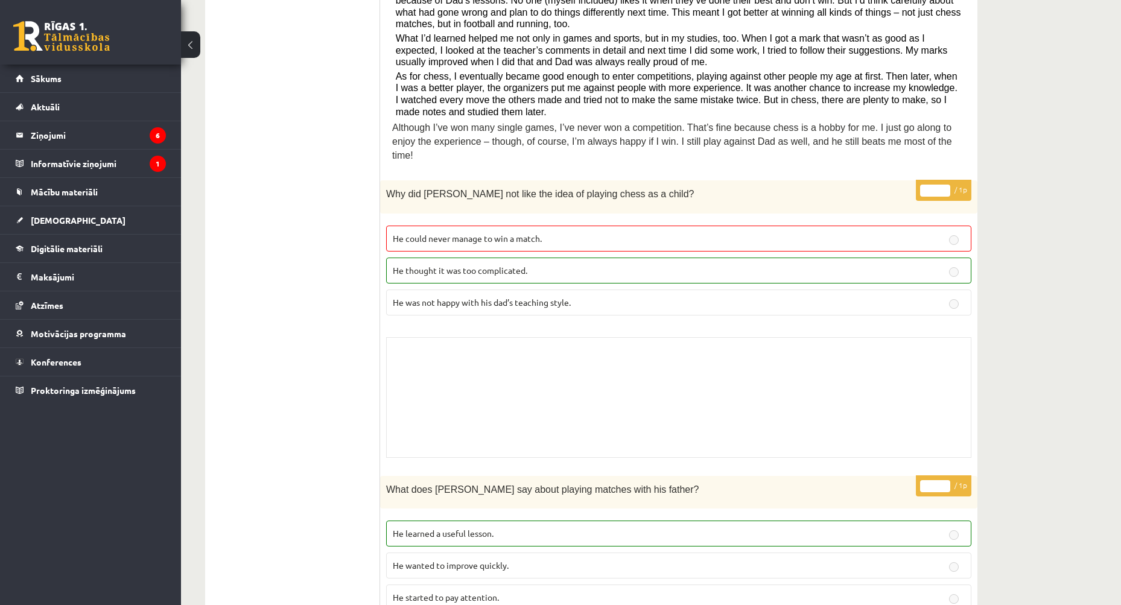
click at [504, 233] on span "He could never manage to win a match." at bounding box center [467, 238] width 149 height 11
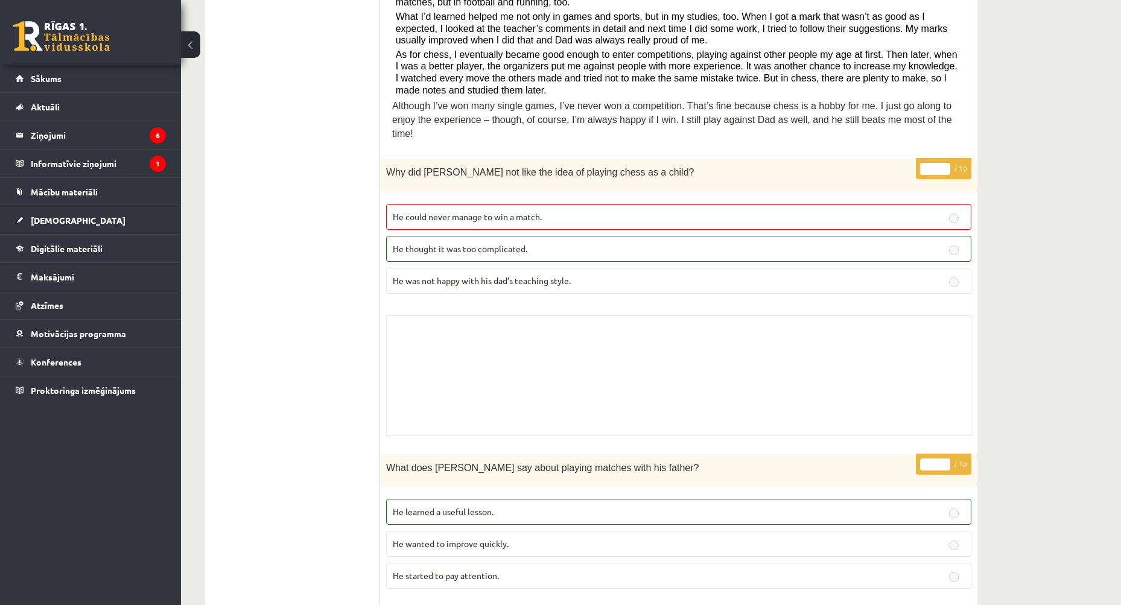
scroll to position [270, 0]
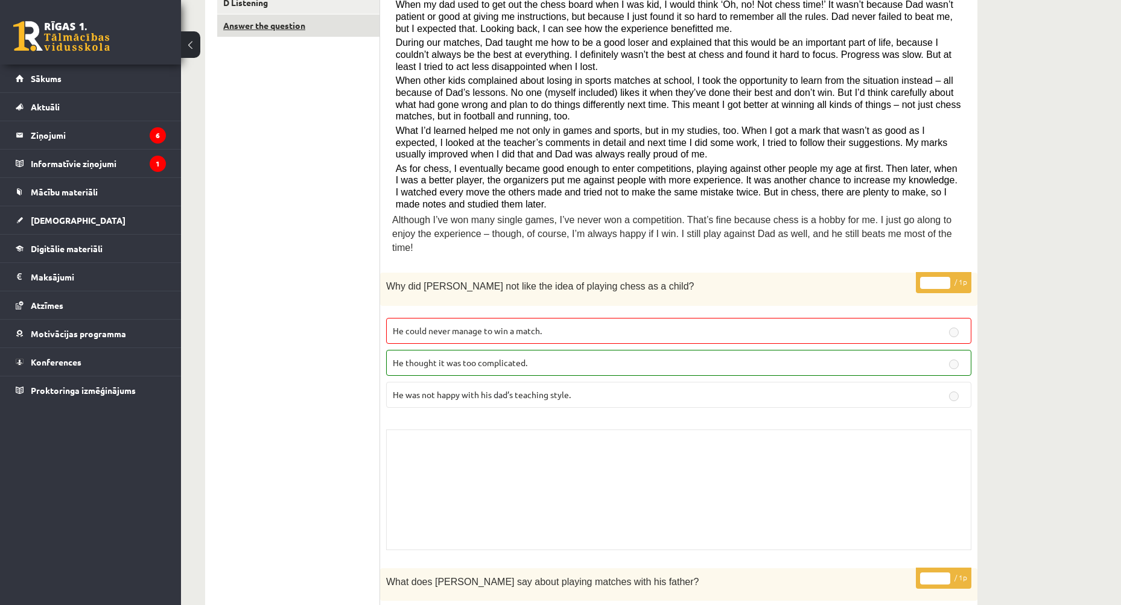
click at [268, 27] on link "Answer the question" at bounding box center [298, 25] width 162 height 22
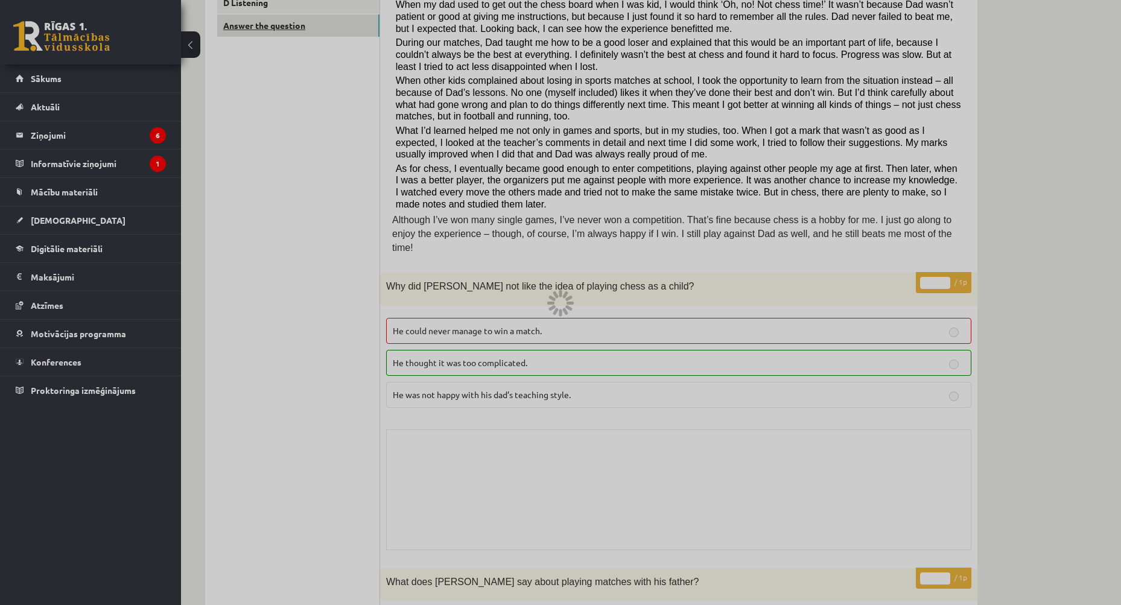
scroll to position [0, 0]
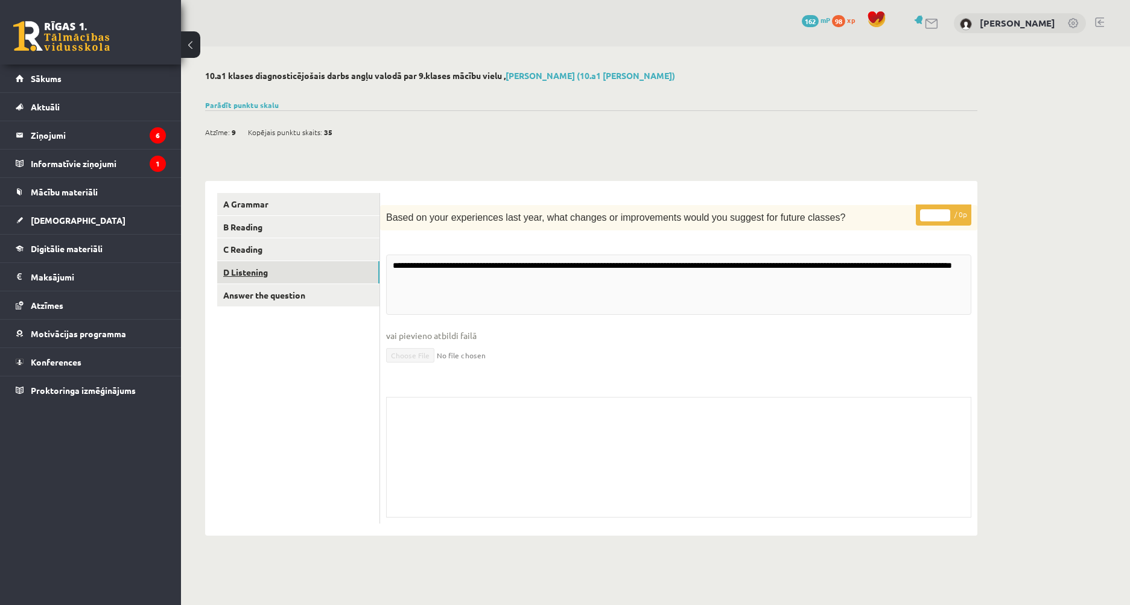
click at [238, 273] on link "D Listening" at bounding box center [298, 272] width 162 height 22
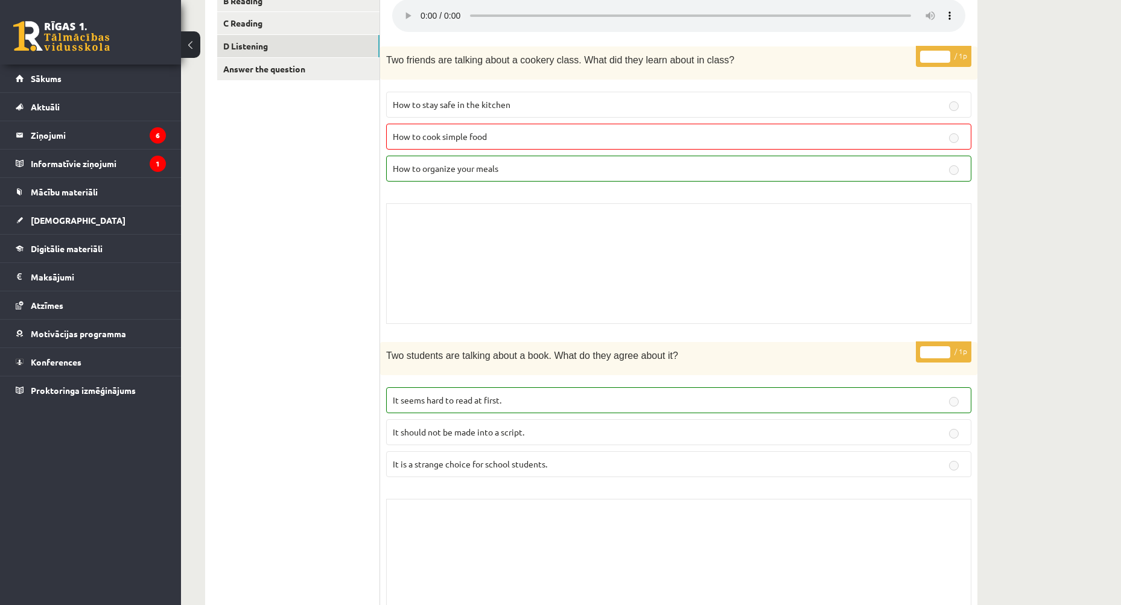
scroll to position [17, 0]
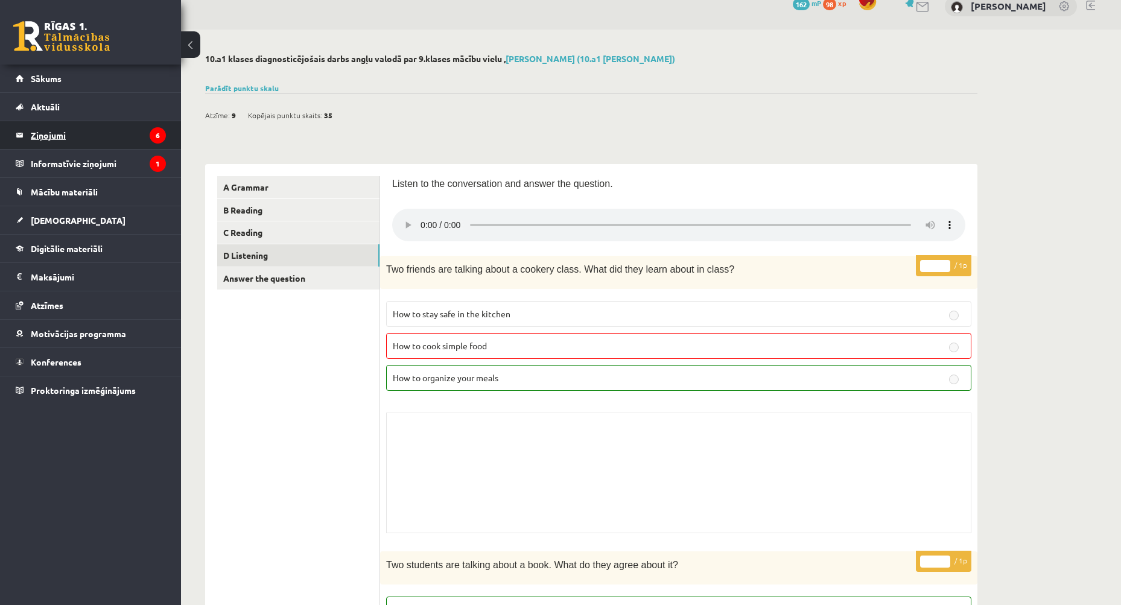
click at [49, 138] on legend "Ziņojumi 6" at bounding box center [98, 135] width 135 height 28
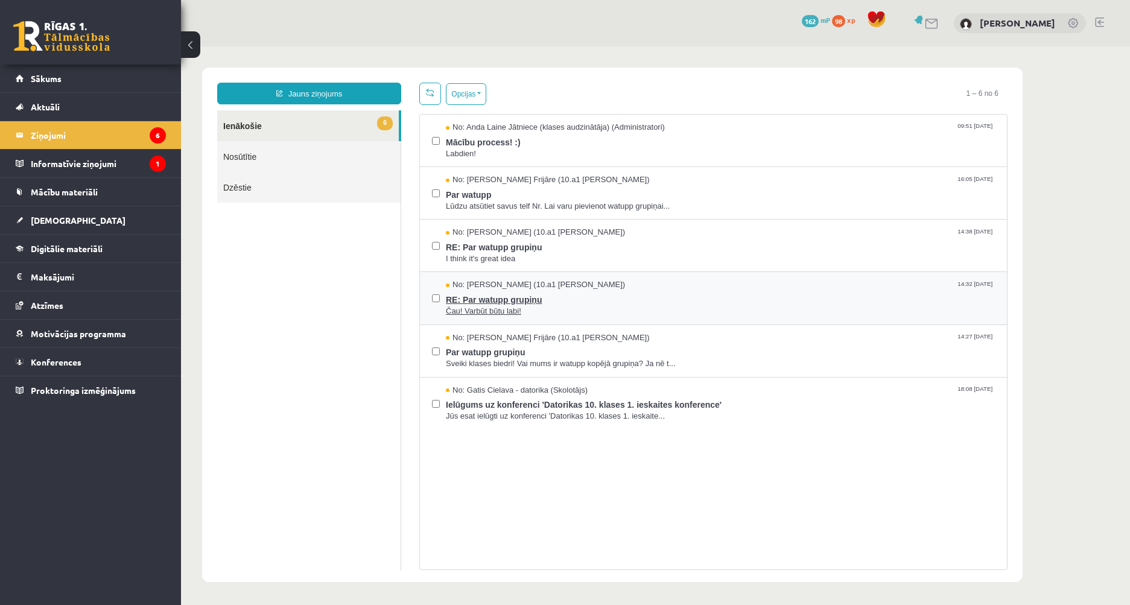
click at [595, 300] on span "RE: Par watupp grupiņu" at bounding box center [720, 298] width 549 height 15
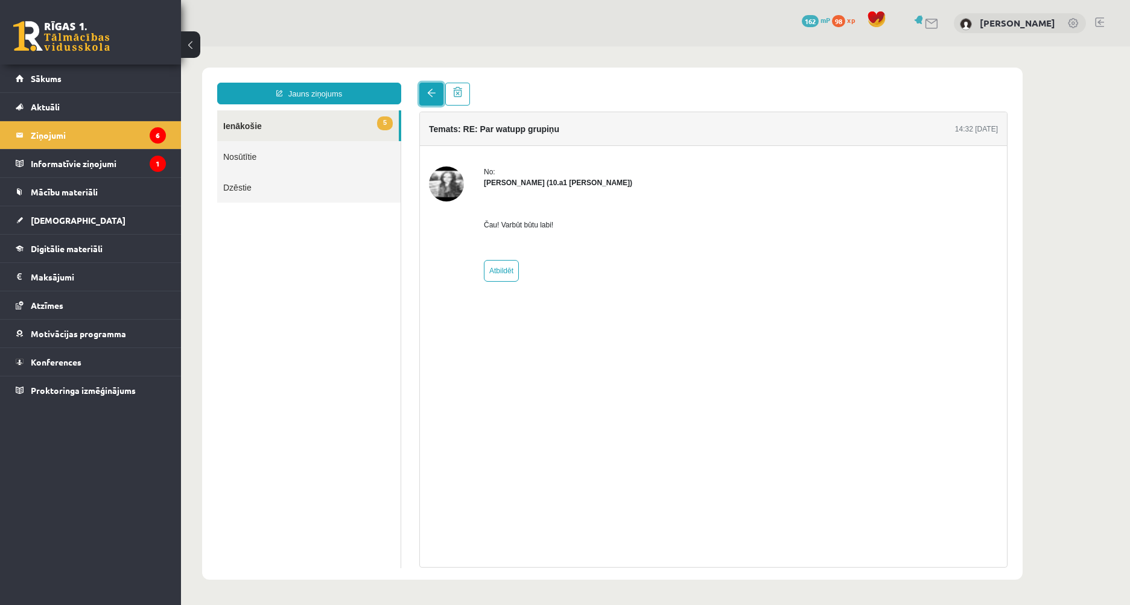
click at [437, 90] on link at bounding box center [431, 94] width 24 height 23
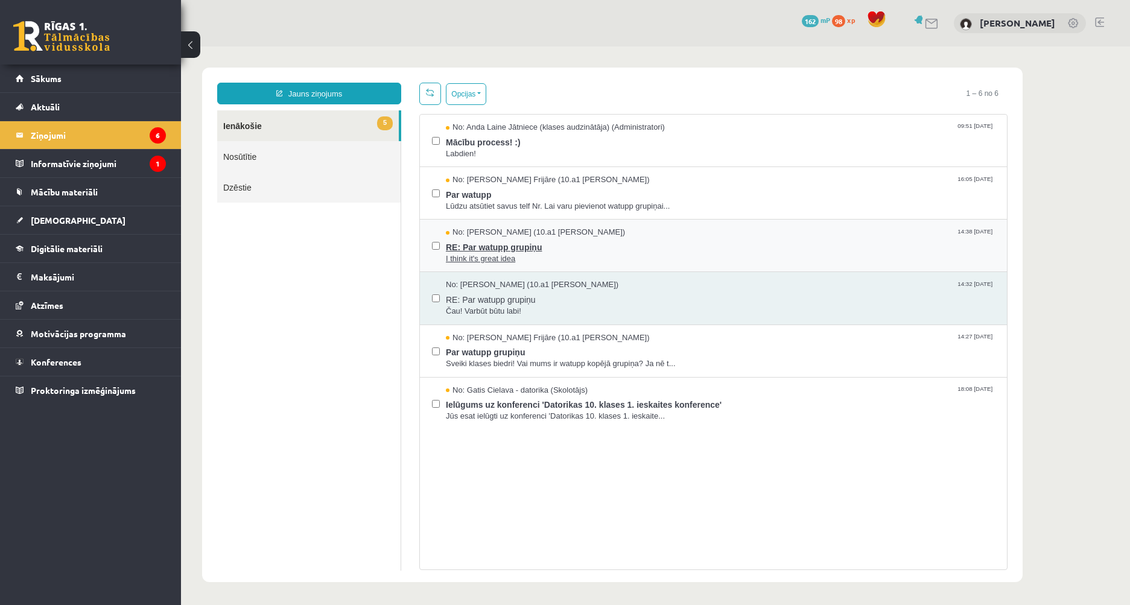
click at [620, 259] on span "I think it's great idea" at bounding box center [720, 258] width 549 height 11
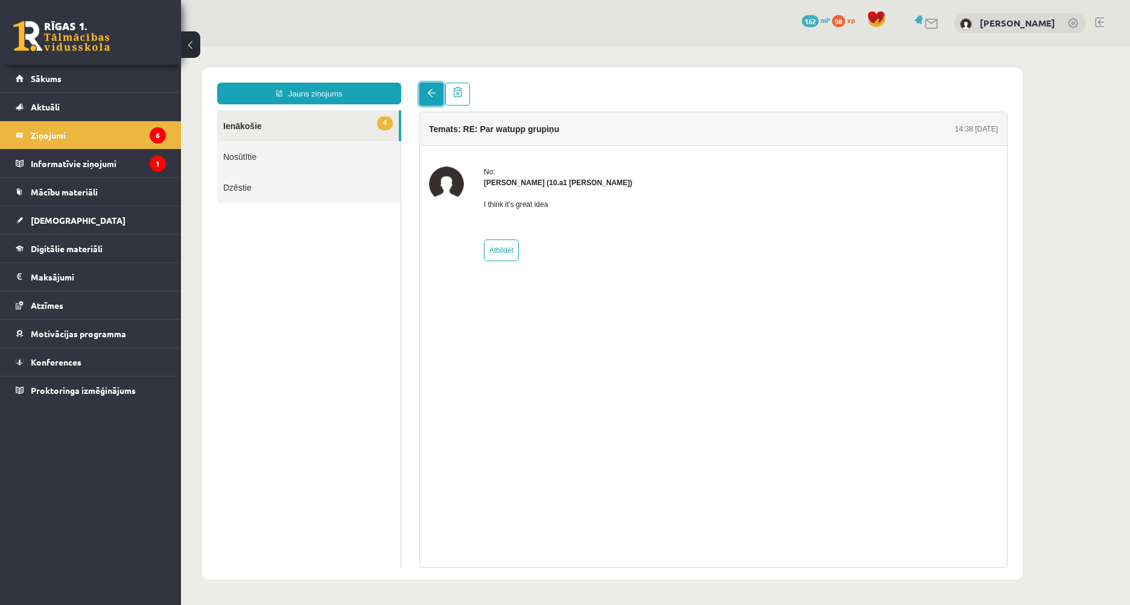
click at [439, 88] on link at bounding box center [431, 94] width 24 height 23
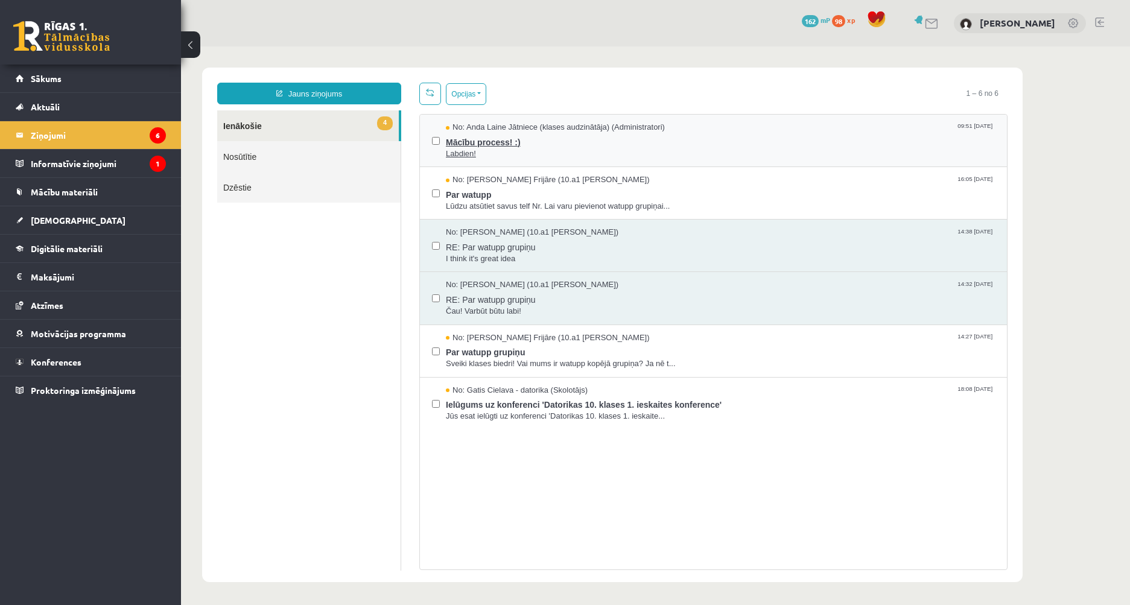
click at [615, 139] on span "Mācību process! :)" at bounding box center [720, 140] width 549 height 15
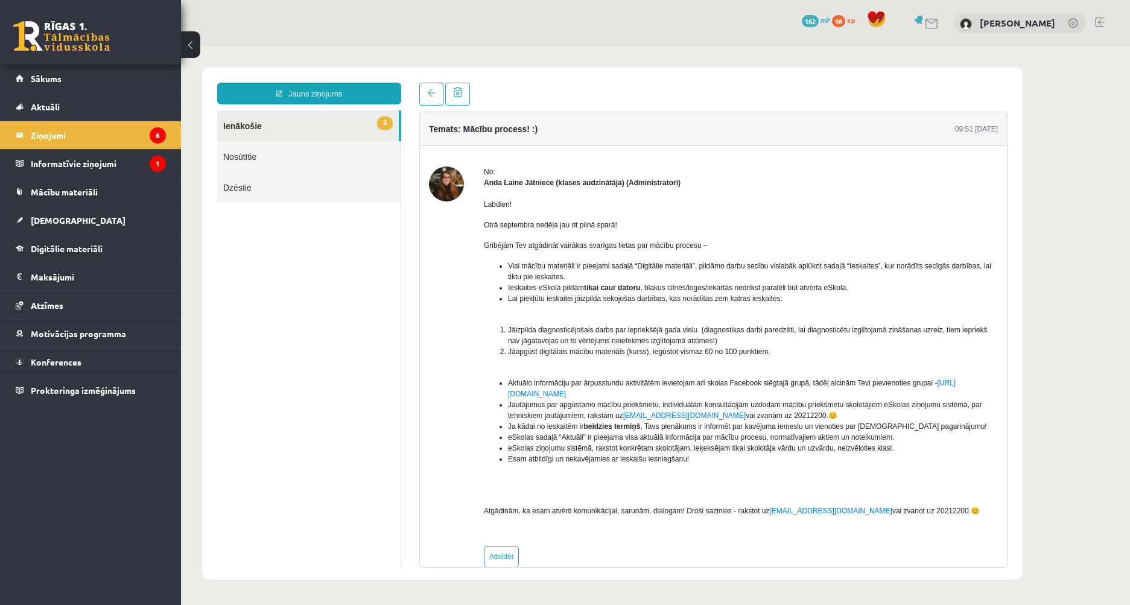
click at [455, 186] on img at bounding box center [446, 183] width 35 height 35
drag, startPoint x: 482, startPoint y: 182, endPoint x: 550, endPoint y: 184, distance: 68.2
click at [550, 184] on div "No: Anda Laine Jātniece (klases audzinātāja) (Administratori) Labdien! Otrā sep…" at bounding box center [713, 366] width 569 height 401
copy strong "Anda Laine Jātniece"
drag, startPoint x: 395, startPoint y: 261, endPoint x: 405, endPoint y: 259, distance: 9.8
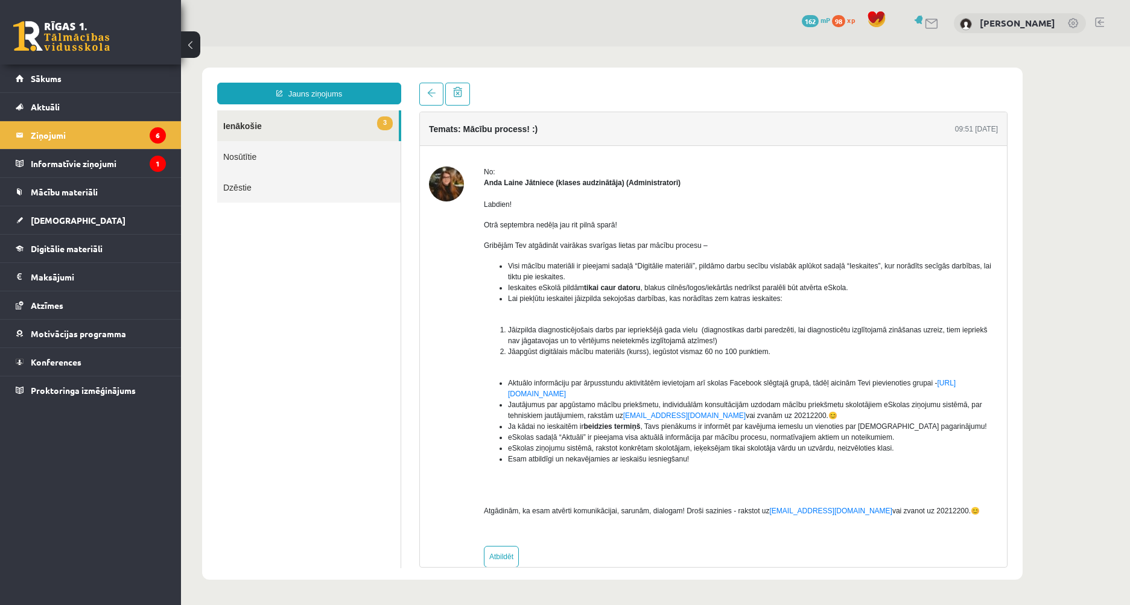
click at [395, 259] on ul "3 Ienākošie Nosūtītie Dzēstie" at bounding box center [309, 339] width 184 height 458
click at [192, 50] on button at bounding box center [190, 44] width 19 height 27
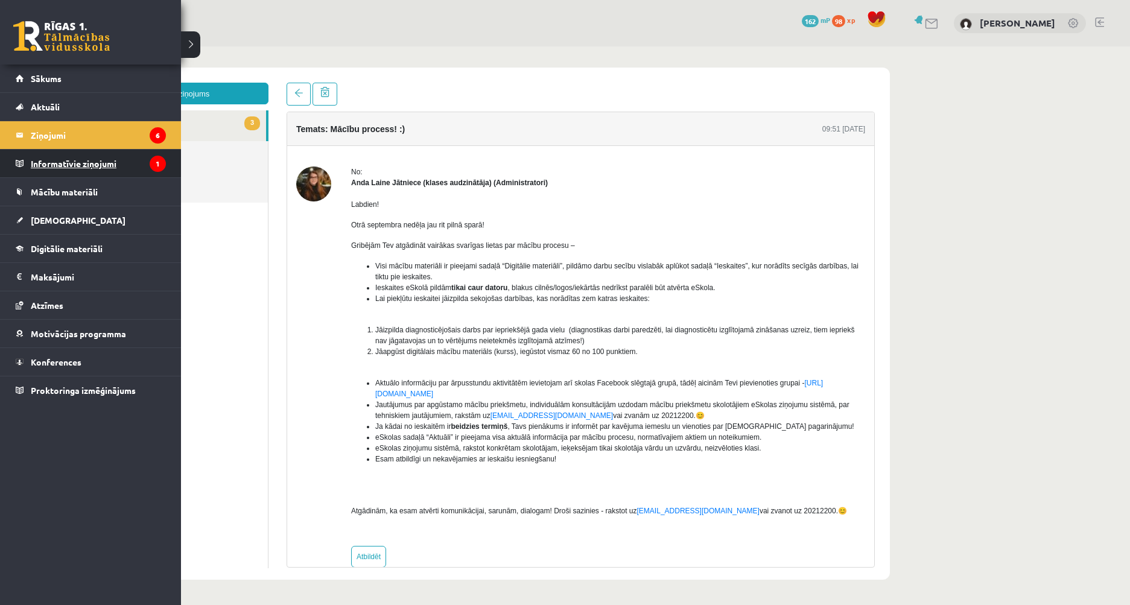
click at [86, 163] on legend "Informatīvie ziņojumi 1" at bounding box center [98, 164] width 135 height 28
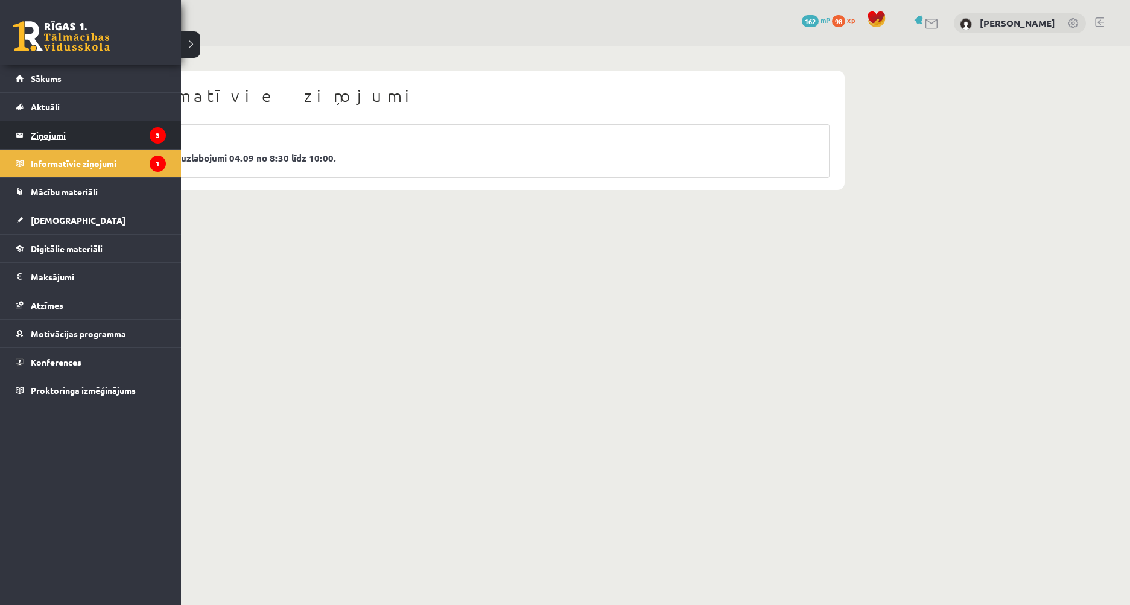
click at [73, 138] on legend "Ziņojumi 3" at bounding box center [98, 135] width 135 height 28
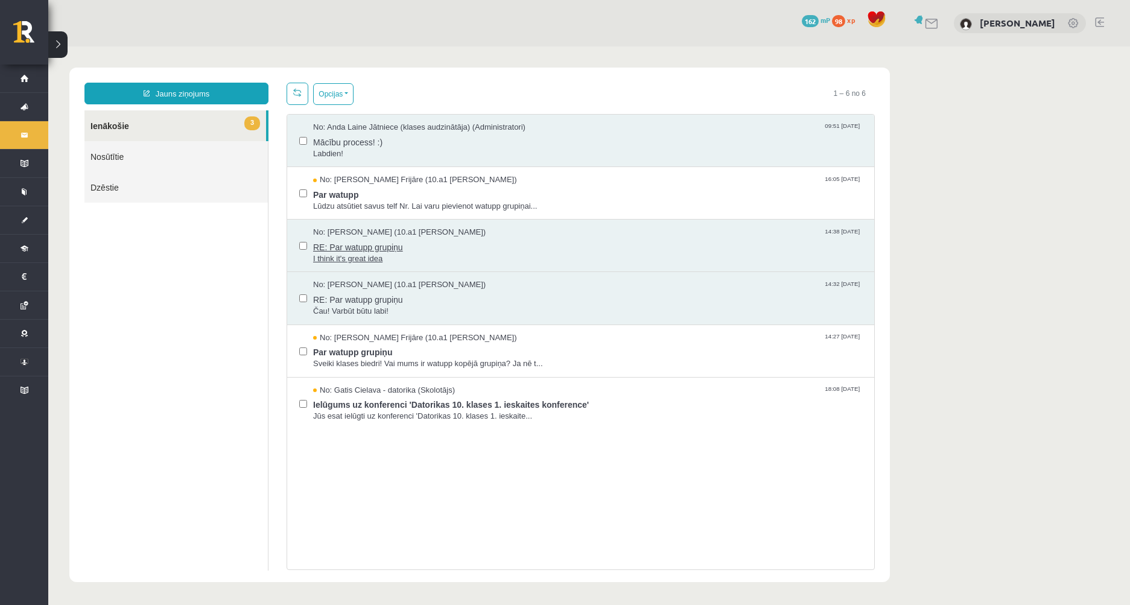
click at [484, 263] on span "I think it's great idea" at bounding box center [587, 258] width 549 height 11
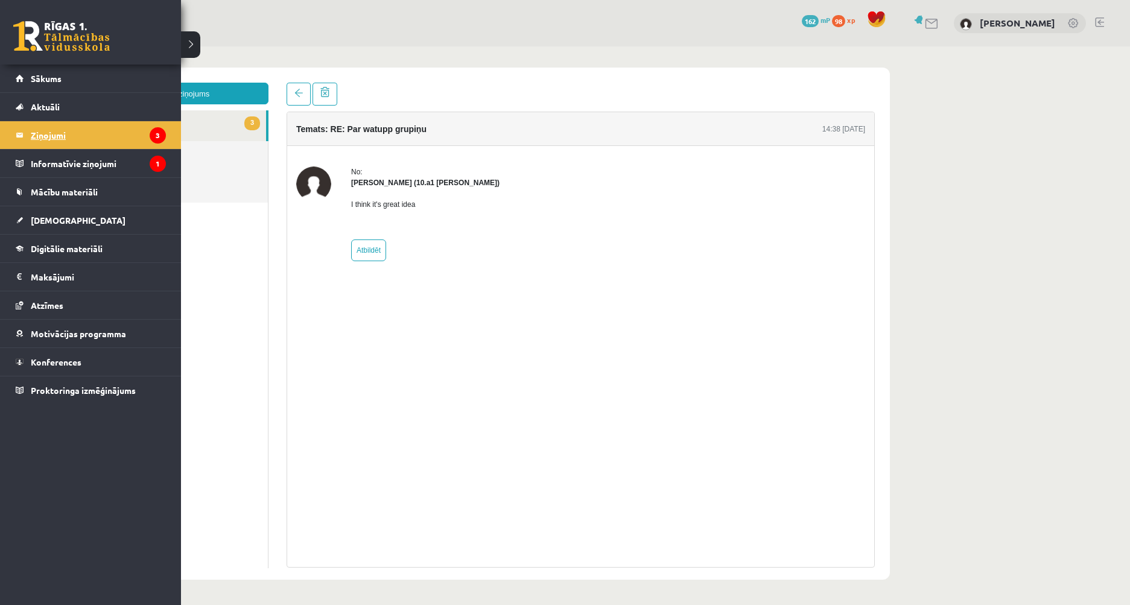
click at [68, 139] on legend "Ziņojumi 3" at bounding box center [98, 135] width 135 height 28
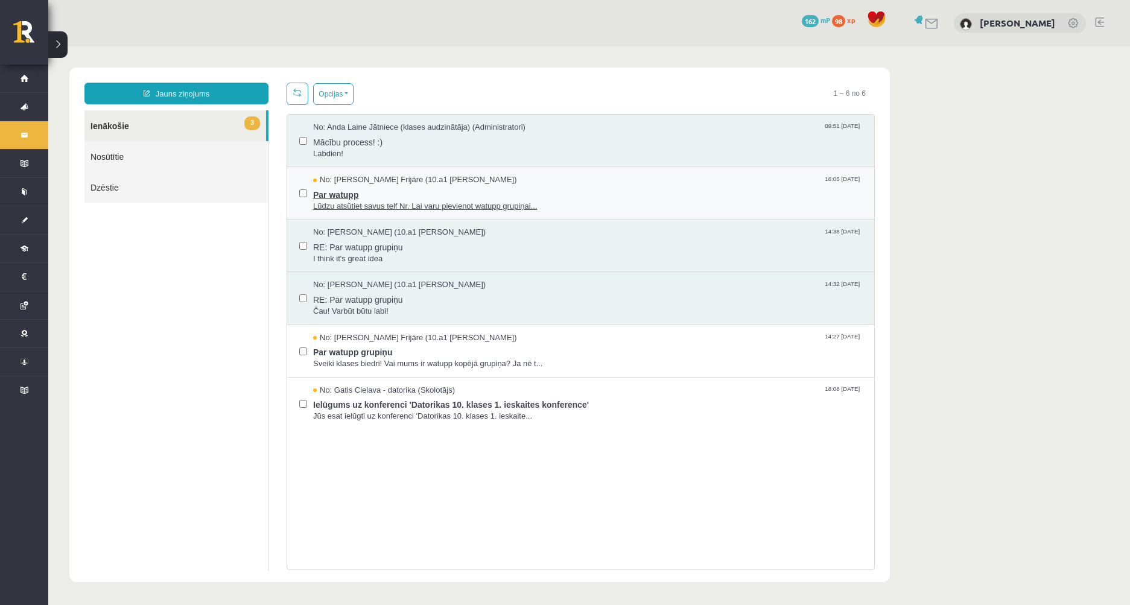
click at [439, 194] on span "Par watupp" at bounding box center [587, 193] width 549 height 15
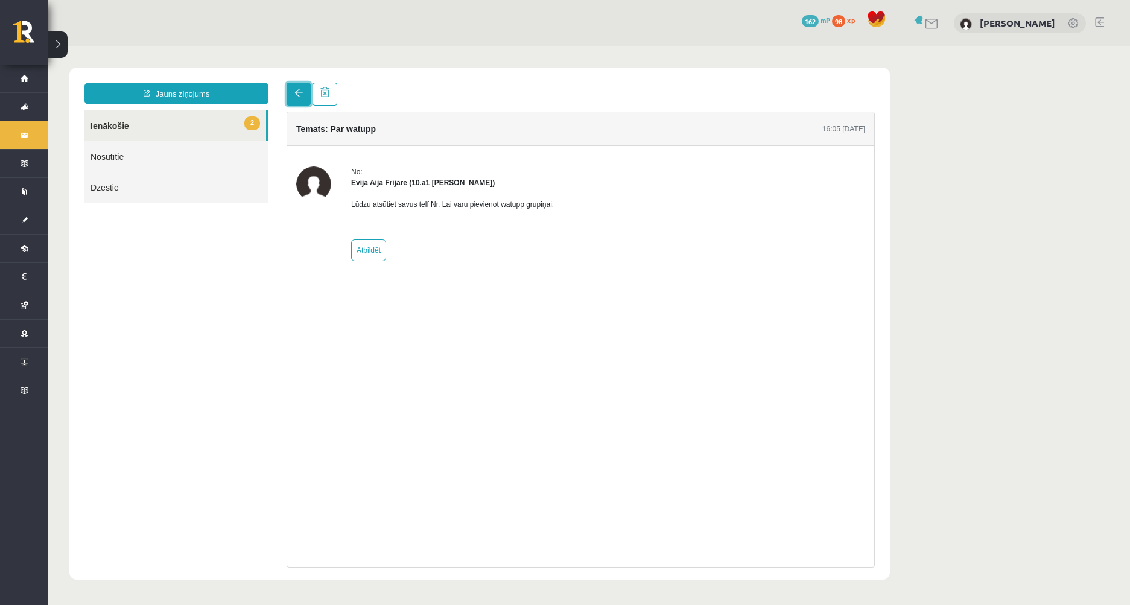
click at [303, 89] on link at bounding box center [299, 94] width 24 height 23
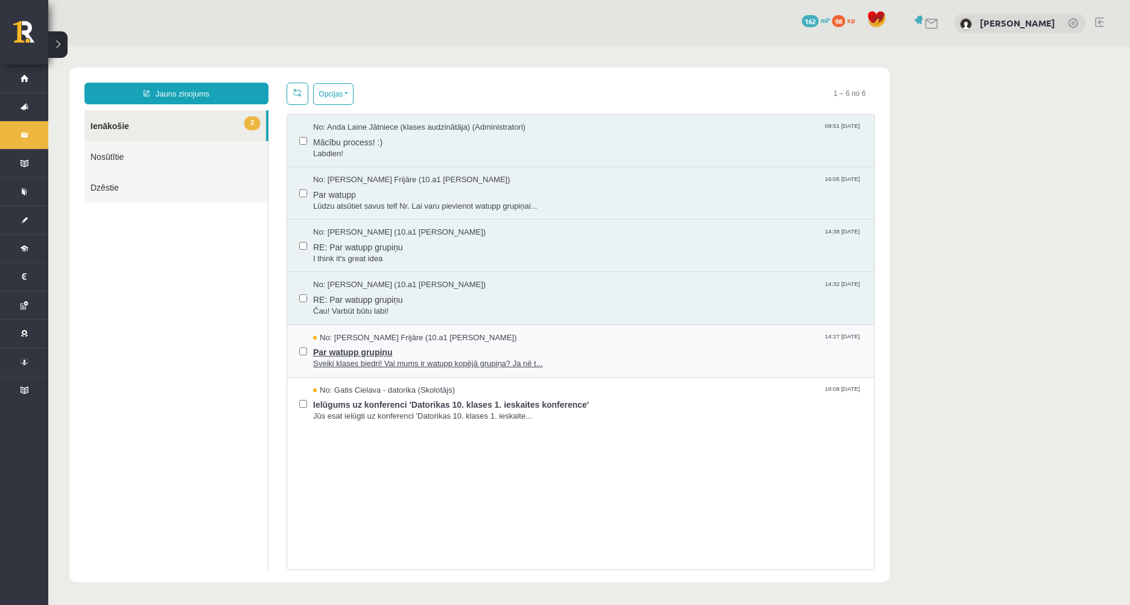
drag, startPoint x: 536, startPoint y: 351, endPoint x: 535, endPoint y: 358, distance: 7.3
click at [555, 352] on span "Par watupp grupiņu" at bounding box center [587, 350] width 549 height 15
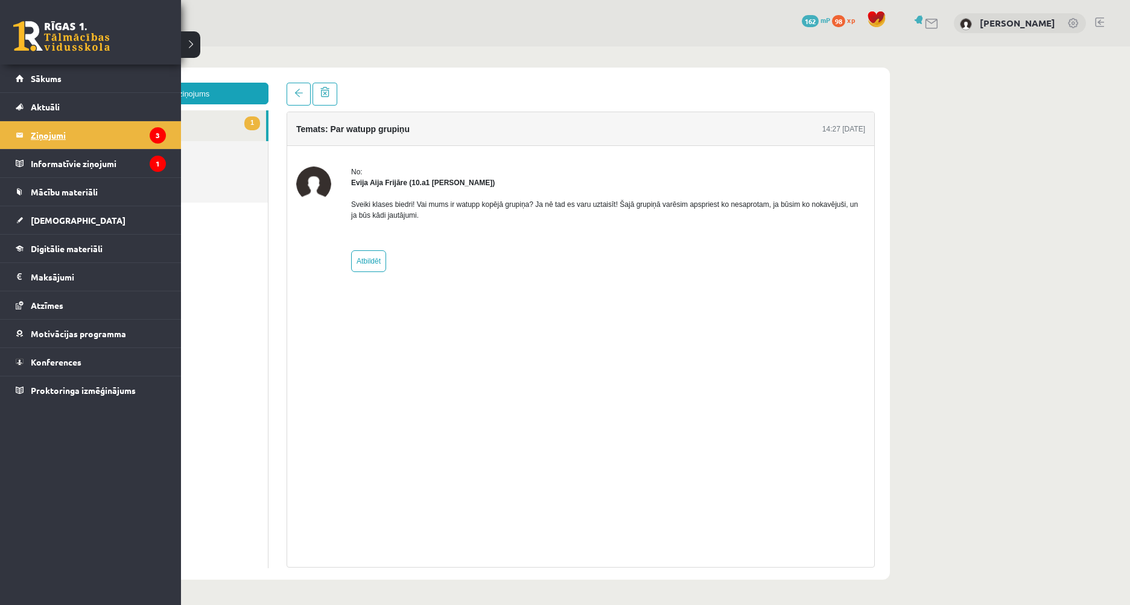
click at [78, 135] on legend "Ziņojumi 3" at bounding box center [98, 135] width 135 height 28
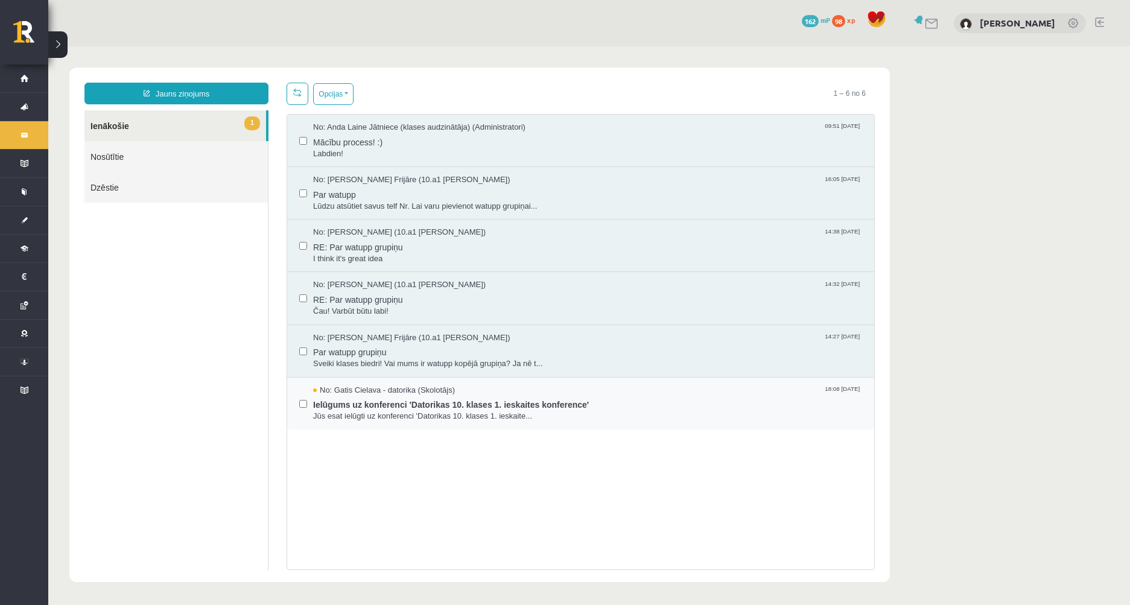
click at [594, 422] on div "No: Gatis Cielava - datorika (Skolotājs) 18:08 03/09/2025 Ielūgums uz konferenc…" at bounding box center [580, 404] width 587 height 52
click at [600, 413] on span "Jūs esat ielūgti uz konferenci 'Datorikas 10. klases 1. ieskaite..." at bounding box center [587, 416] width 549 height 11
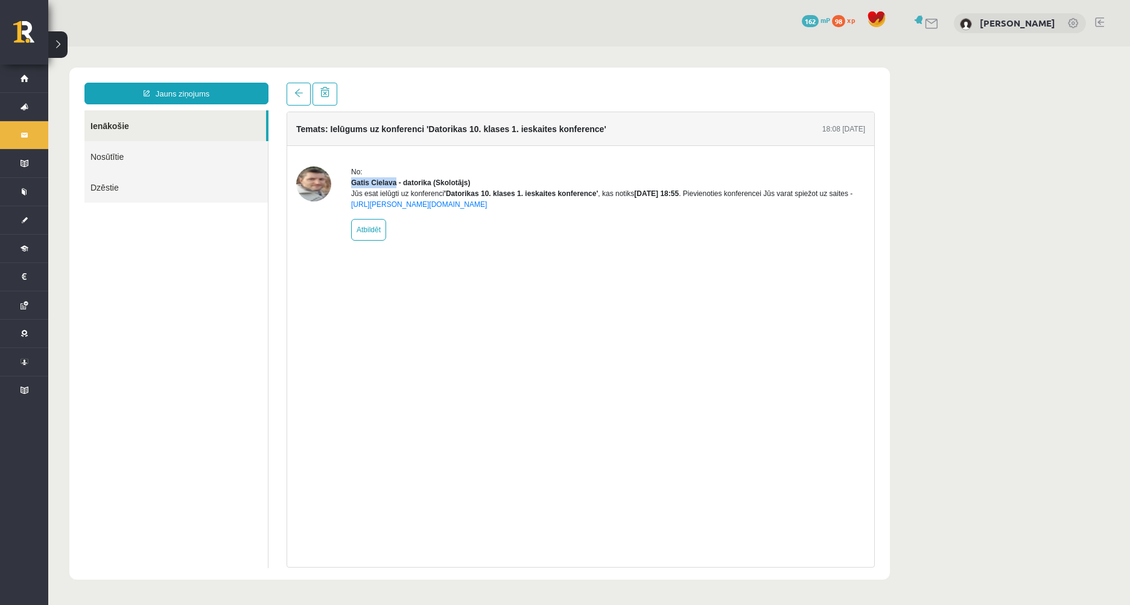
drag, startPoint x: 347, startPoint y: 185, endPoint x: 395, endPoint y: 186, distance: 47.7
click at [395, 186] on div "No: Gatis Cielava - datorika (Skolotājs) Jūs esat ielūgti uz konferenci 'Datori…" at bounding box center [580, 203] width 569 height 74
copy strong "Gatis Cielava"
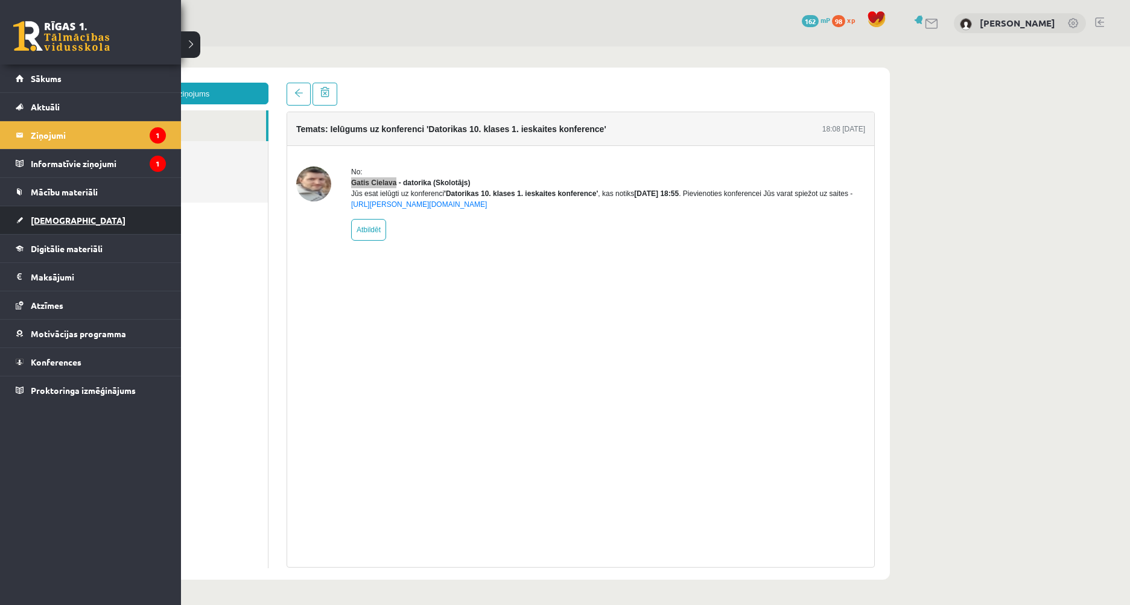
click at [54, 221] on span "[DEMOGRAPHIC_DATA]" at bounding box center [78, 220] width 95 height 11
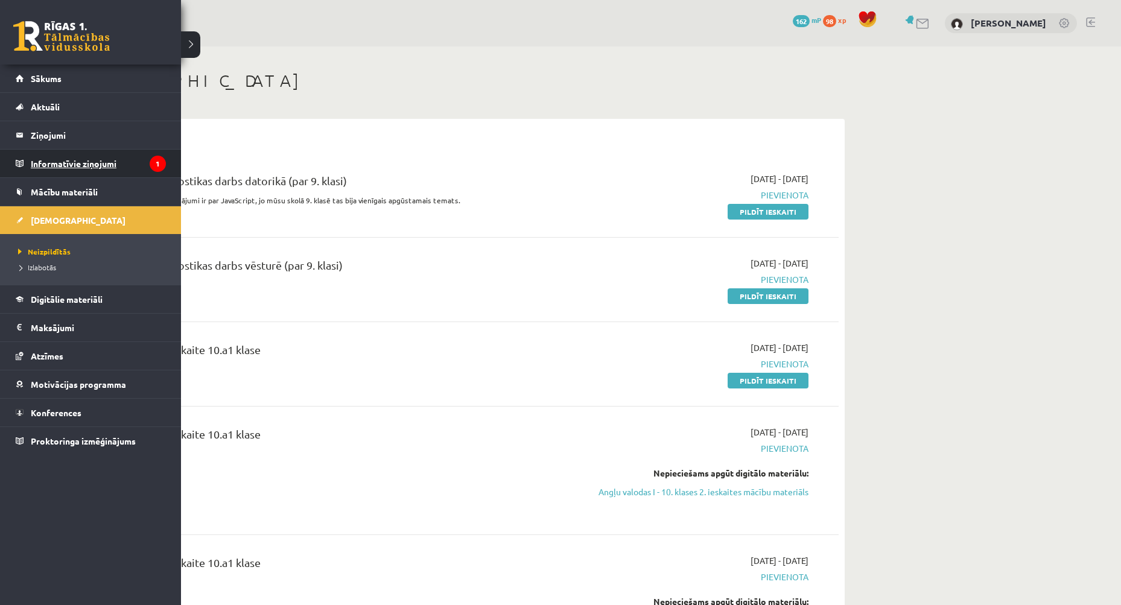
click at [60, 170] on legend "Informatīvie ziņojumi 1" at bounding box center [98, 164] width 135 height 28
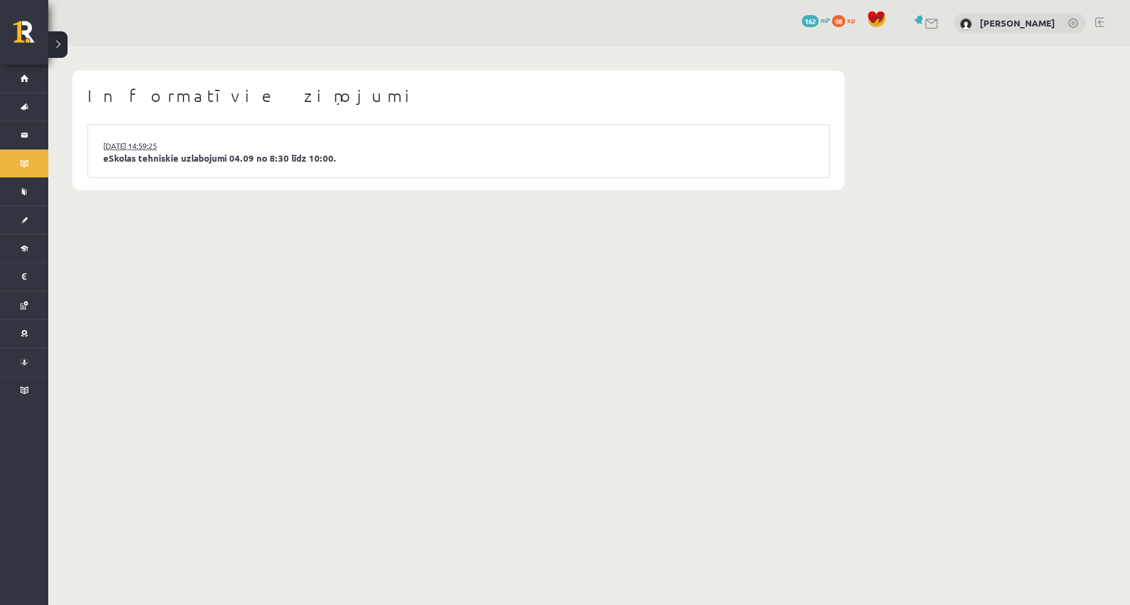
click at [186, 150] on link "03.09.2025 14:59:25" at bounding box center [148, 146] width 90 height 12
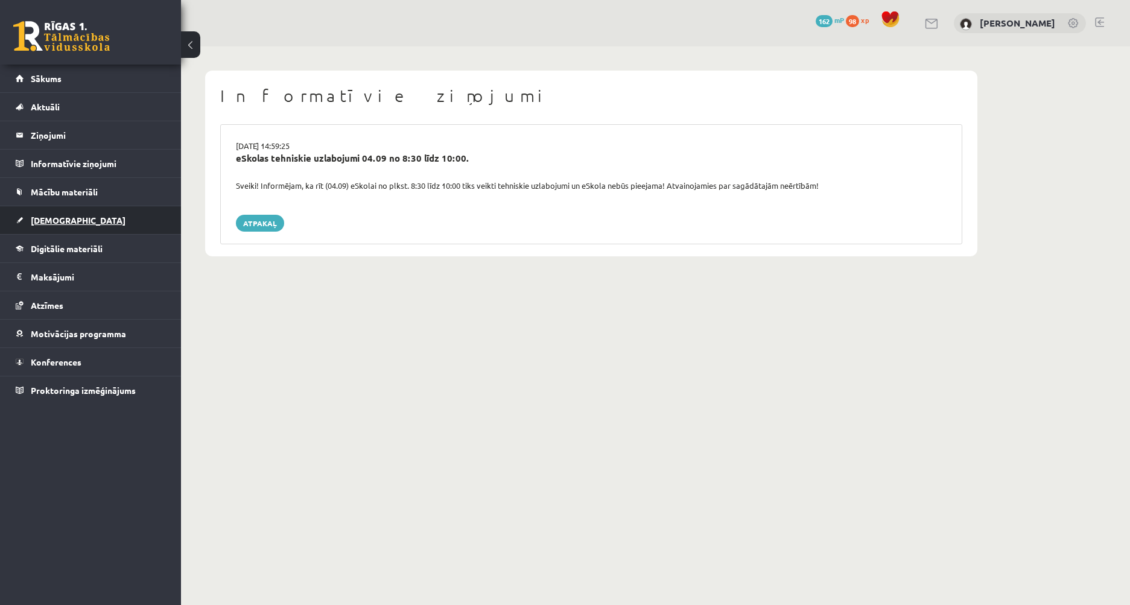
click at [57, 219] on span "[DEMOGRAPHIC_DATA]" at bounding box center [78, 220] width 95 height 11
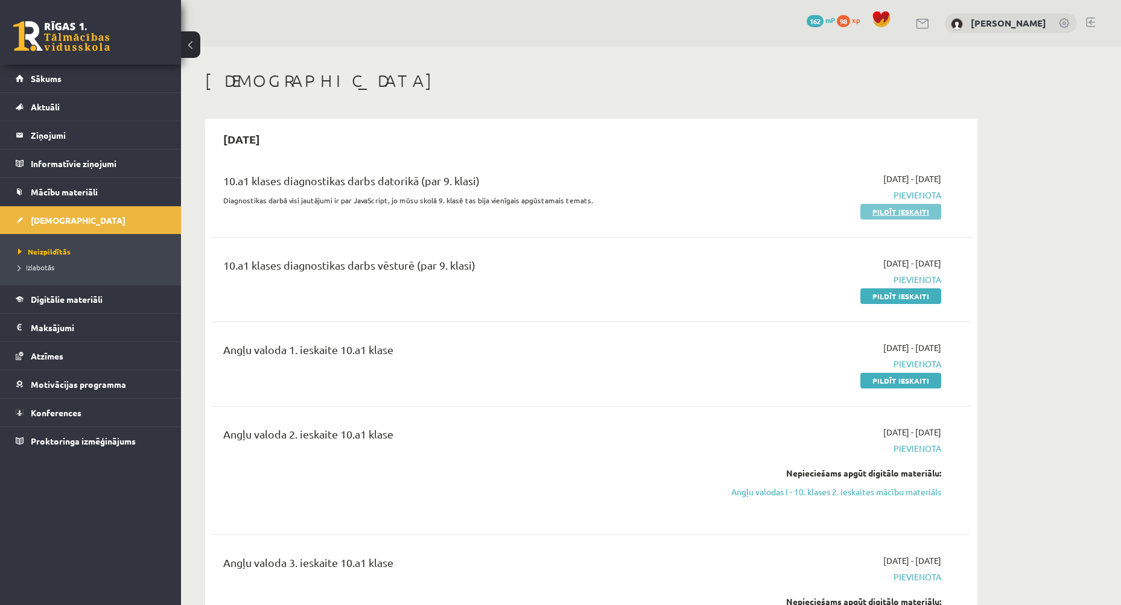
click at [870, 210] on link "Pildīt ieskaiti" at bounding box center [900, 212] width 81 height 16
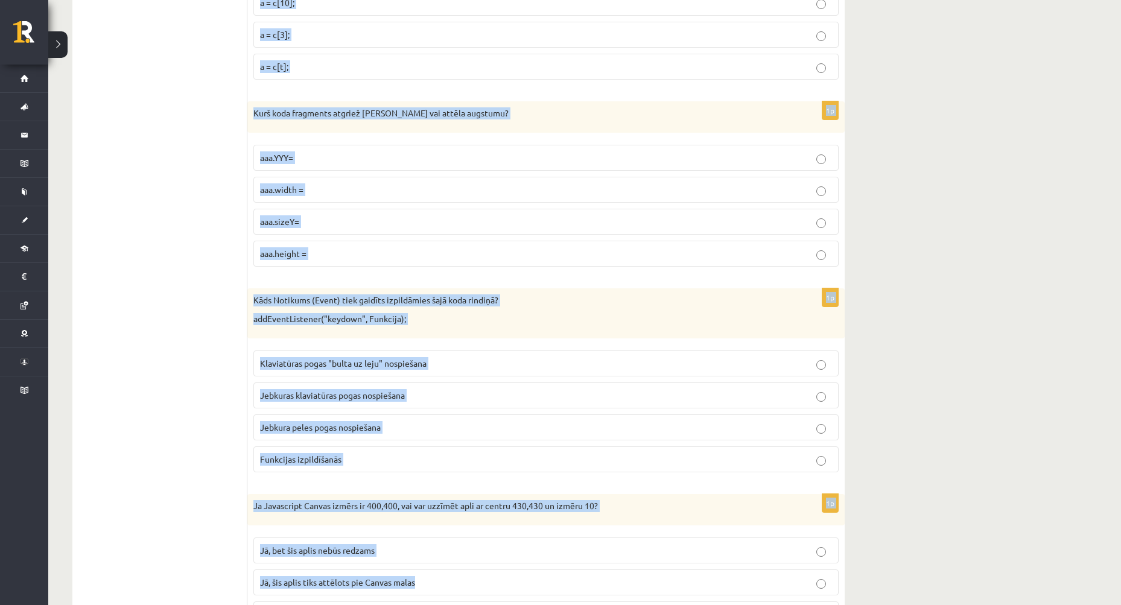
scroll to position [5953, 0]
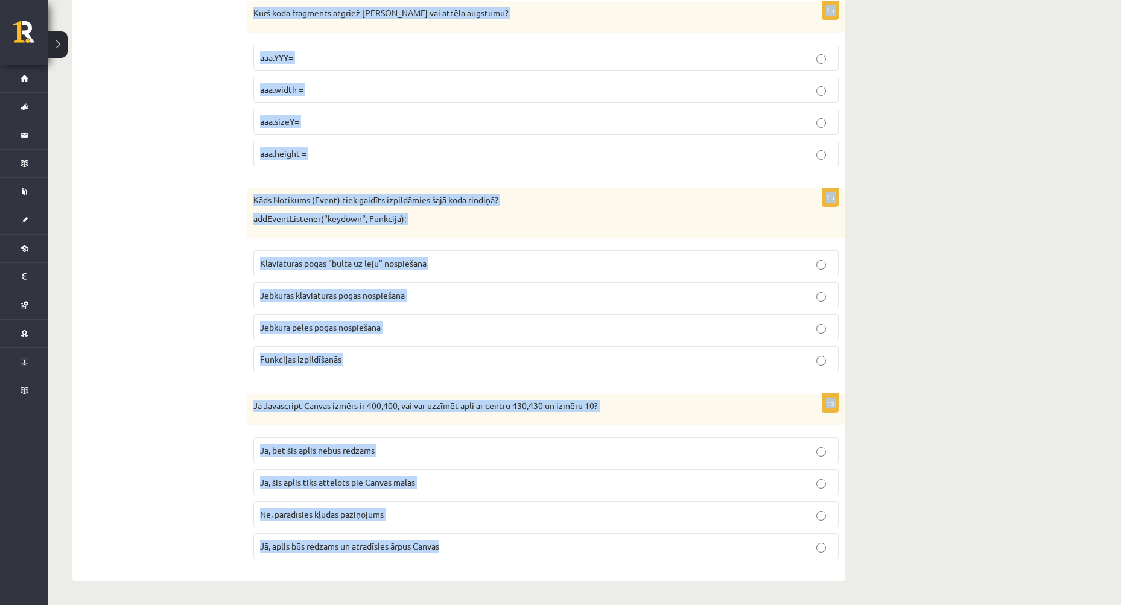
drag, startPoint x: 255, startPoint y: 259, endPoint x: 620, endPoint y: 601, distance: 500.6
copy form "Cik dotajā masīvā ir elementu? M = ["0", "1", "3", "5", "7"] 0 16 5 4 1p JavaSc…"
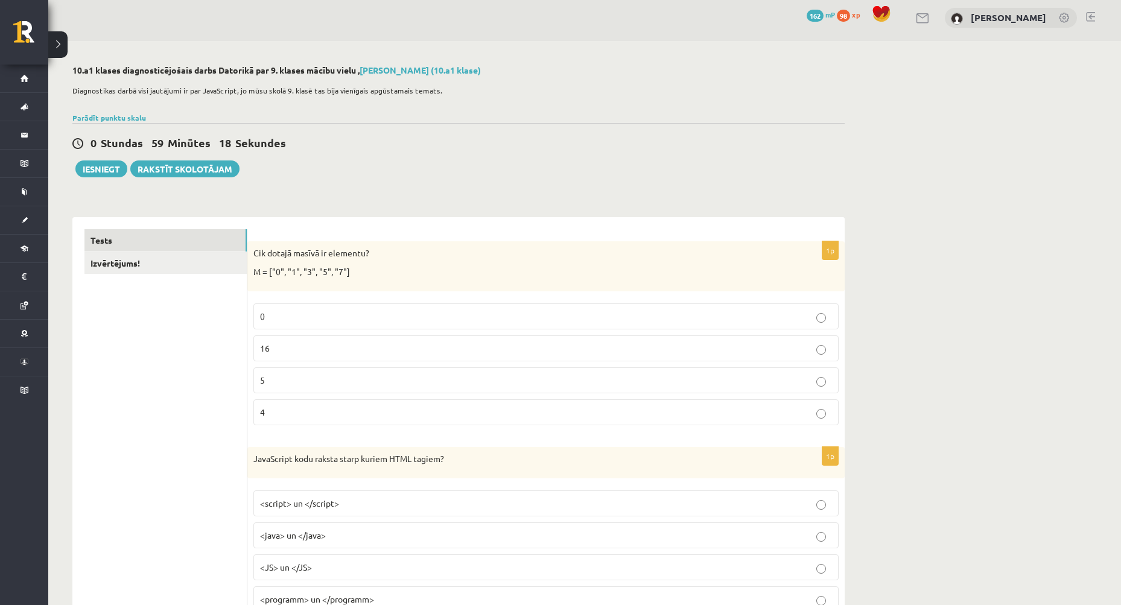
scroll to position [0, 0]
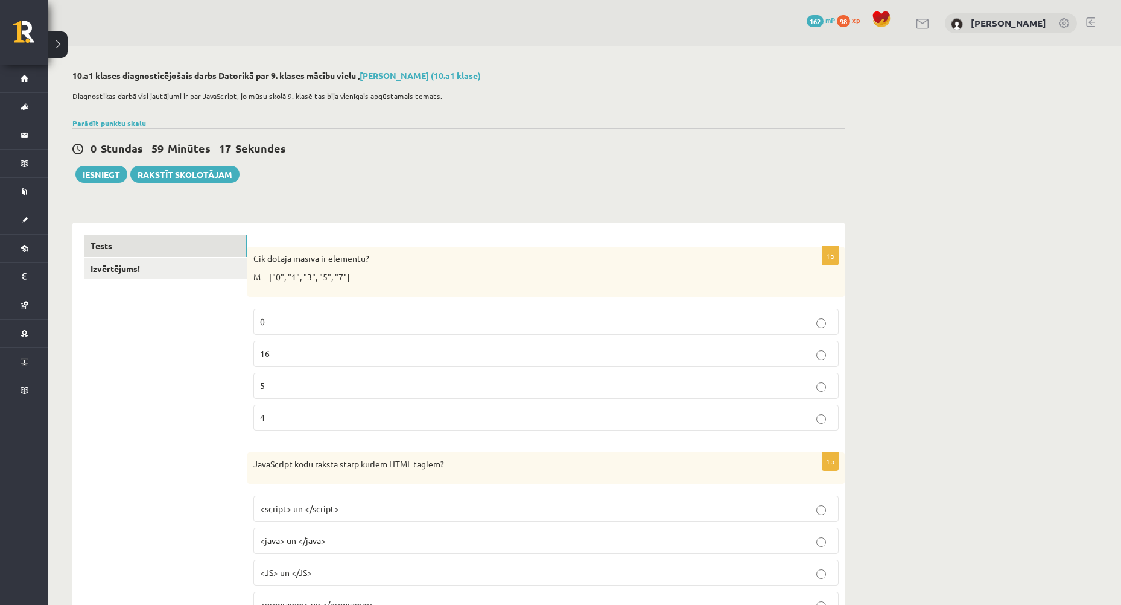
click at [277, 381] on p "5" at bounding box center [546, 385] width 572 height 13
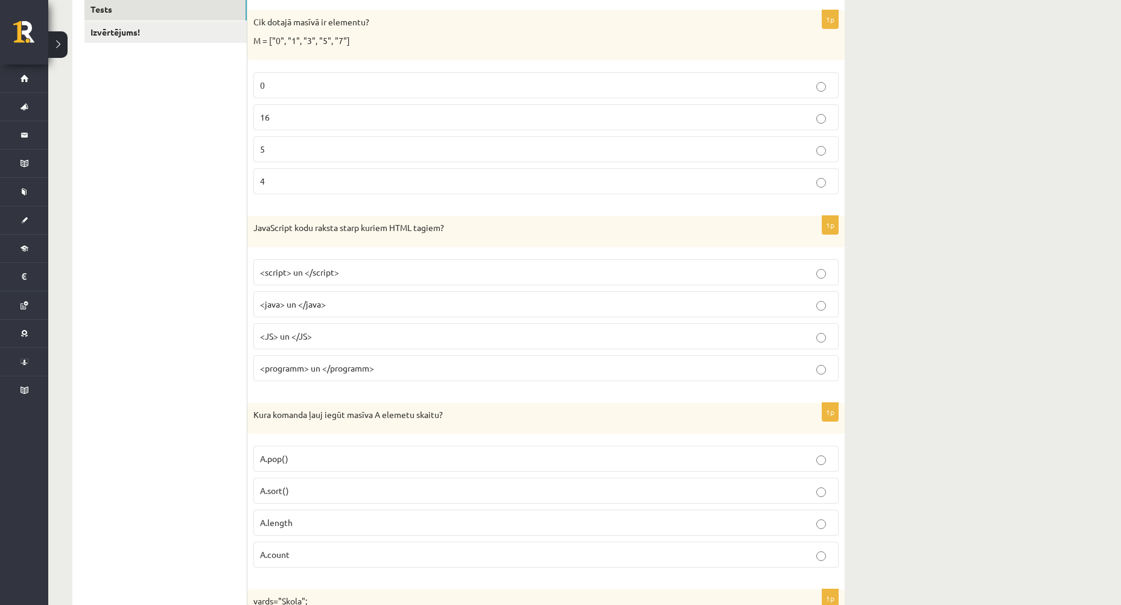
scroll to position [241, 0]
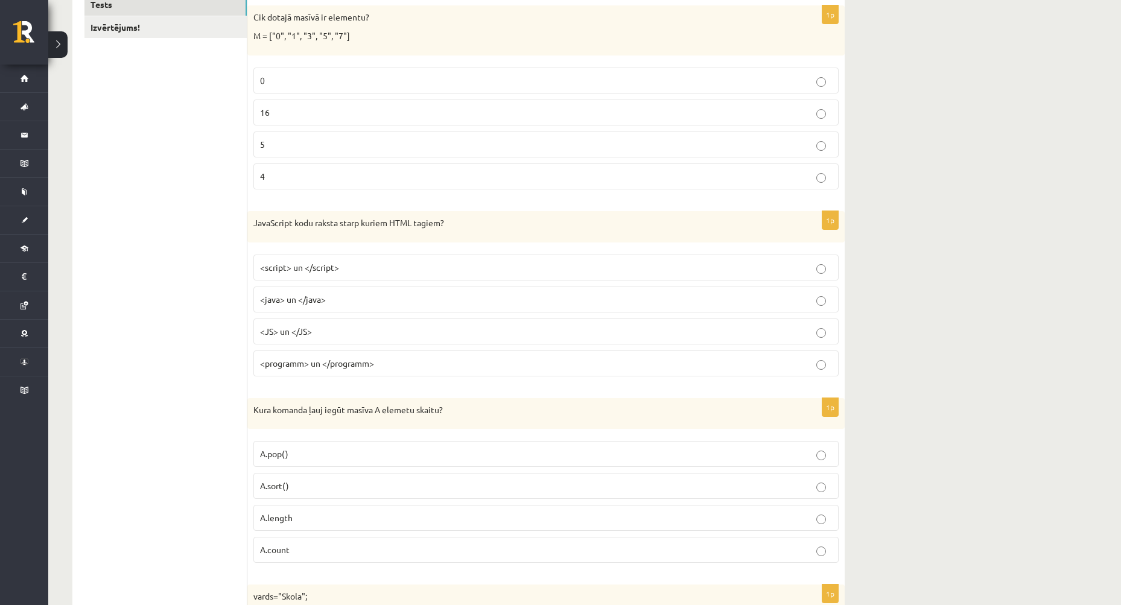
click at [312, 261] on label "<script> un </script>" at bounding box center [545, 268] width 585 height 26
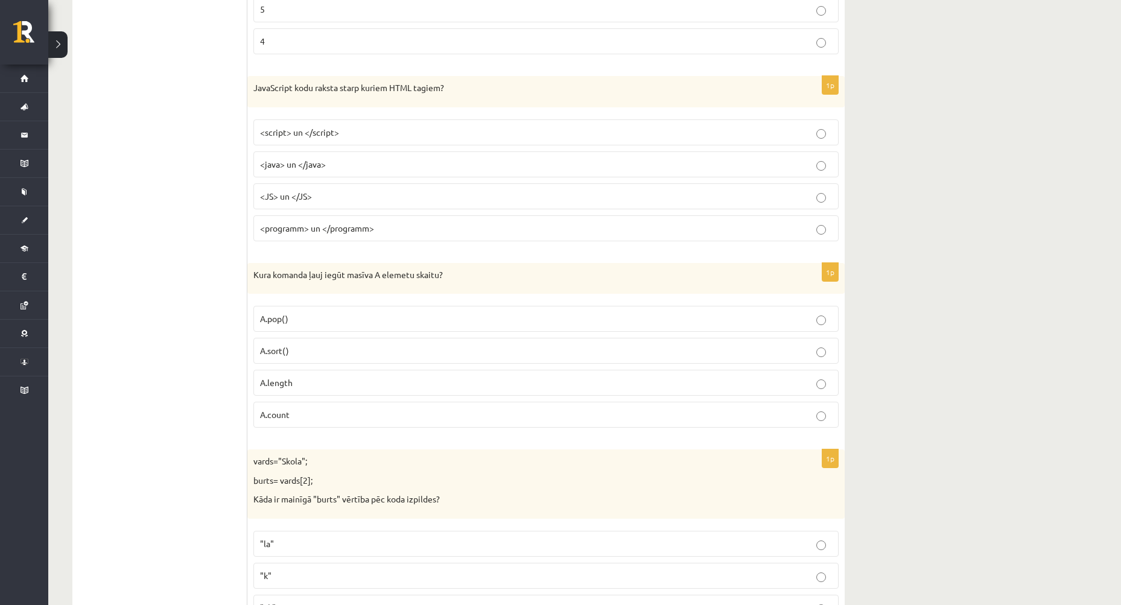
scroll to position [422, 0]
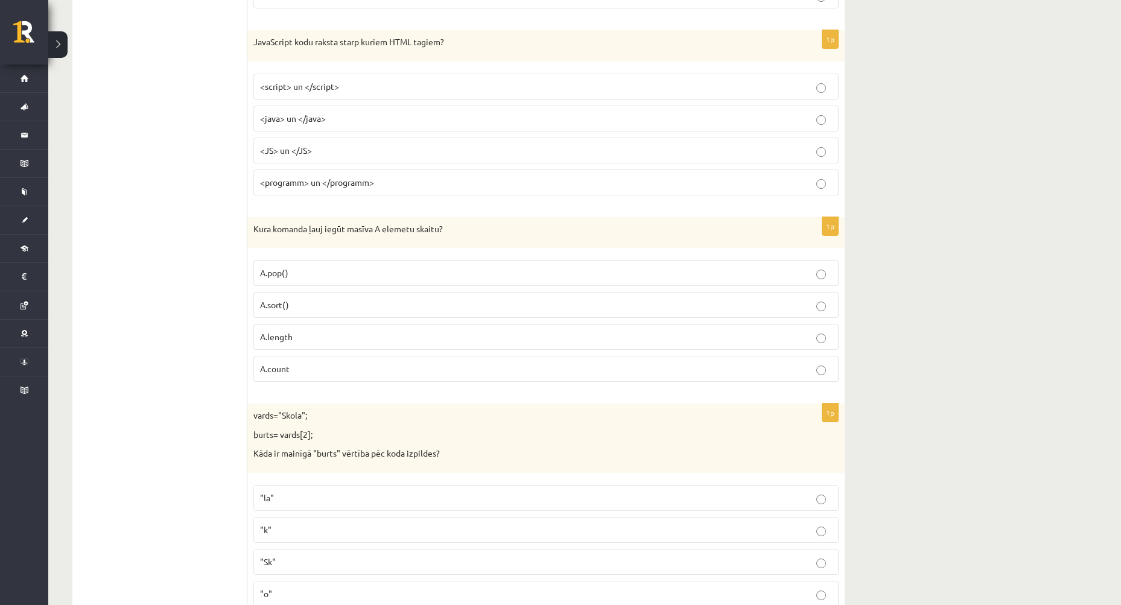
click at [297, 326] on label "A.length" at bounding box center [545, 337] width 585 height 26
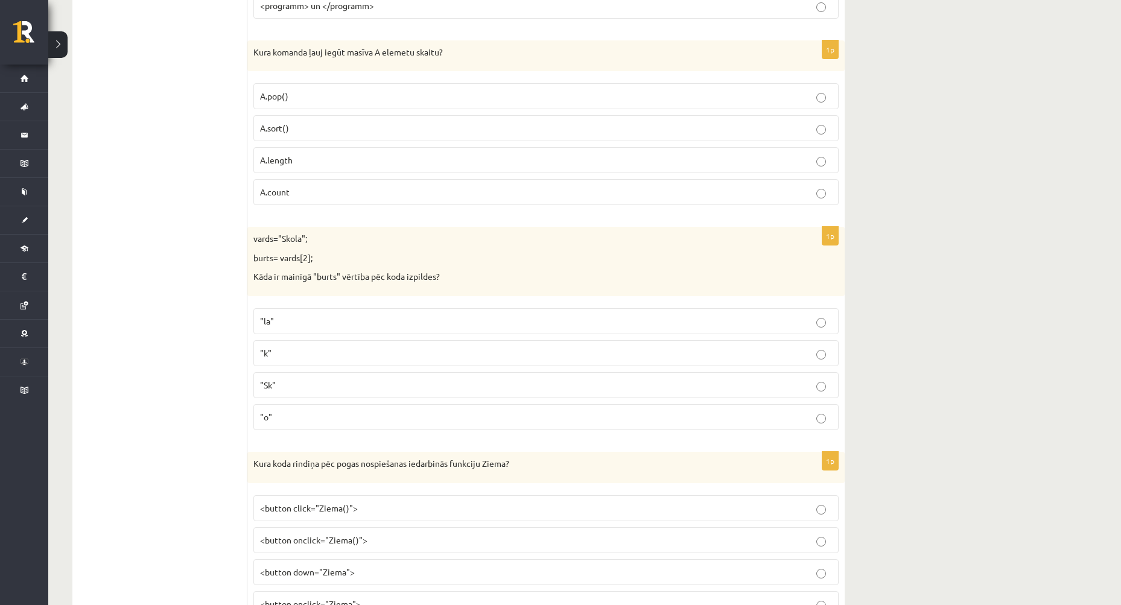
scroll to position [603, 0]
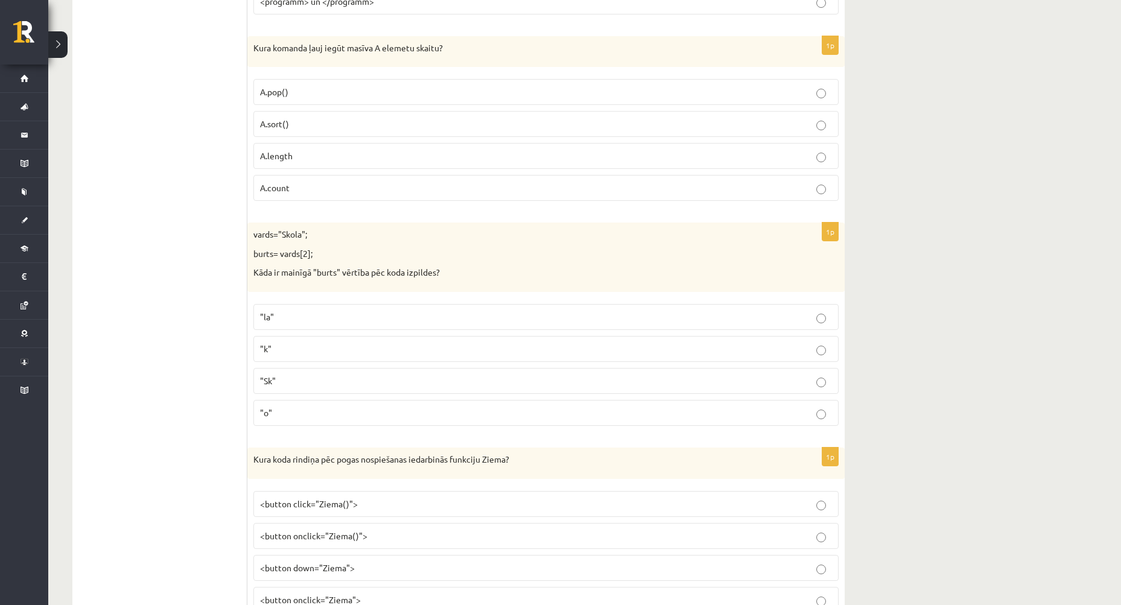
click at [346, 407] on p ""o"" at bounding box center [546, 413] width 572 height 13
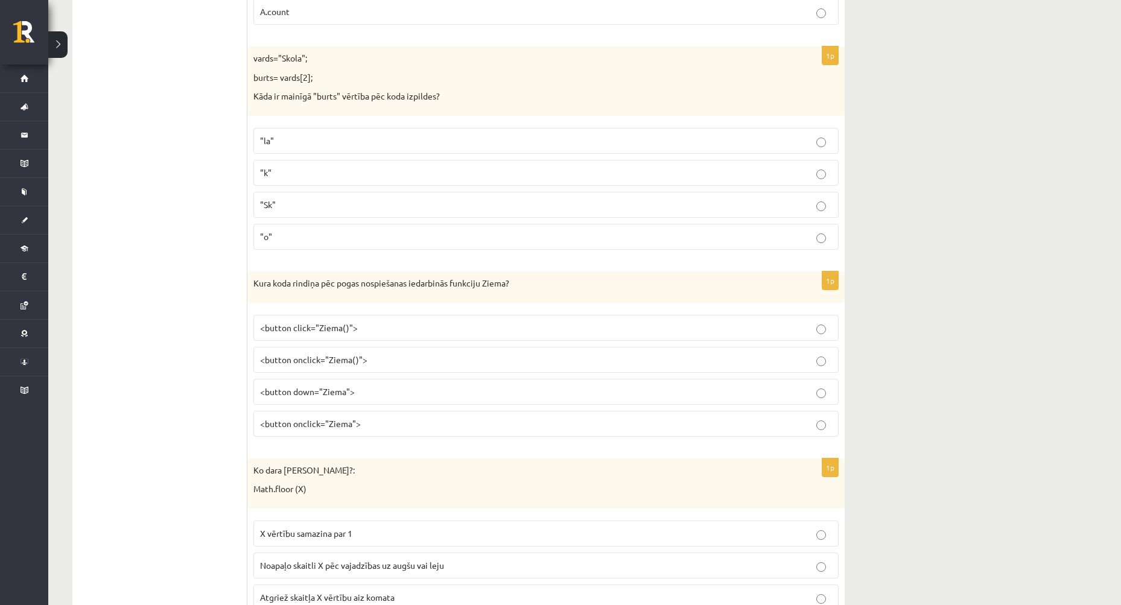
scroll to position [784, 0]
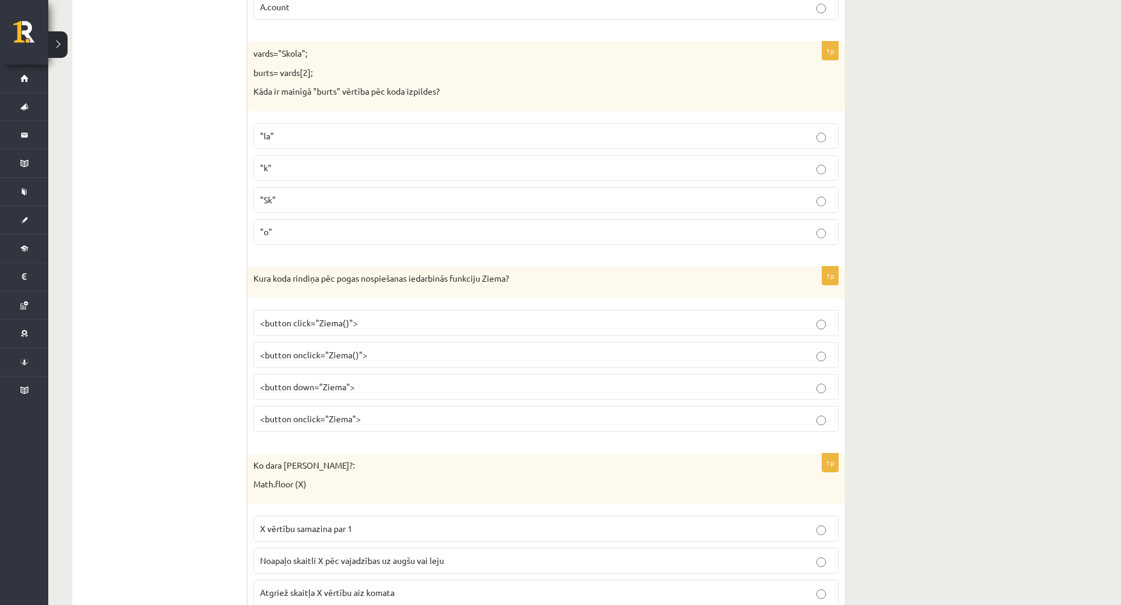
click at [419, 429] on label "<button onclick="Ziema">" at bounding box center [545, 419] width 585 height 26
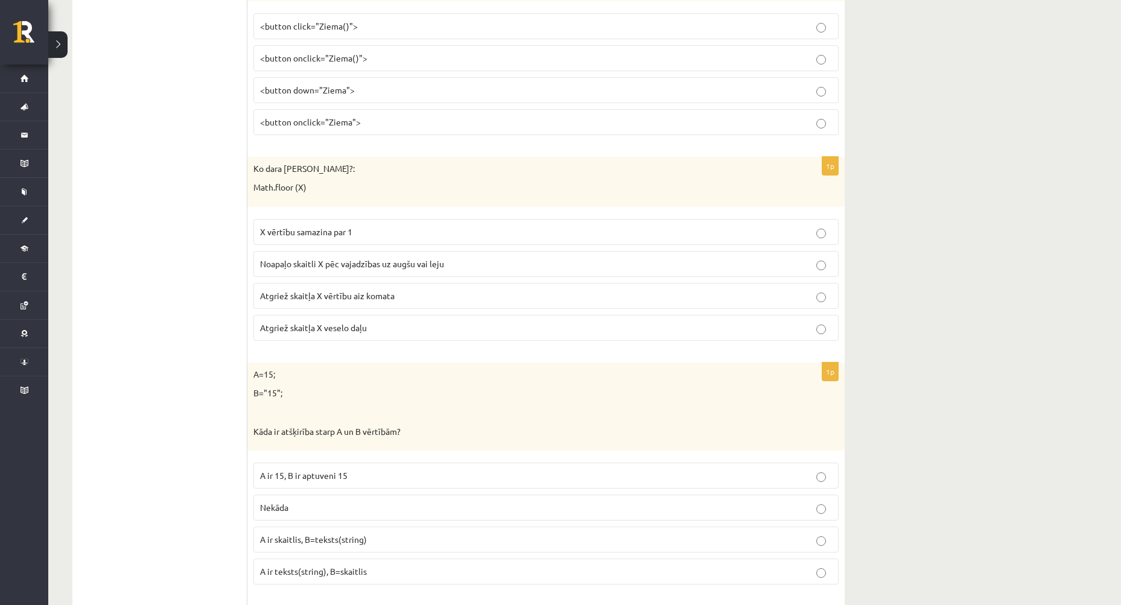
scroll to position [1086, 0]
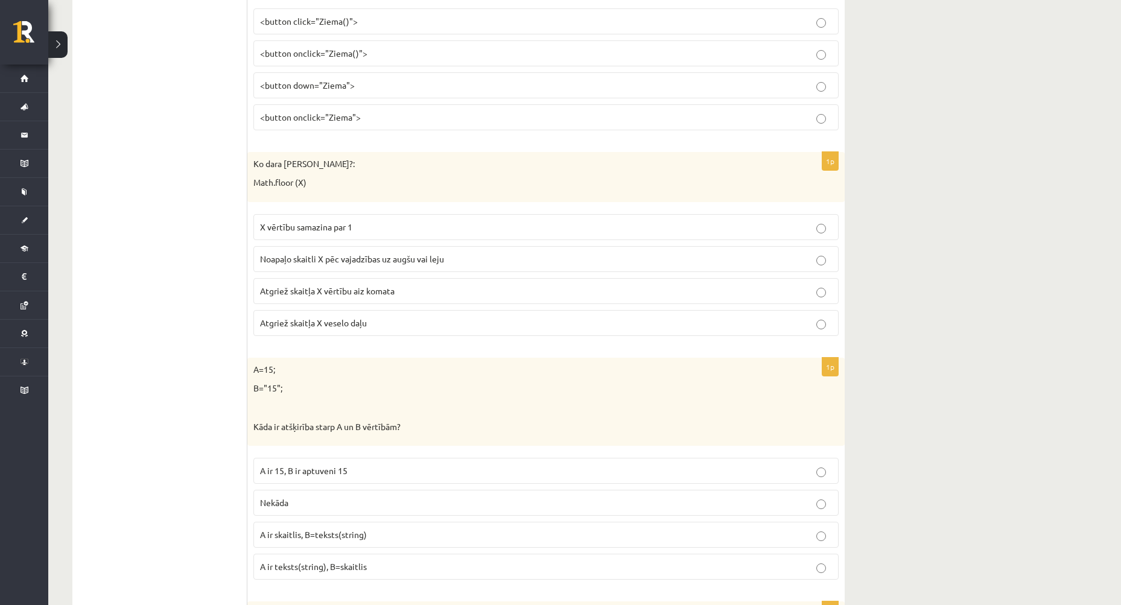
click at [402, 291] on p "Atgriež skaitļa X vērtību aiz komata" at bounding box center [546, 291] width 572 height 13
click at [408, 323] on p "Atgriež skaitļa X veselo daļu" at bounding box center [546, 323] width 572 height 13
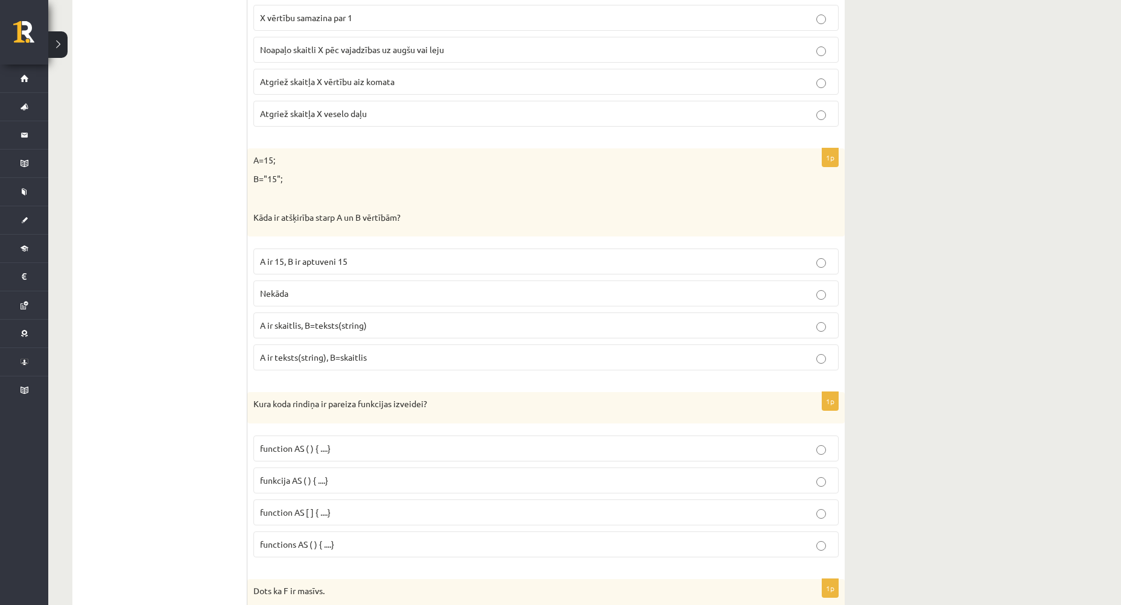
scroll to position [1327, 0]
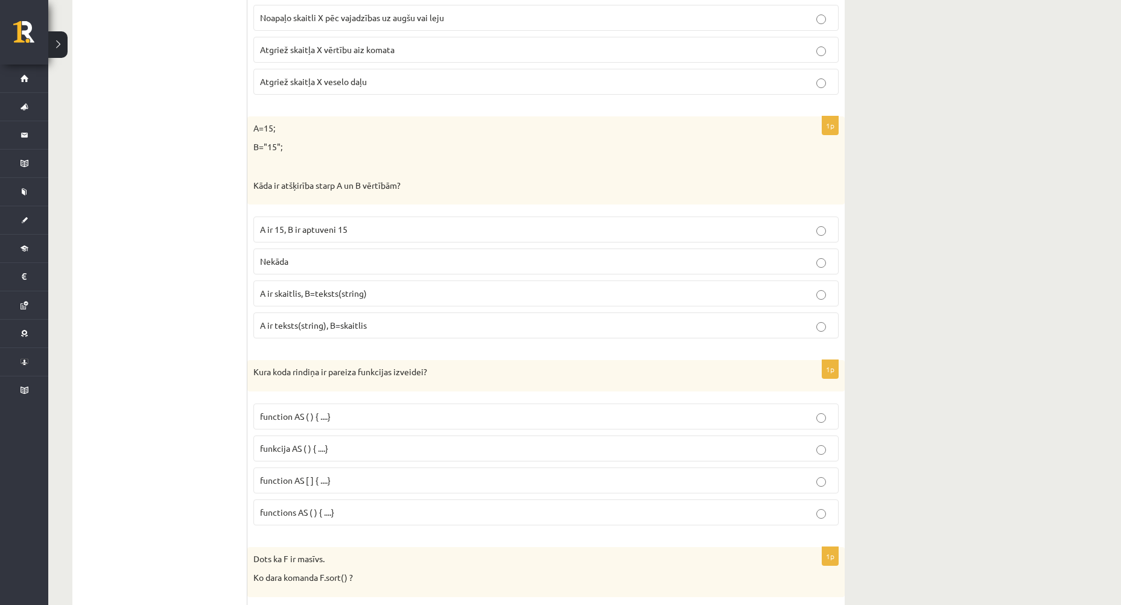
click at [350, 292] on span "A ir skaitlis, B=teksts(string)" at bounding box center [313, 293] width 107 height 11
click at [391, 325] on p "A ir teksts(string), B=skaitlis" at bounding box center [546, 325] width 572 height 13
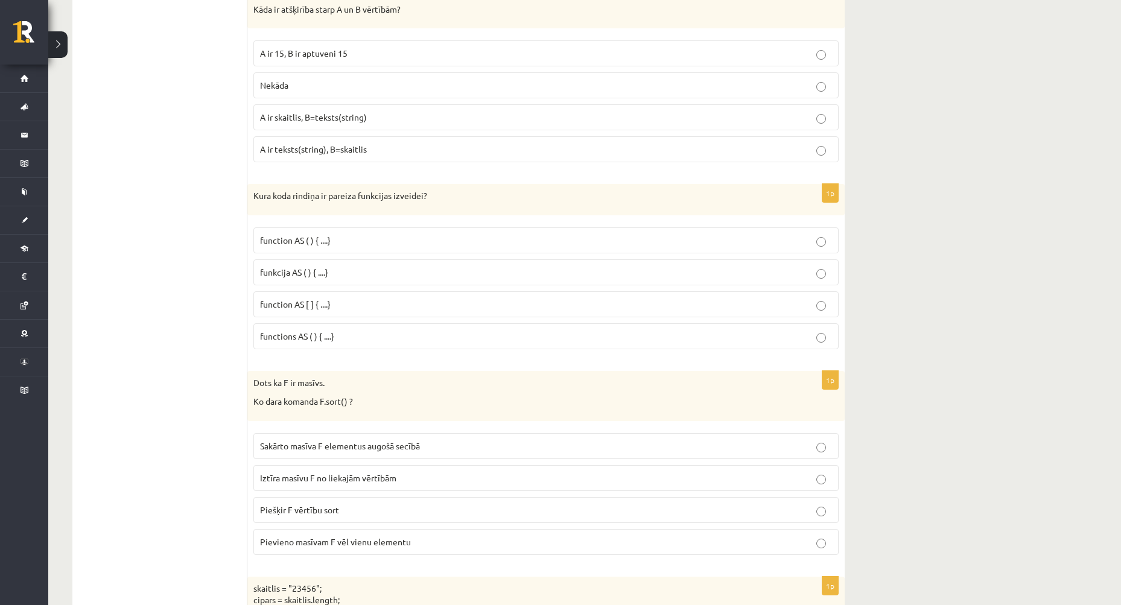
scroll to position [1508, 0]
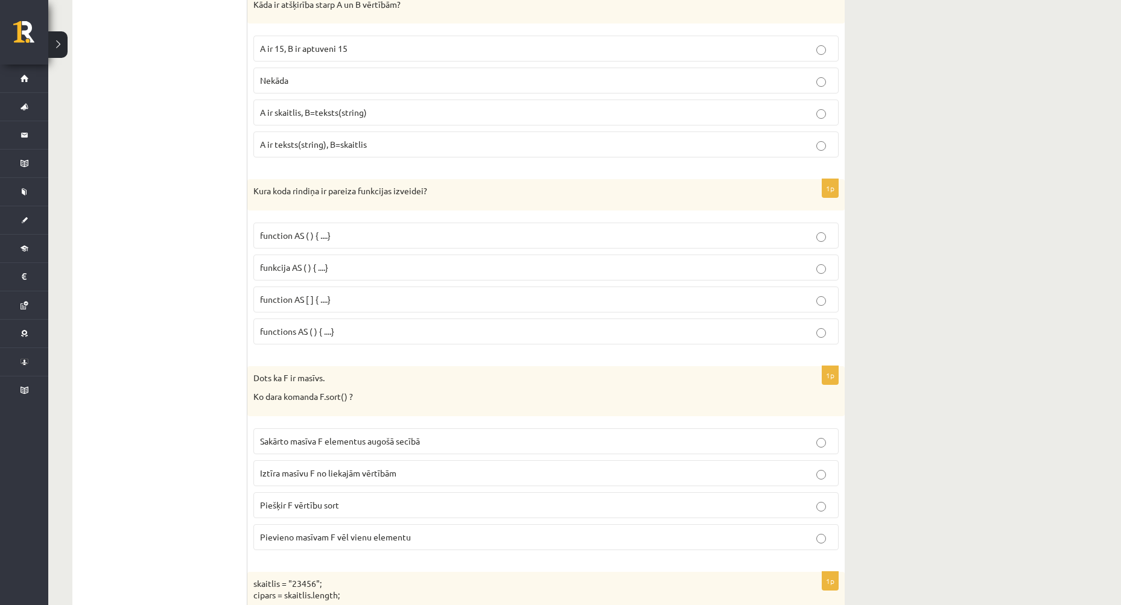
click at [339, 238] on p "function AS ( ) { ....}" at bounding box center [546, 235] width 572 height 13
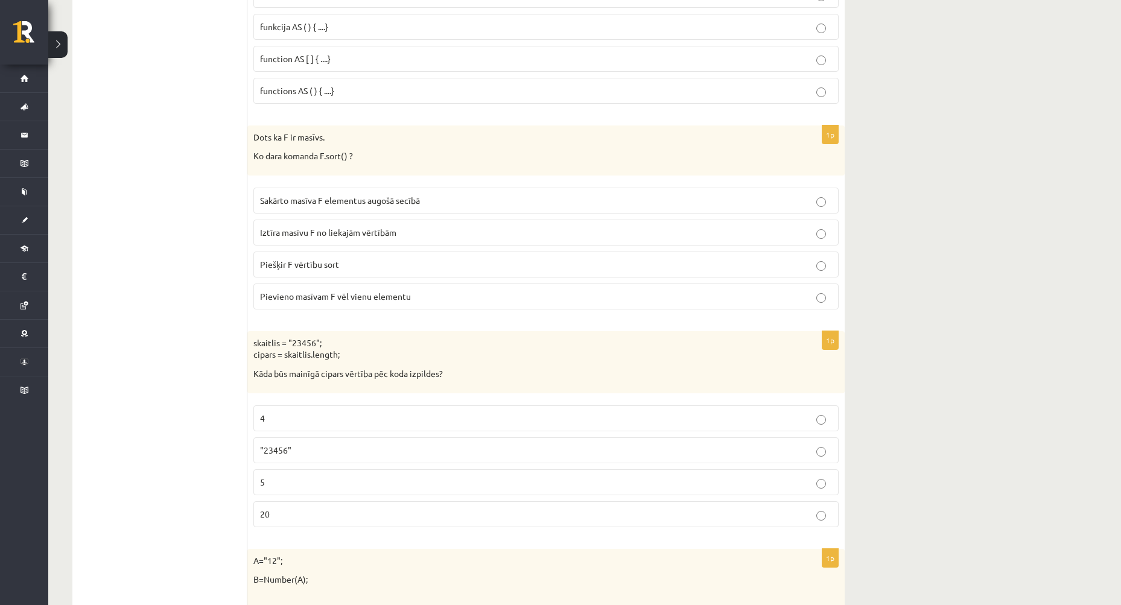
scroll to position [1749, 0]
click at [381, 209] on label "Sakārto masīva F elementus augošā secībā" at bounding box center [545, 200] width 585 height 26
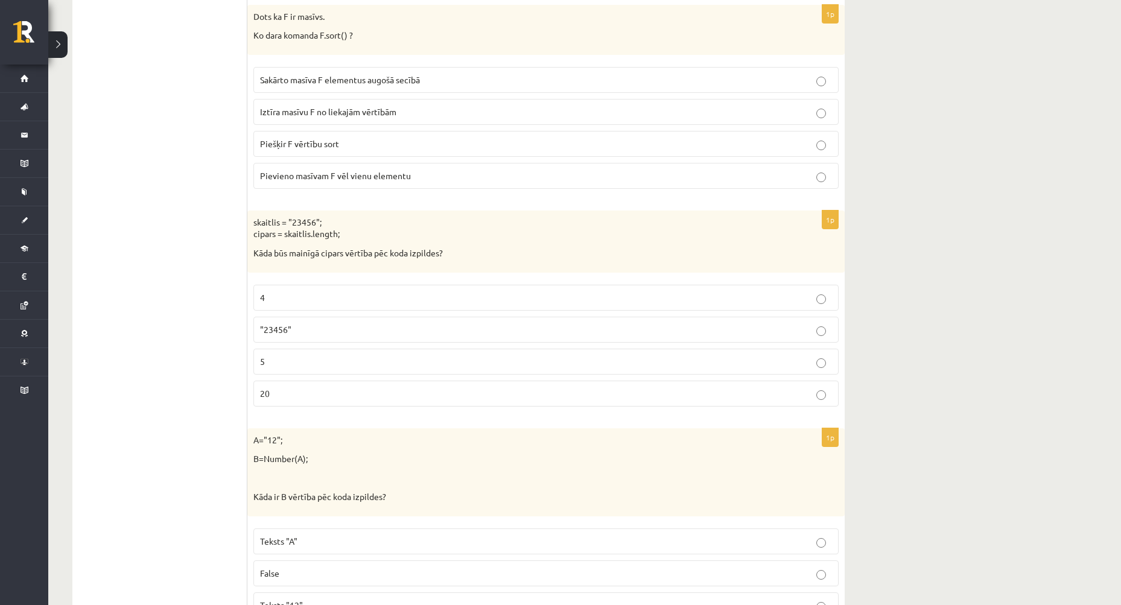
scroll to position [1870, 0]
click at [315, 364] on p "5" at bounding box center [546, 361] width 572 height 13
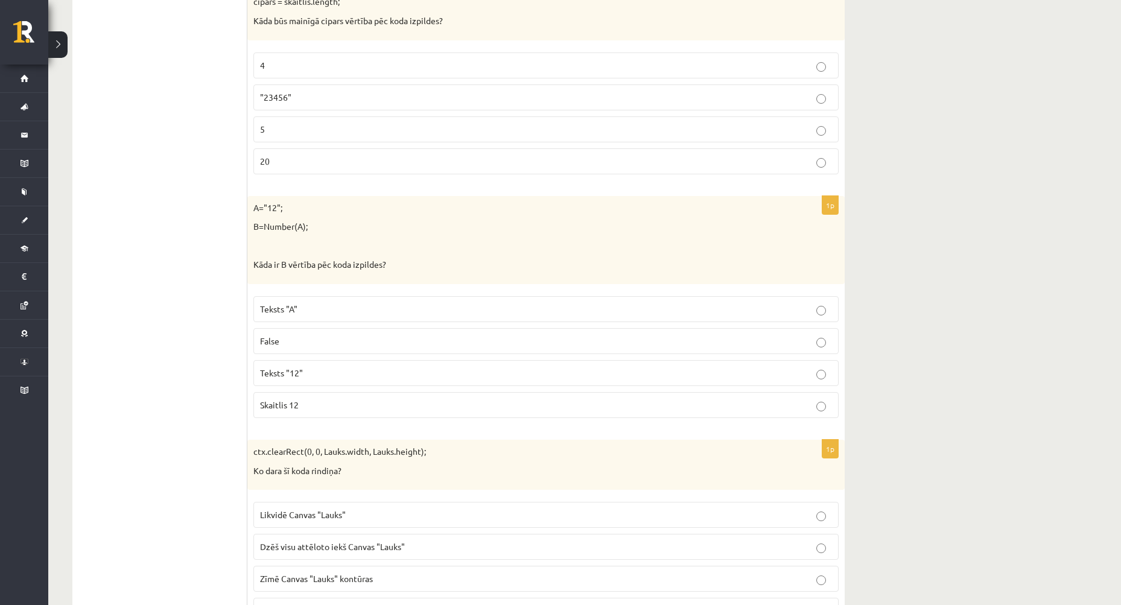
scroll to position [2111, 0]
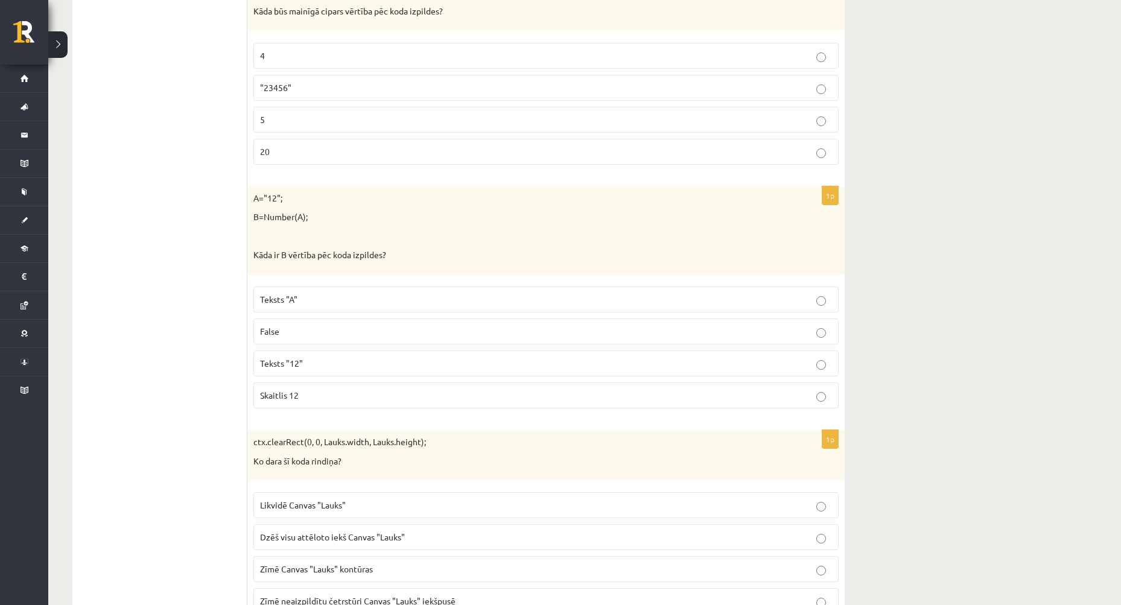
click at [312, 393] on p "Skaitlis 12" at bounding box center [546, 395] width 572 height 13
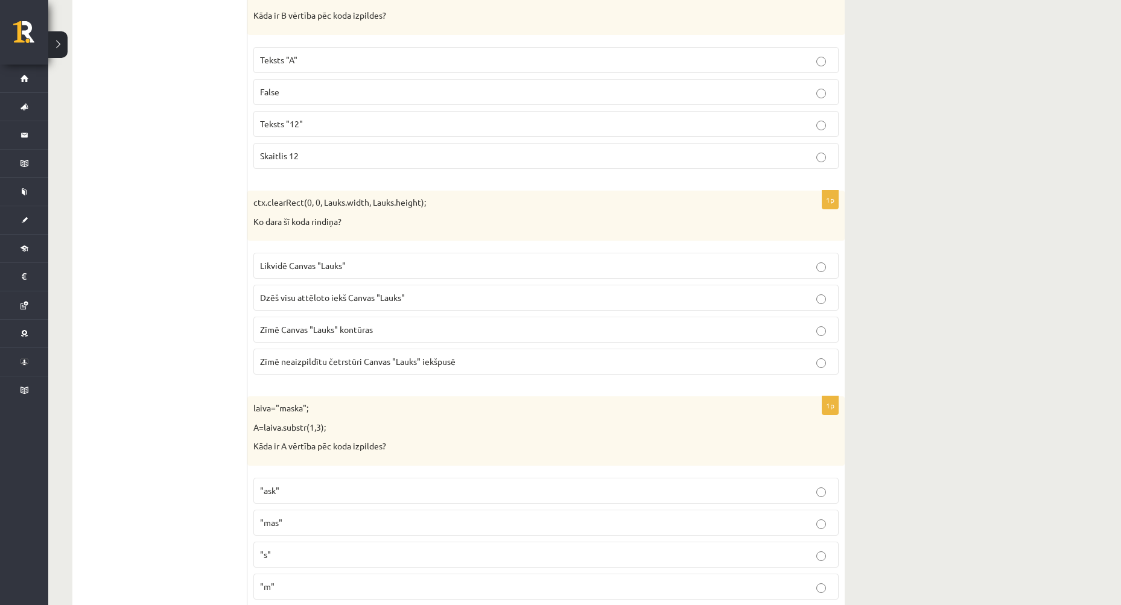
scroll to position [2353, 0]
click at [373, 296] on span "Dzēš visu attēloto iekš Canvas "Lauks"" at bounding box center [332, 295] width 145 height 11
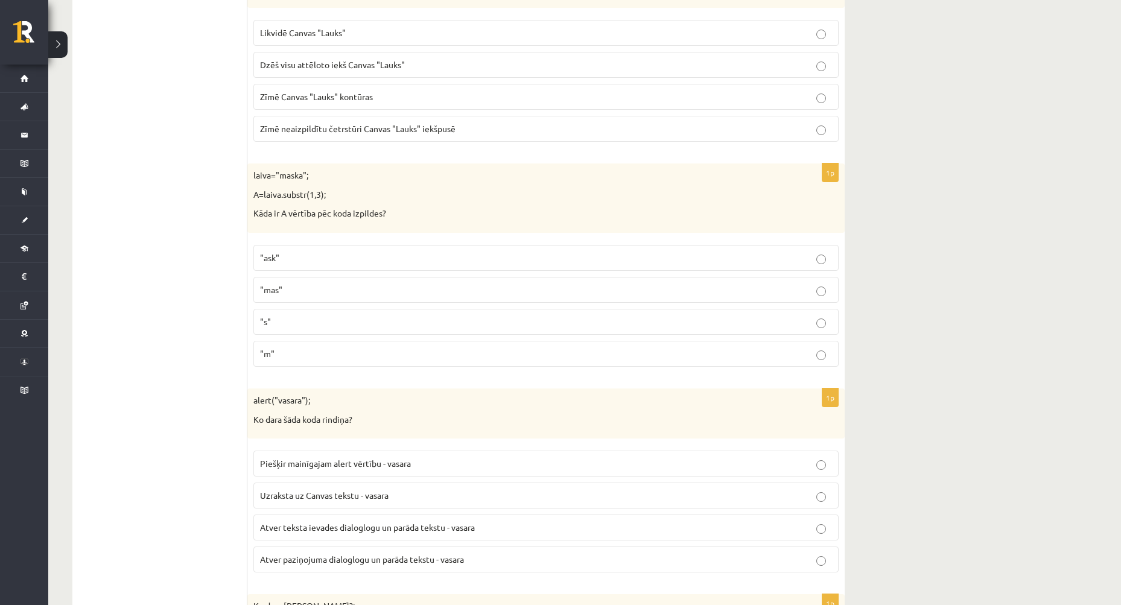
scroll to position [2594, 0]
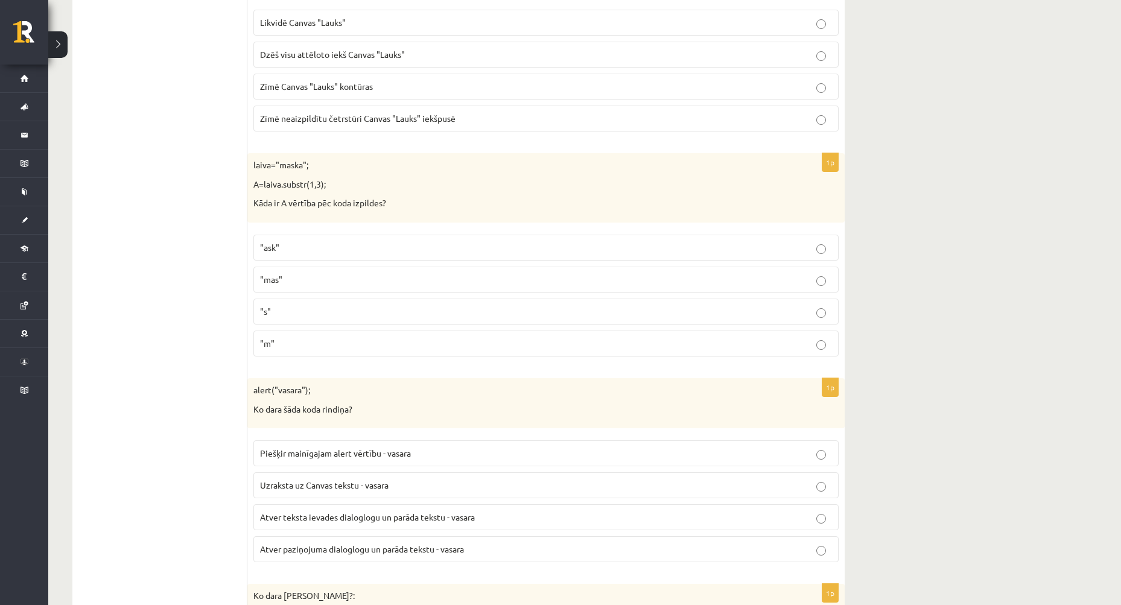
click at [317, 285] on p ""mas"" at bounding box center [546, 279] width 572 height 13
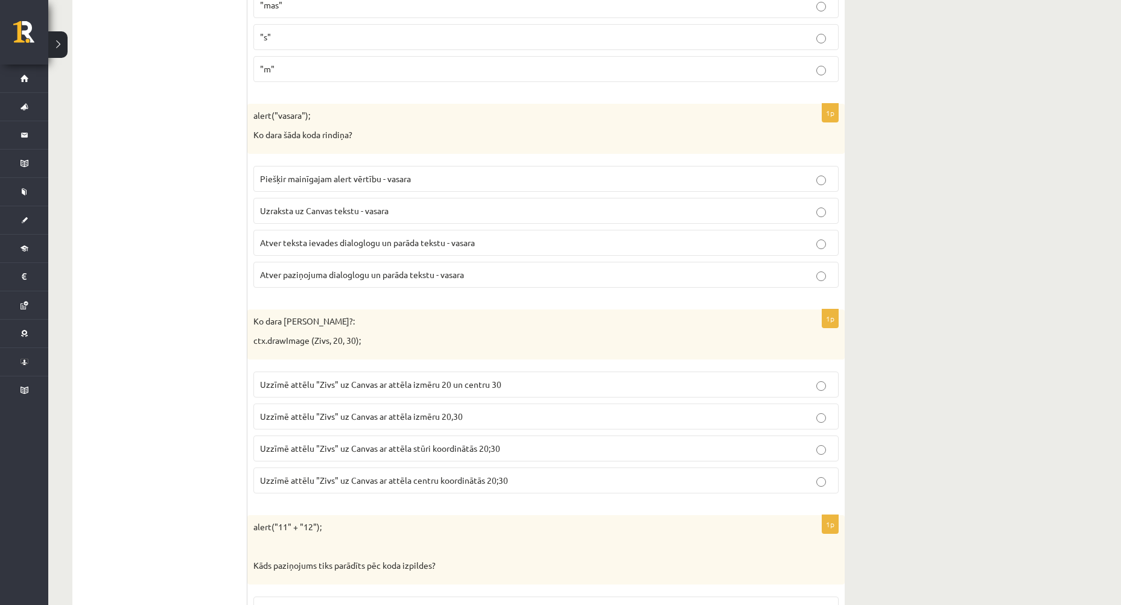
scroll to position [2895, 0]
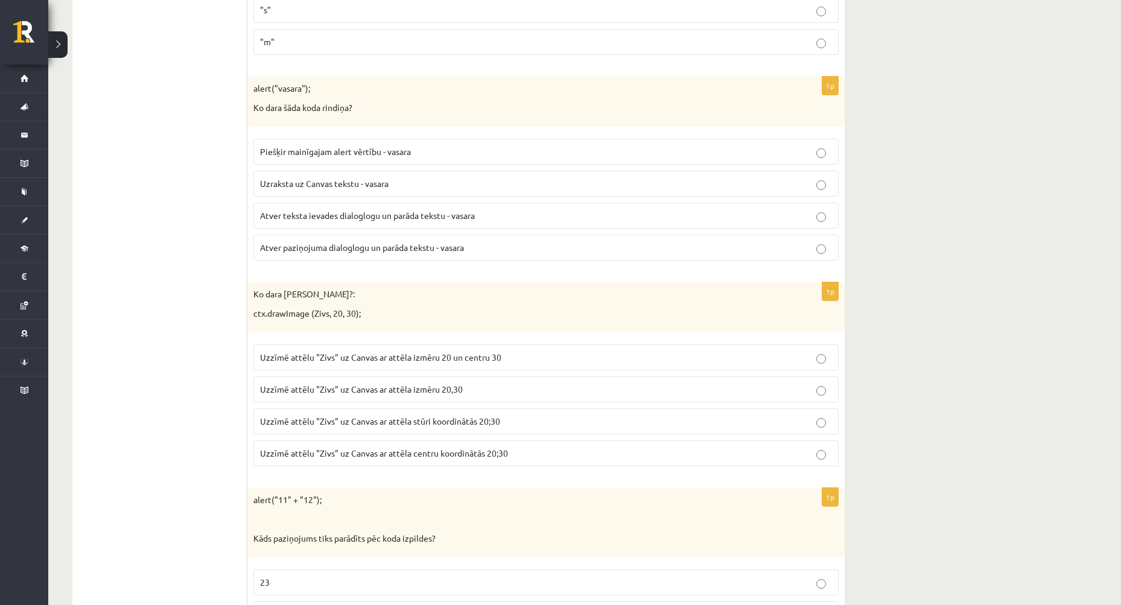
click at [370, 253] on span "Atver paziņojuma dialoglogu un parāda tekstu - vasara" at bounding box center [362, 247] width 204 height 11
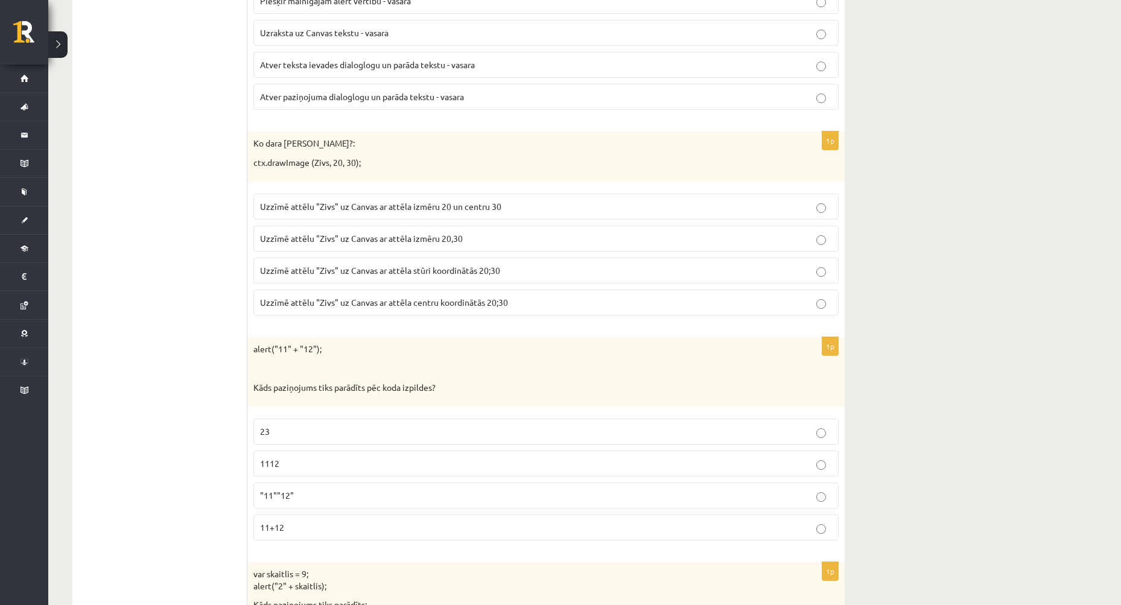
scroll to position [3076, 0]
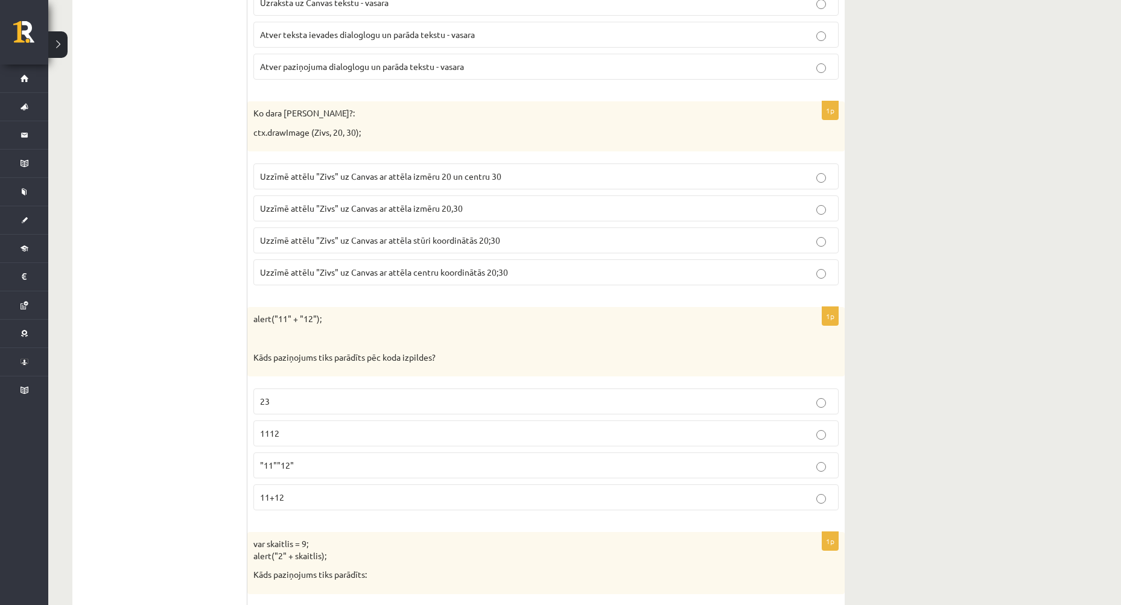
click at [353, 244] on span "Uzzīmē attēlu "Zivs" uz Canvas ar attēla stūri koordinātās 20;30" at bounding box center [380, 240] width 240 height 11
click at [312, 436] on p "1112" at bounding box center [546, 433] width 572 height 13
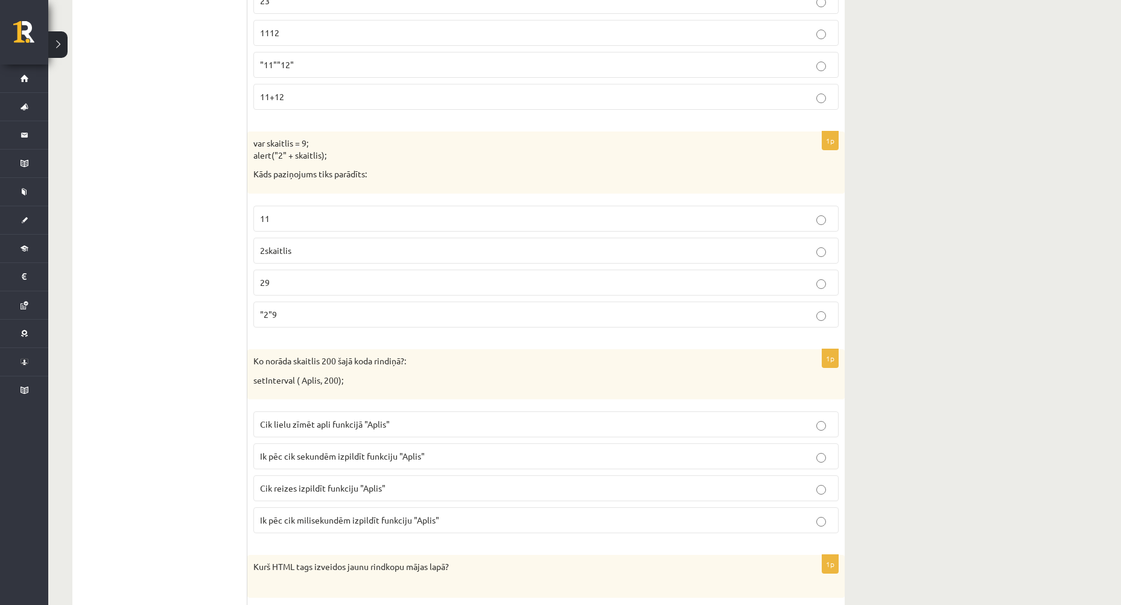
scroll to position [3499, 0]
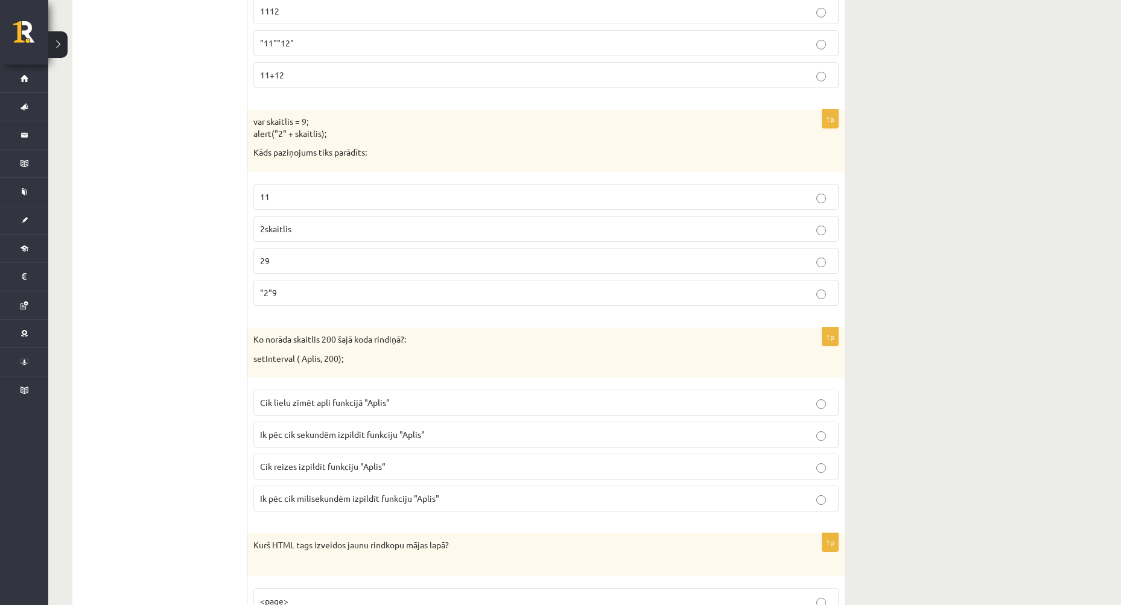
click at [332, 262] on p "29" at bounding box center [546, 261] width 572 height 13
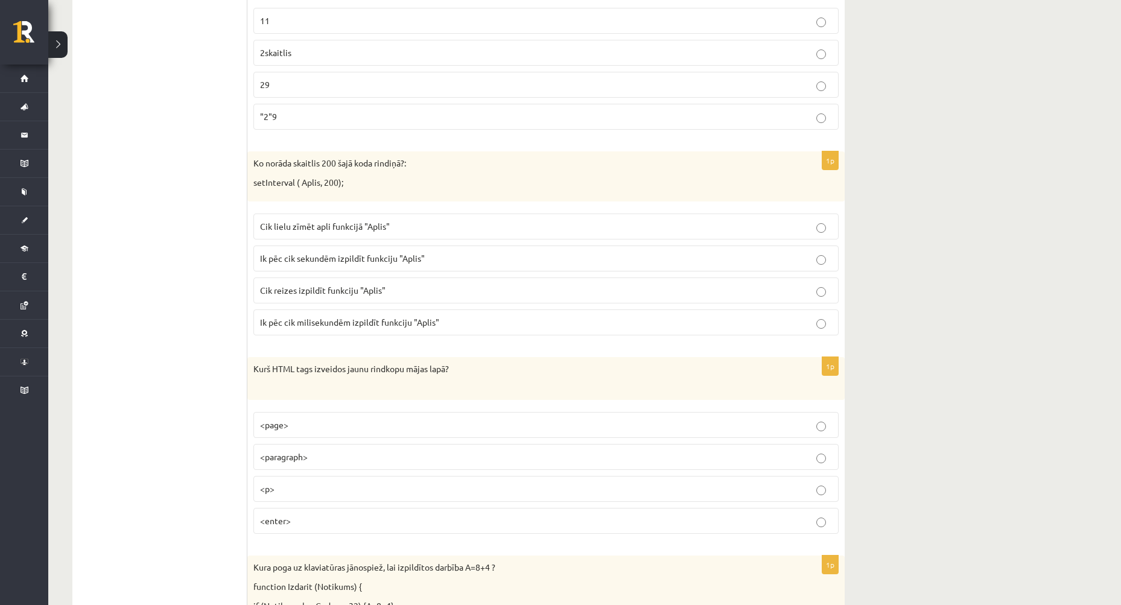
scroll to position [3680, 0]
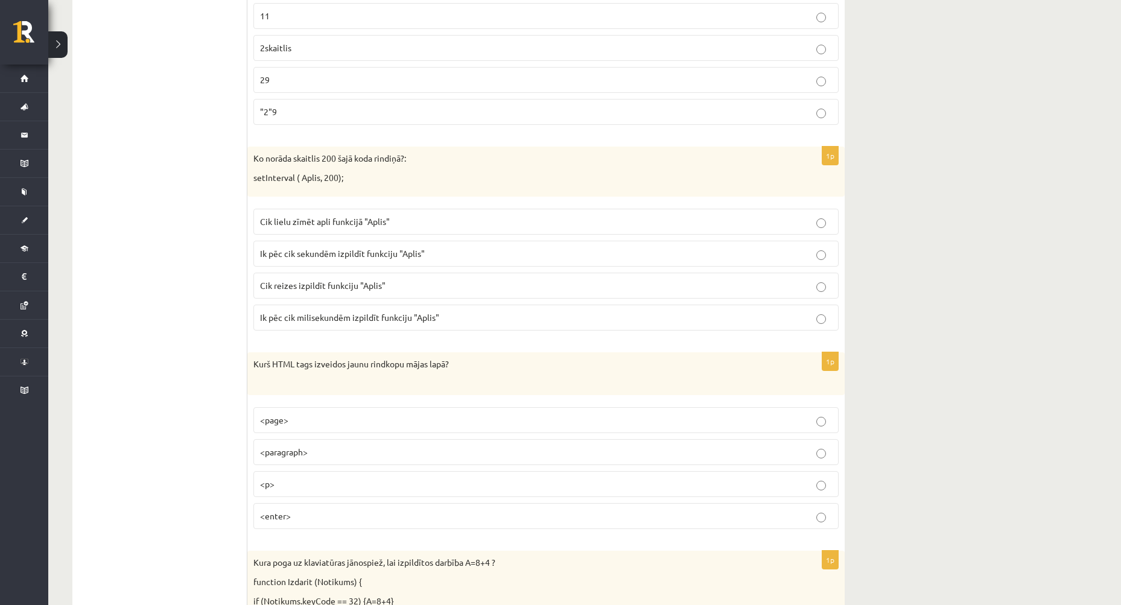
click at [425, 322] on span "Ik pēc cik milisekundēm izpildīt funkciju "Aplis"" at bounding box center [349, 317] width 179 height 11
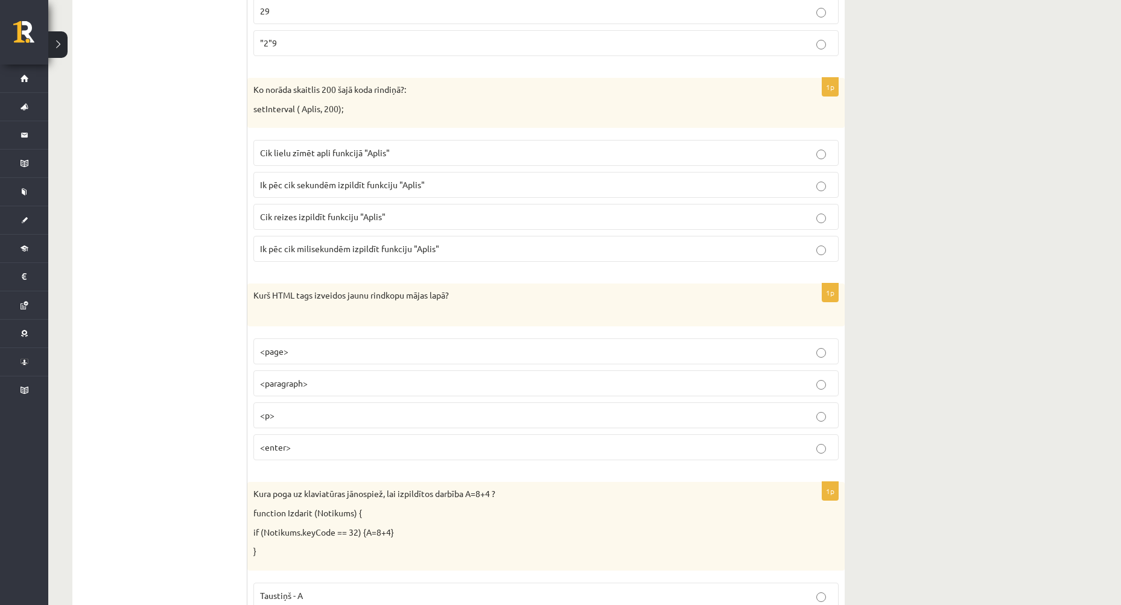
scroll to position [3800, 0]
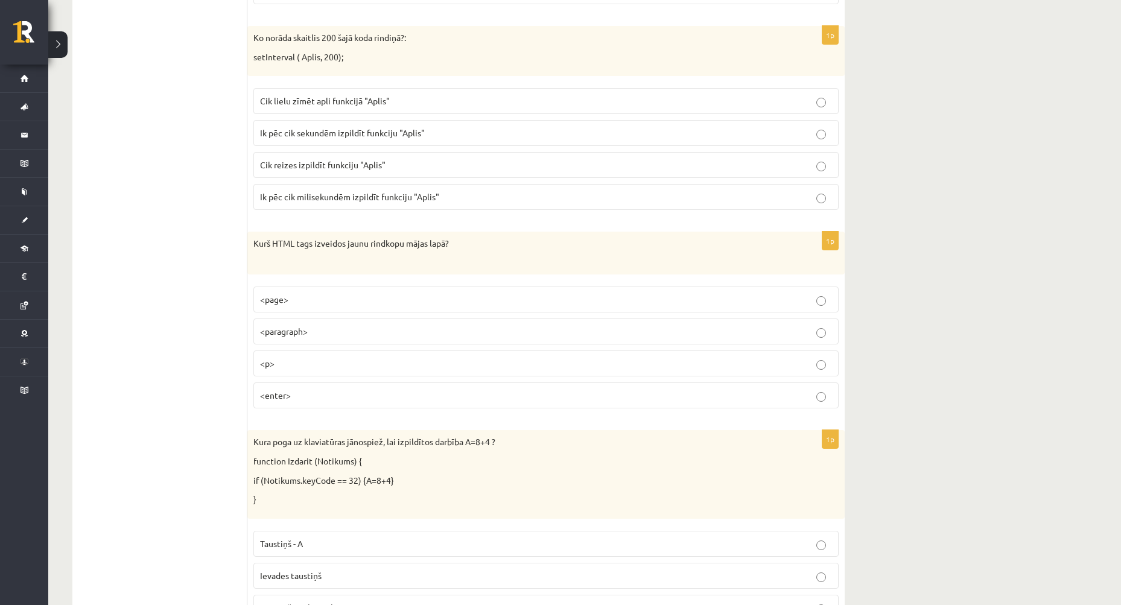
click at [345, 364] on p "<p>" at bounding box center [546, 363] width 572 height 13
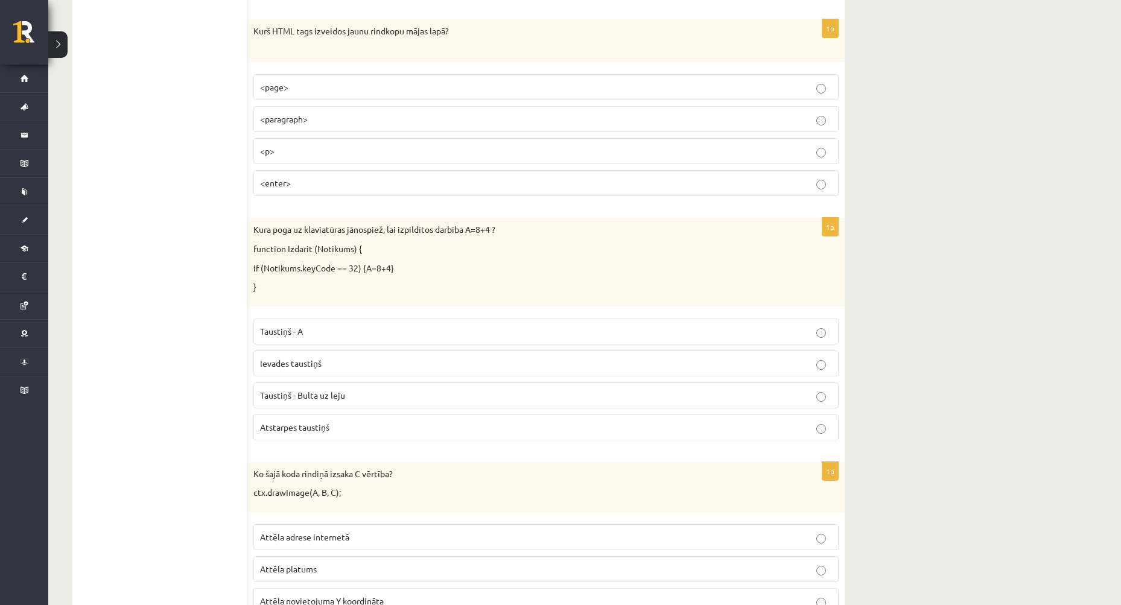
scroll to position [4042, 0]
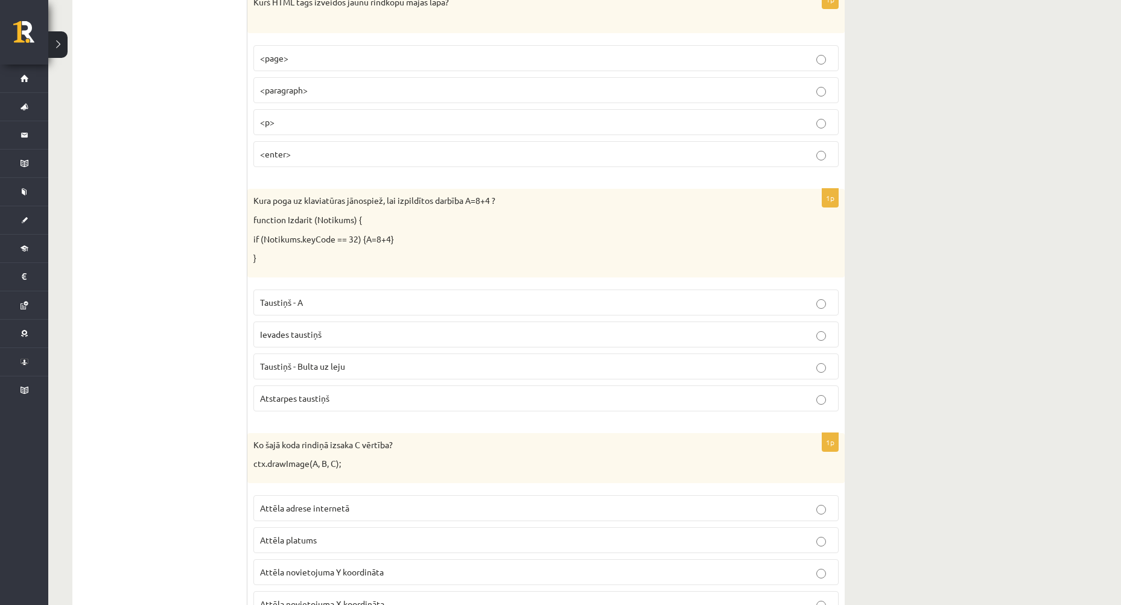
click at [372, 399] on p "Atstarpes taustiņš" at bounding box center [546, 398] width 572 height 13
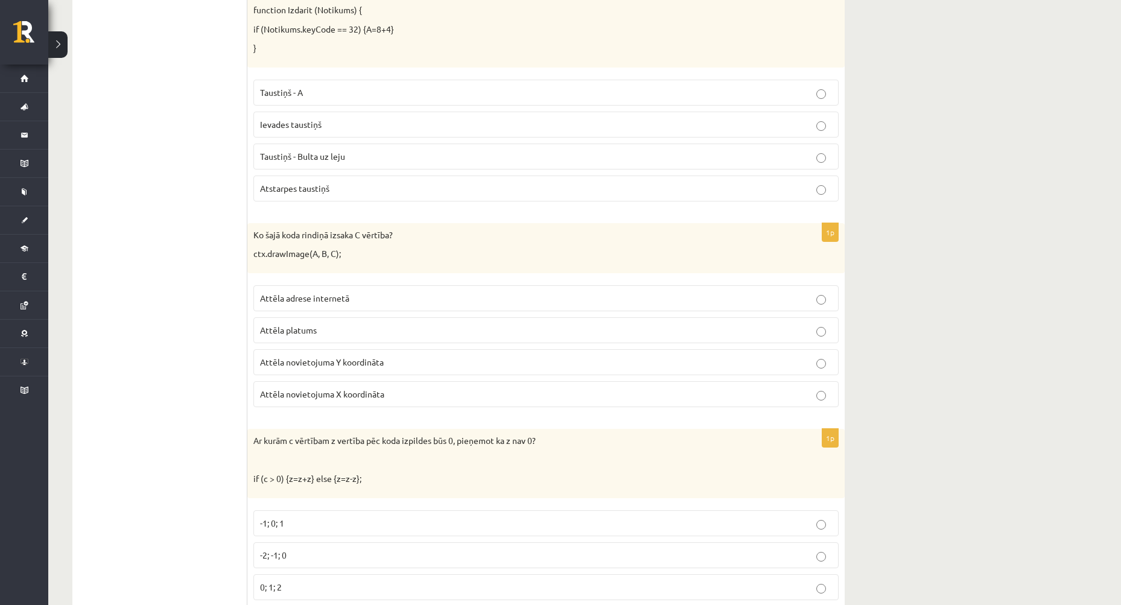
scroll to position [4283, 0]
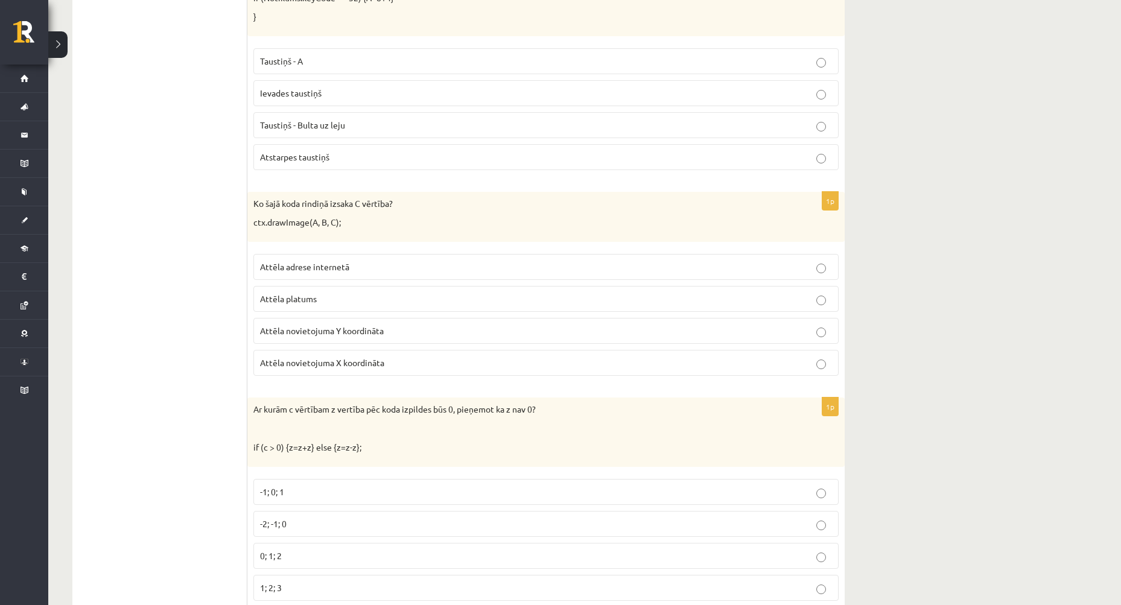
click at [366, 297] on p "Attēla platums" at bounding box center [546, 299] width 572 height 13
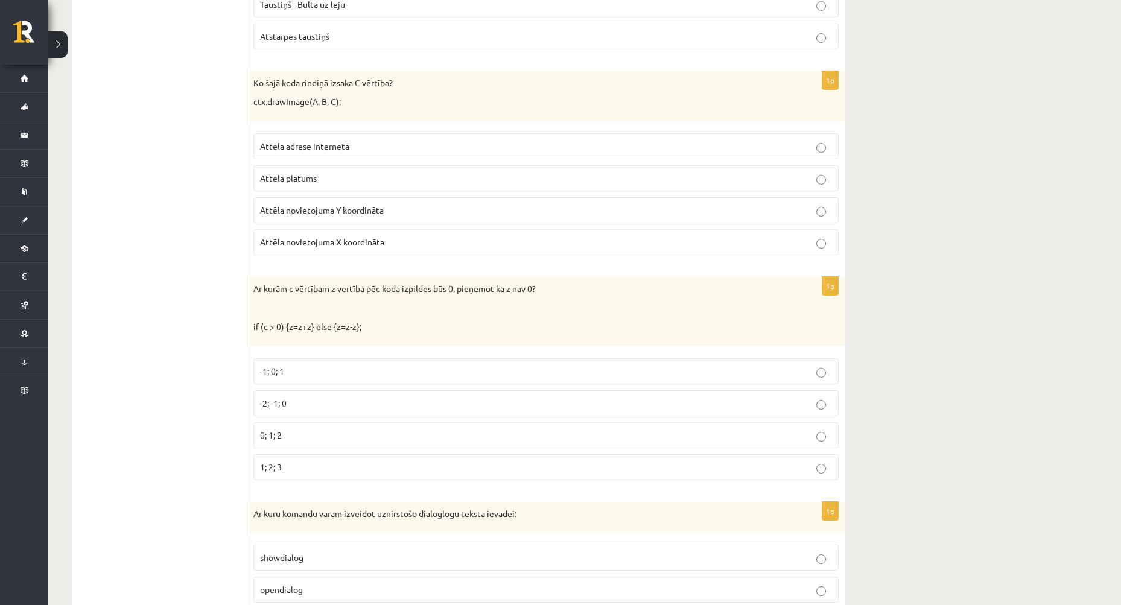
click at [349, 399] on p "-2; -1; 0" at bounding box center [546, 403] width 572 height 13
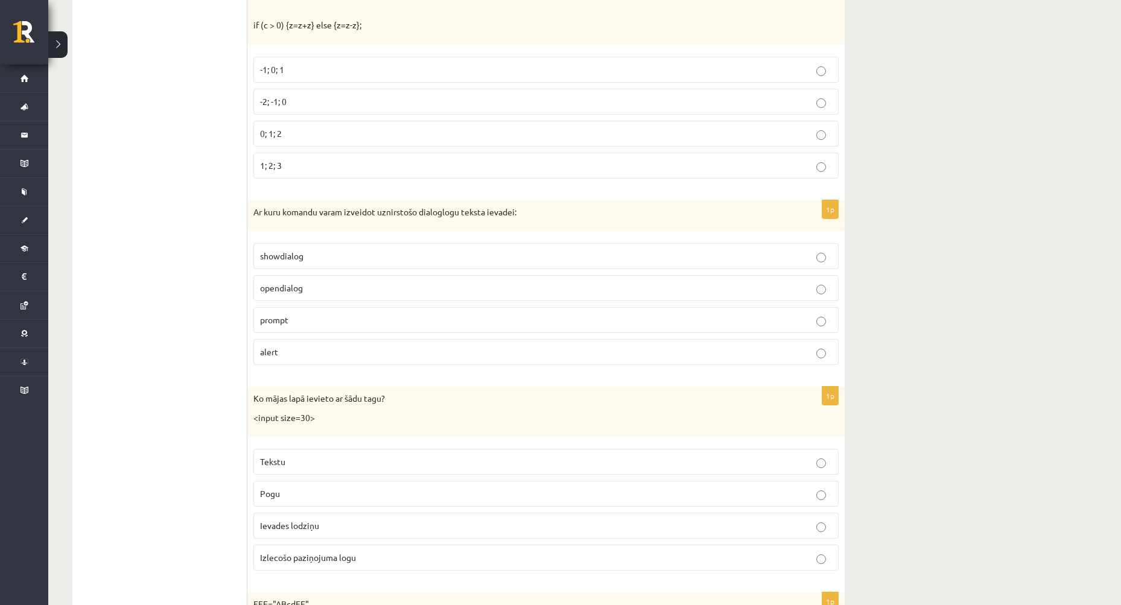
click at [345, 360] on label "alert" at bounding box center [545, 352] width 585 height 26
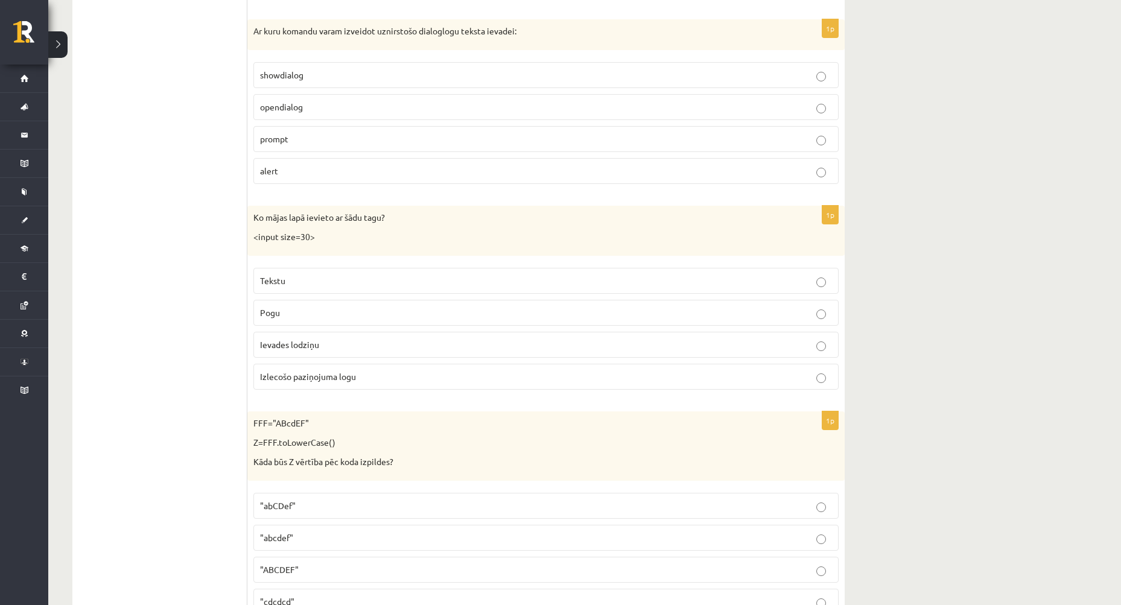
click at [353, 376] on span "Izlecošo paziņojuma logu" at bounding box center [308, 376] width 96 height 11
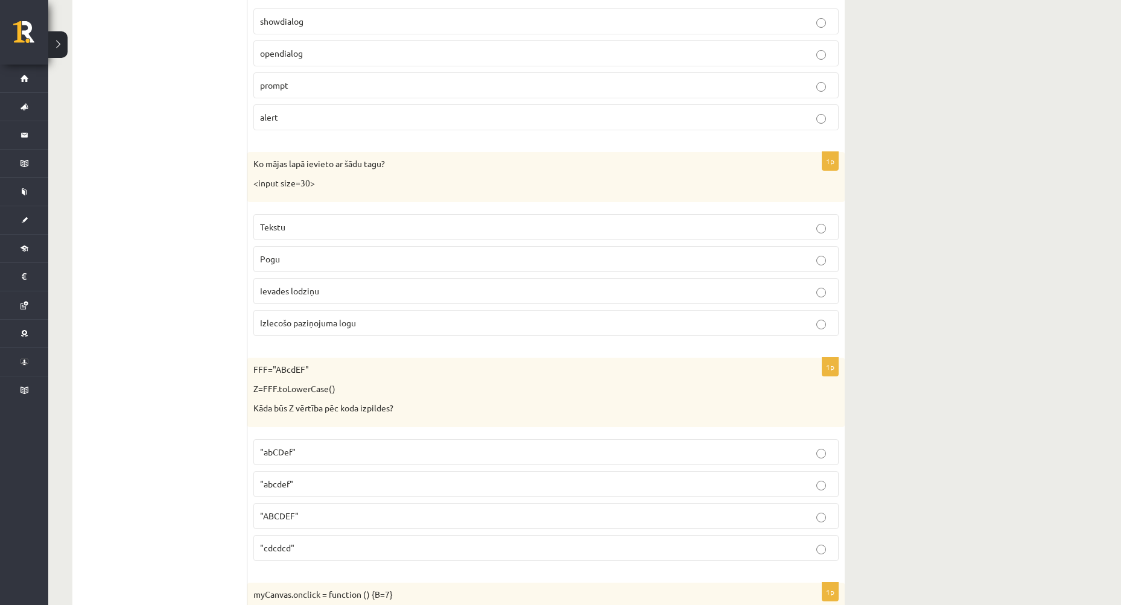
scroll to position [5127, 0]
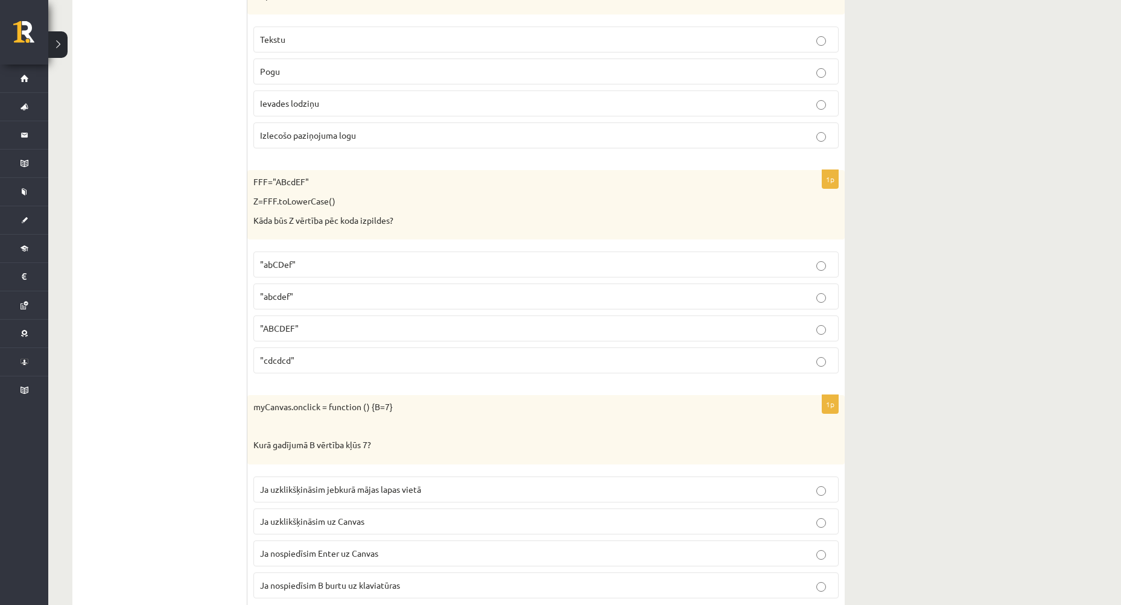
click at [355, 328] on p ""ABCDEF"" at bounding box center [546, 328] width 572 height 13
click at [349, 294] on p ""abcdef"" at bounding box center [546, 296] width 572 height 13
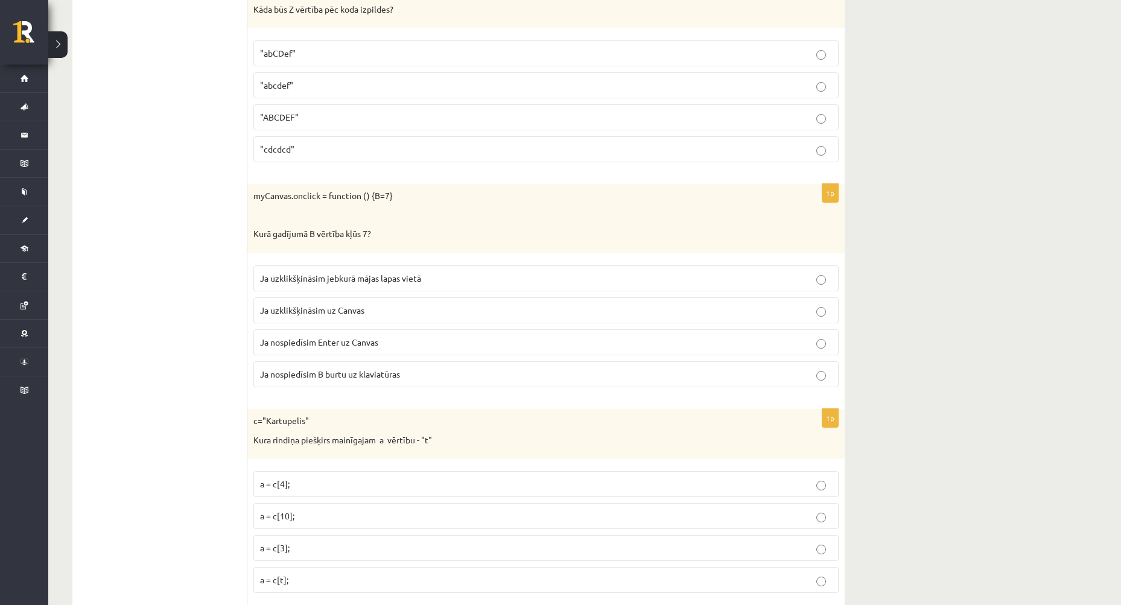
scroll to position [5308, 0]
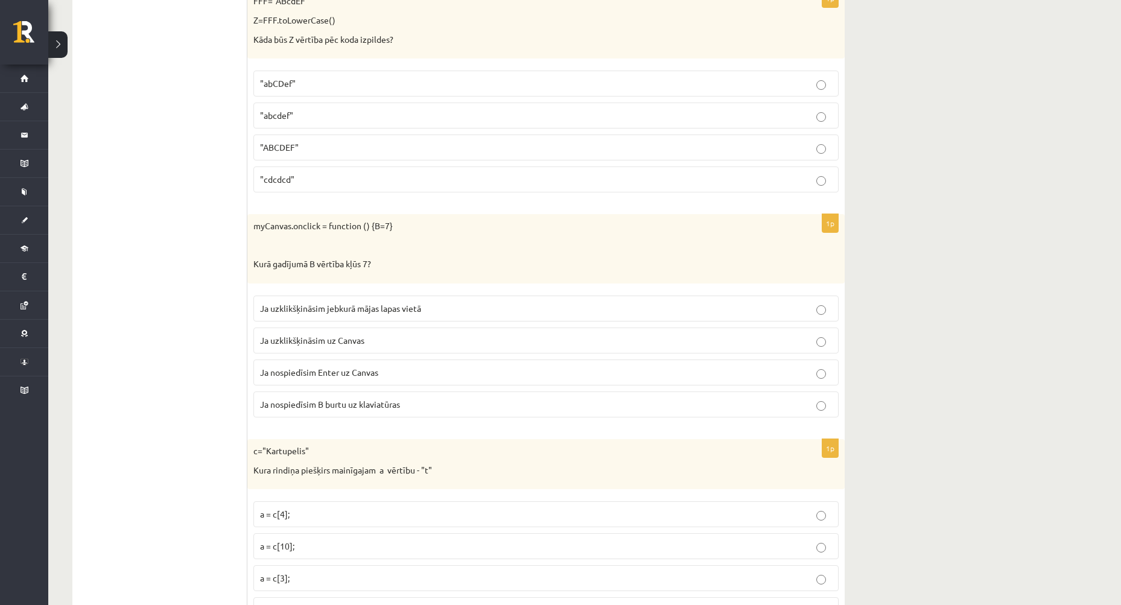
click at [712, 372] on p "Ja nospiedīsim Enter uz Canvas" at bounding box center [546, 372] width 572 height 13
click at [791, 368] on p "Ja nospiedīsim Enter uz Canvas" at bounding box center [546, 372] width 572 height 13
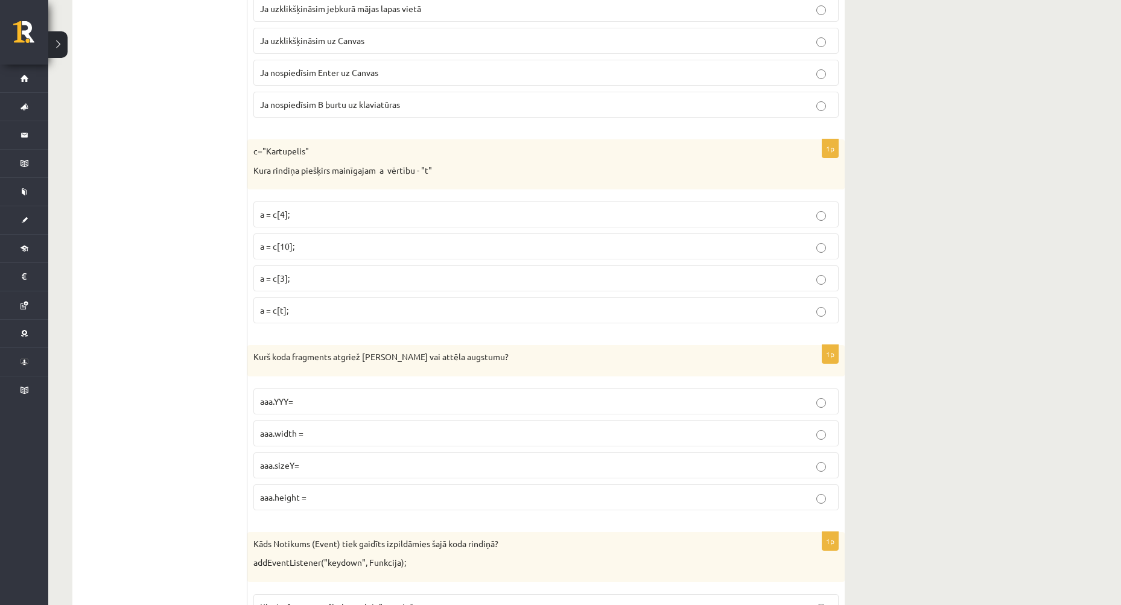
scroll to position [5610, 0]
click at [341, 275] on p "a = c[3];" at bounding box center [546, 276] width 572 height 13
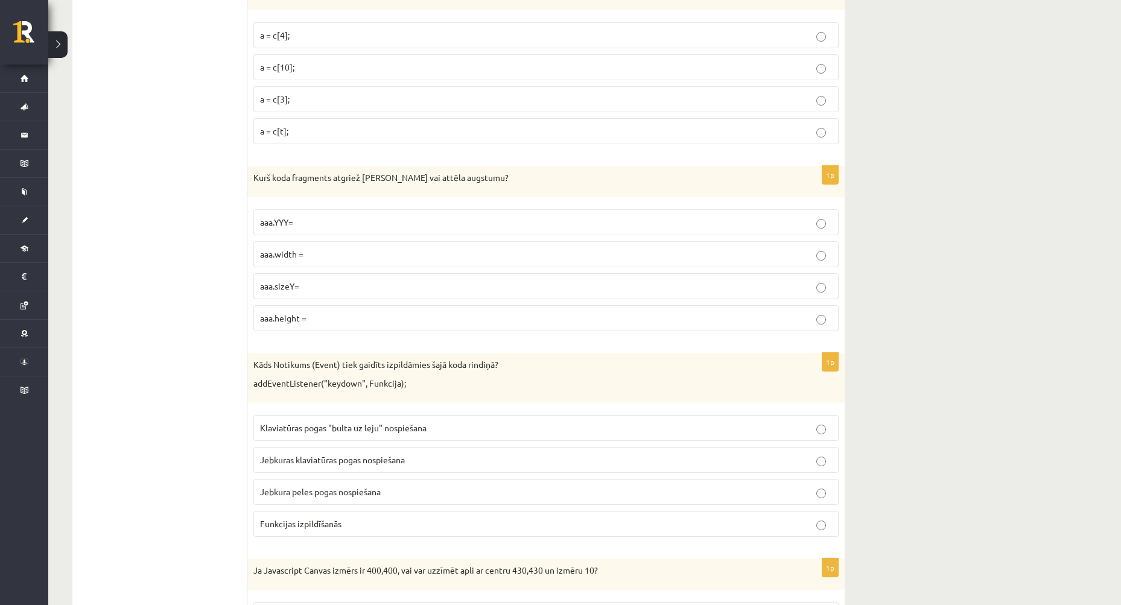
scroll to position [5791, 0]
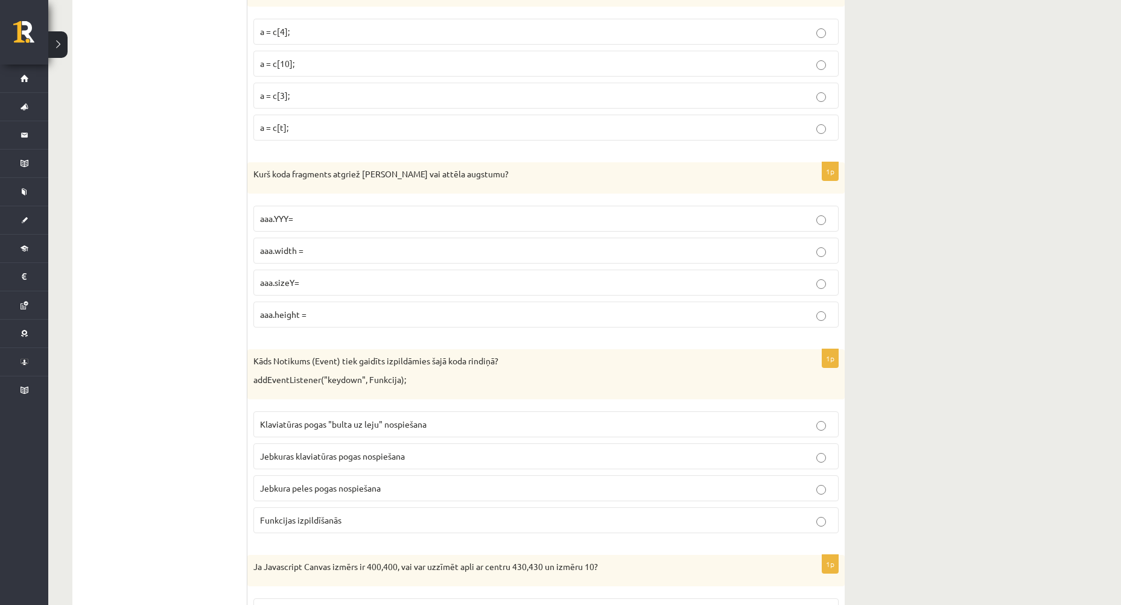
click at [416, 315] on p "aaa.height =" at bounding box center [546, 314] width 572 height 13
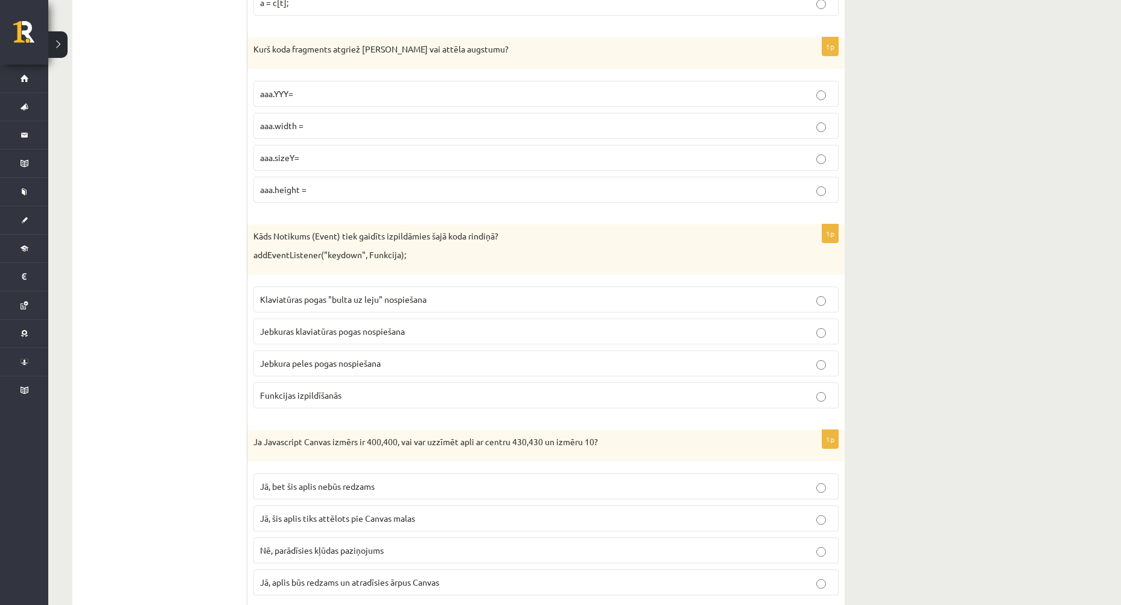
scroll to position [5953, 0]
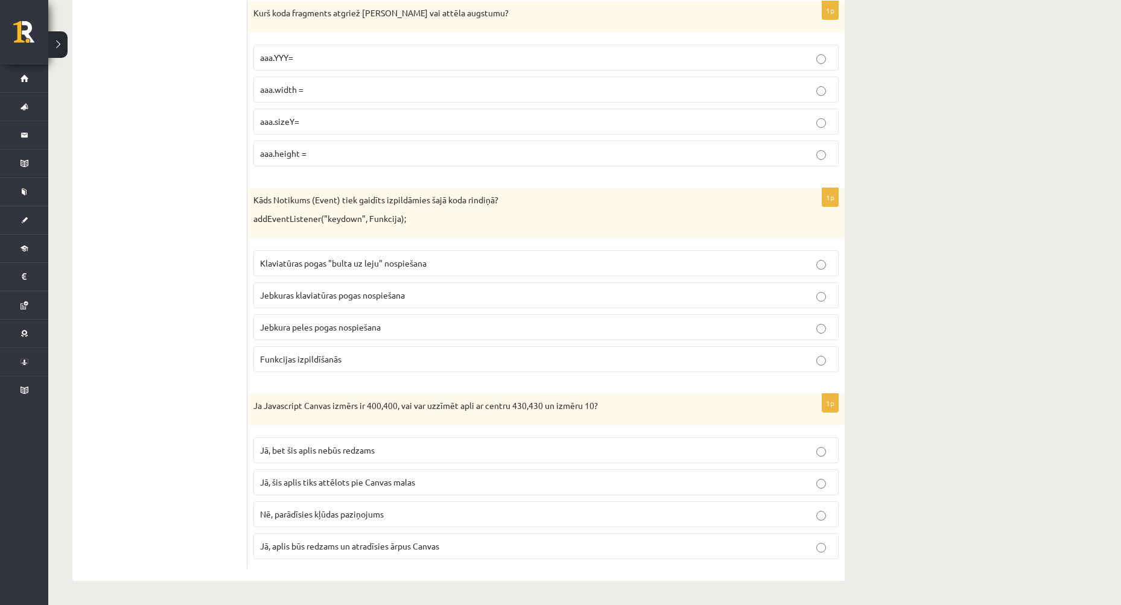
click at [388, 291] on span "Jebkuras klaviatūras pogas nospiešana" at bounding box center [332, 295] width 145 height 11
click at [476, 482] on p "Jā, šis aplis tiks attēlots pie Canvas malas" at bounding box center [546, 482] width 572 height 13
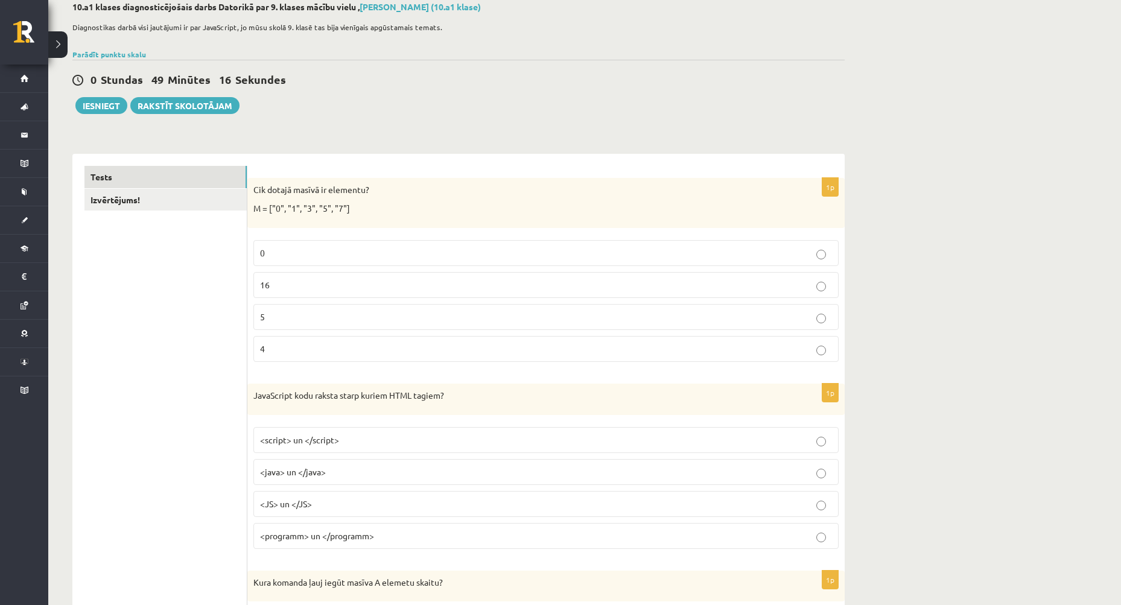
scroll to position [0, 0]
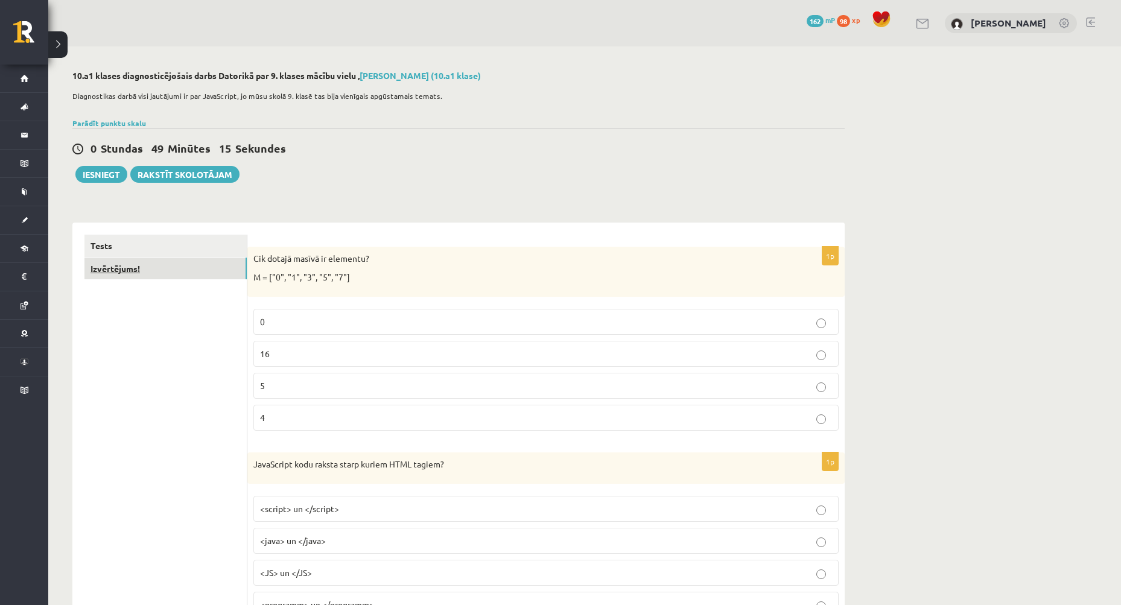
click at [116, 273] on link "Izvērtējums!" at bounding box center [165, 269] width 162 height 22
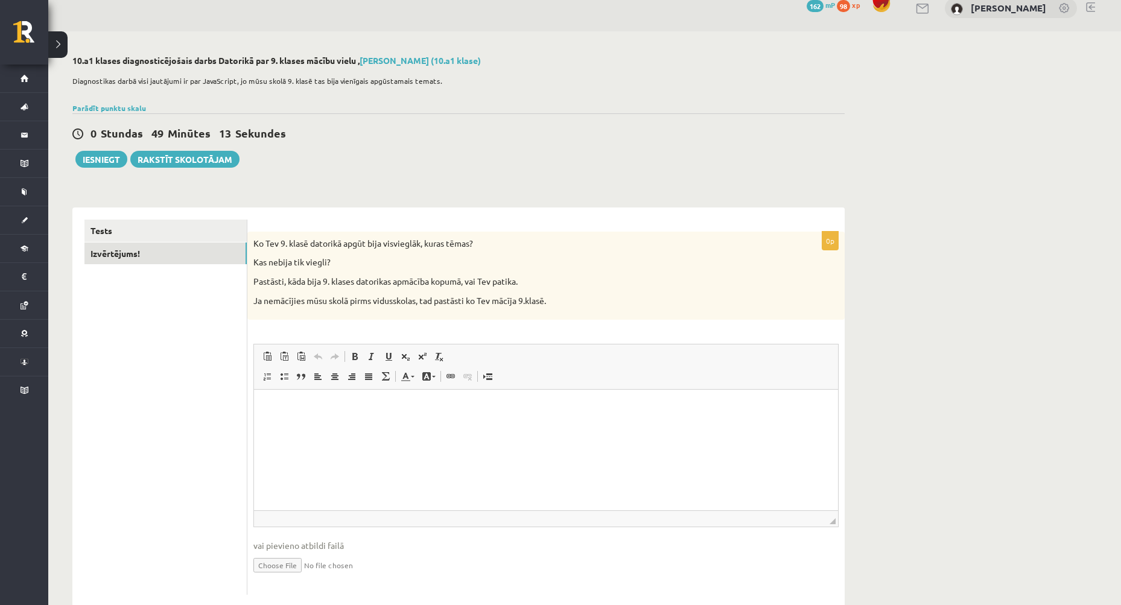
scroll to position [42, 0]
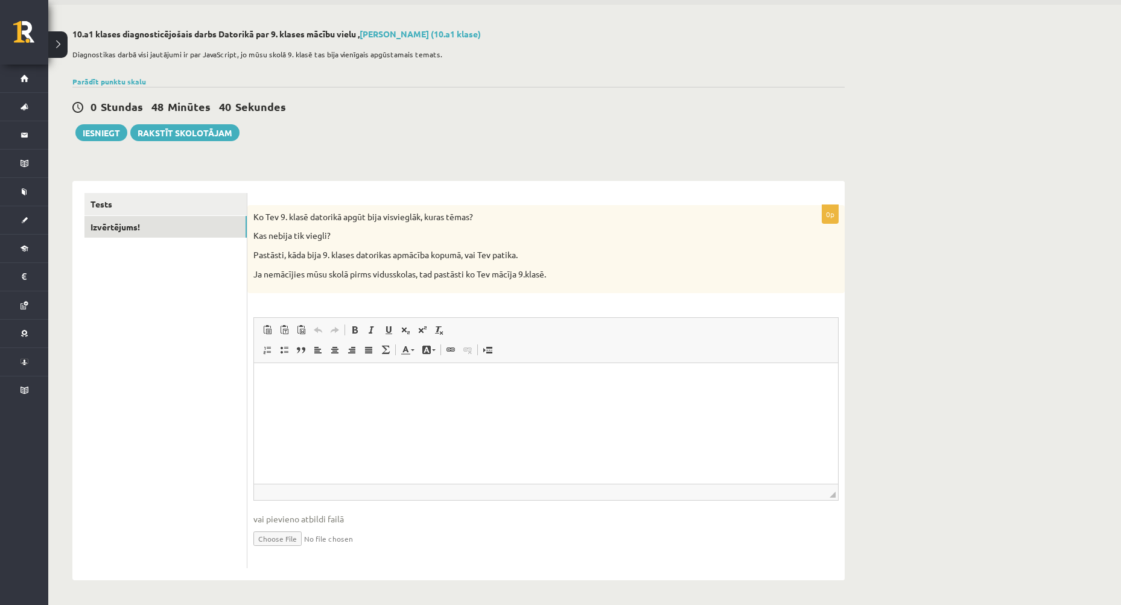
click at [341, 393] on html at bounding box center [546, 381] width 584 height 37
click at [534, 504] on fieldset "**********" at bounding box center [545, 439] width 585 height 245
click at [384, 388] on html "**********" at bounding box center [546, 381] width 584 height 37
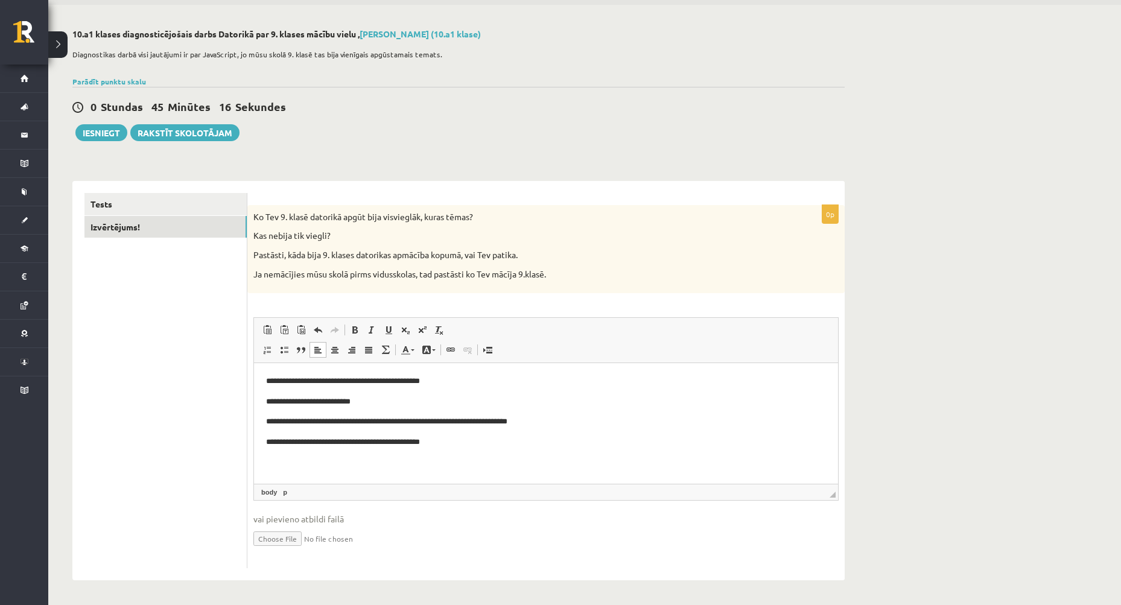
click at [635, 461] on html "**********" at bounding box center [546, 412] width 584 height 98
click at [107, 128] on button "Iesniegt" at bounding box center [101, 132] width 52 height 17
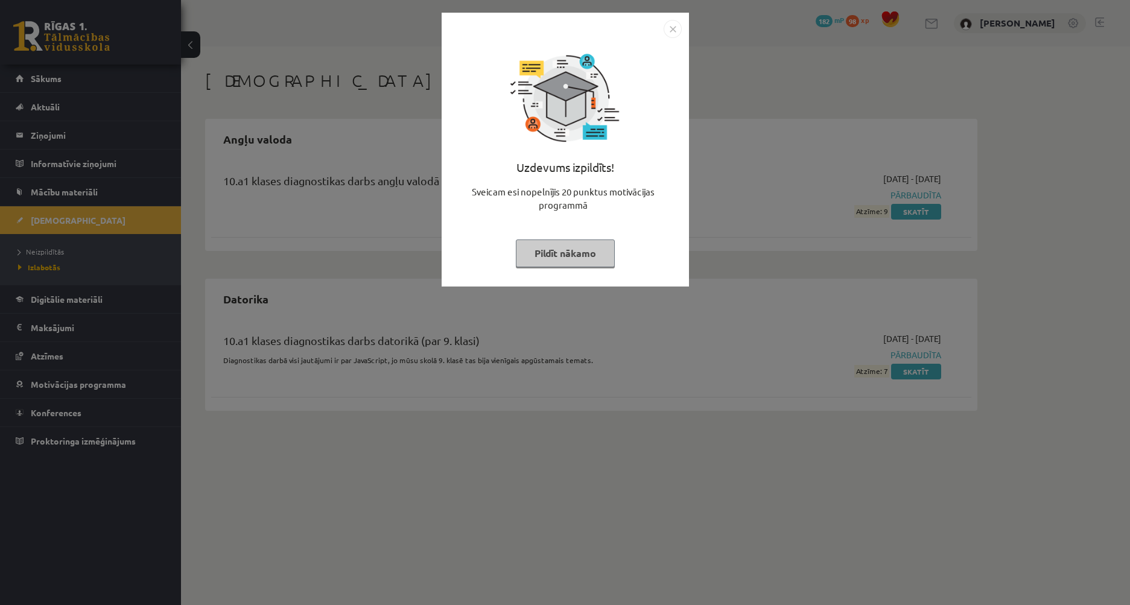
click at [676, 26] on img "Close" at bounding box center [673, 29] width 18 height 18
